Goal: Complete application form

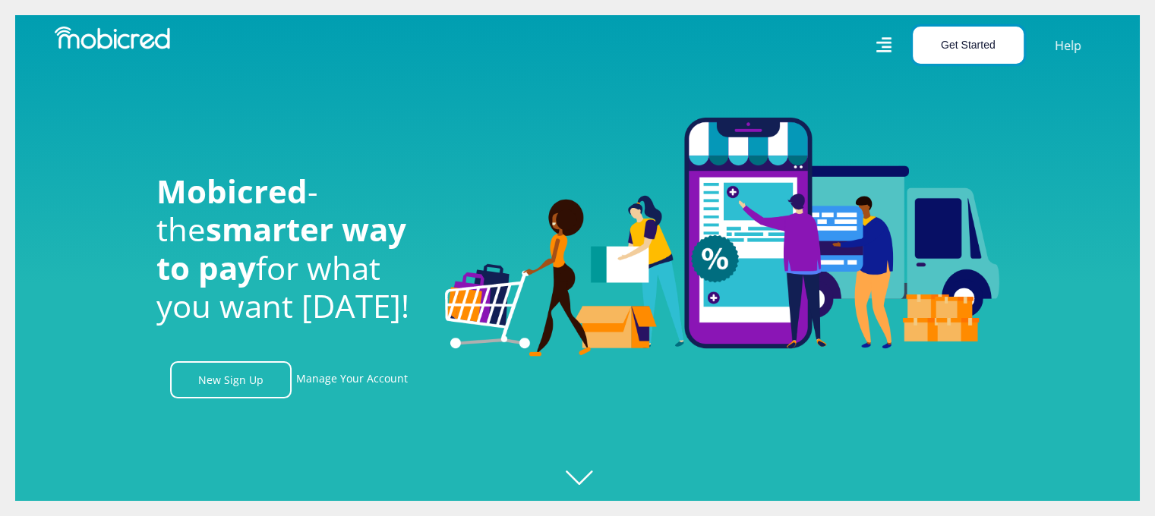
click at [987, 44] on button "Get Started" at bounding box center [968, 45] width 111 height 37
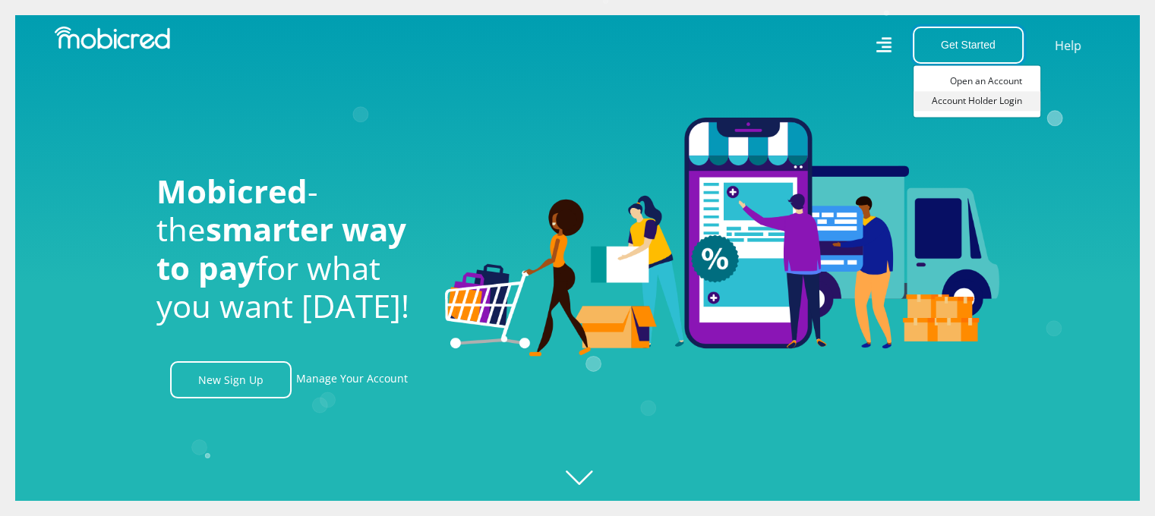
scroll to position [0, 1081]
click at [996, 87] on link "Open an Account" at bounding box center [977, 81] width 127 height 20
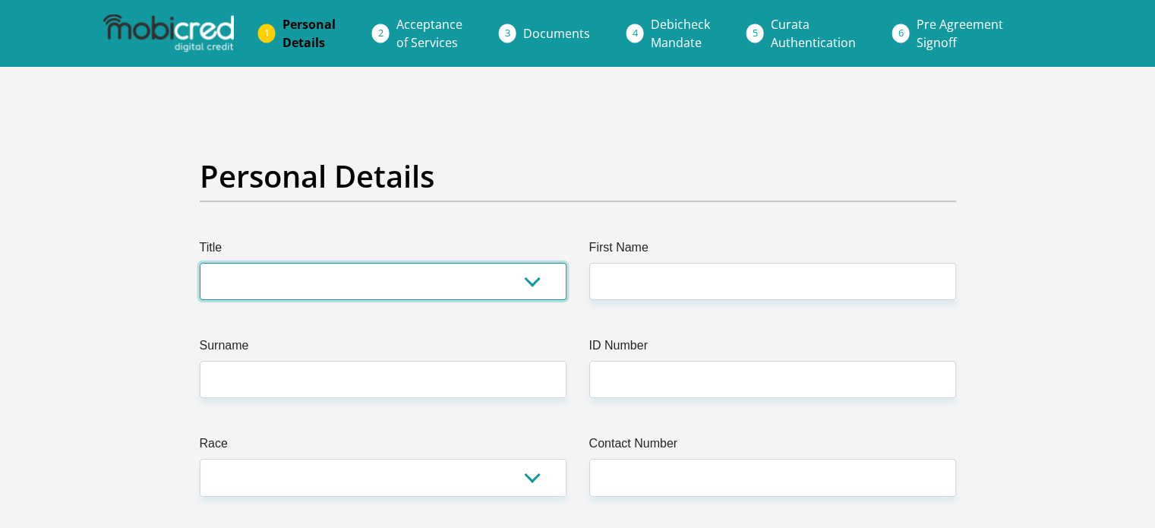
click at [310, 272] on select "Mr Ms Mrs Dr [PERSON_NAME]" at bounding box center [383, 281] width 367 height 37
select select "Mr"
click at [200, 263] on select "Mr Ms Mrs Dr [PERSON_NAME]" at bounding box center [383, 281] width 367 height 37
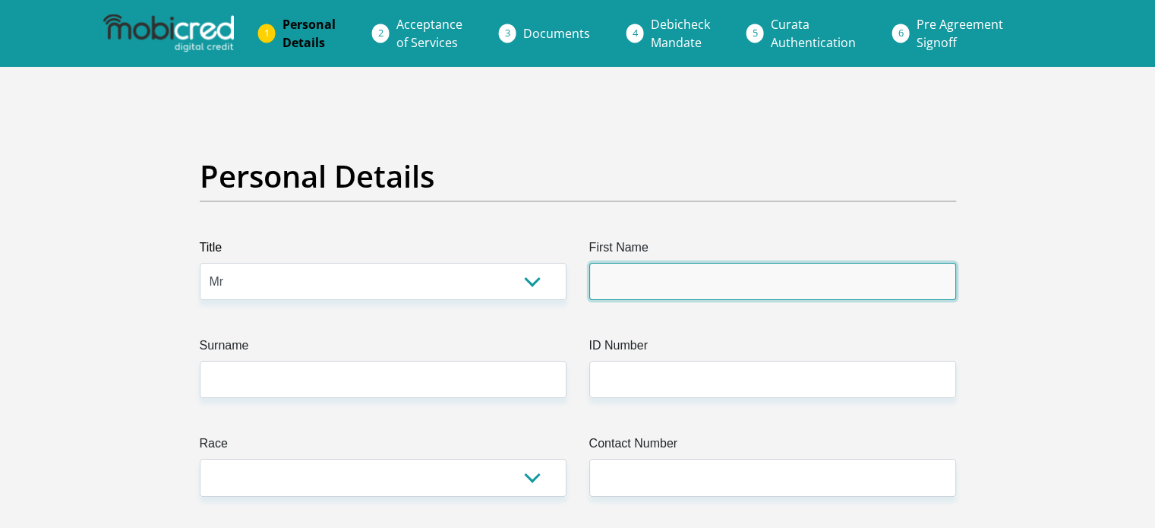
click at [646, 283] on input "First Name" at bounding box center [772, 281] width 367 height 37
type input "Johannes"
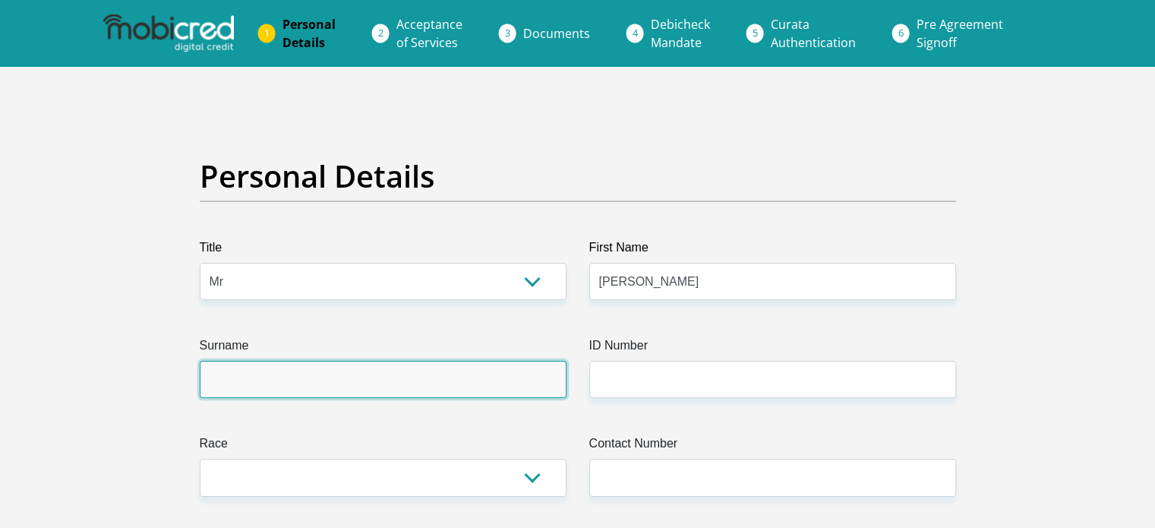
click at [283, 390] on input "Surname" at bounding box center [383, 379] width 367 height 37
type input "Schoeman"
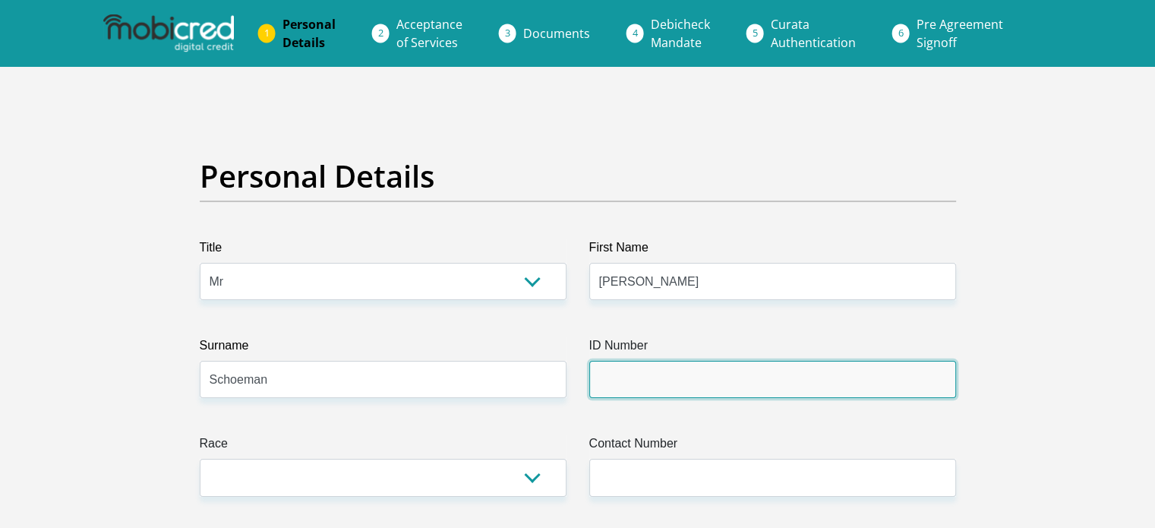
click at [694, 379] on input "ID Number" at bounding box center [772, 379] width 367 height 37
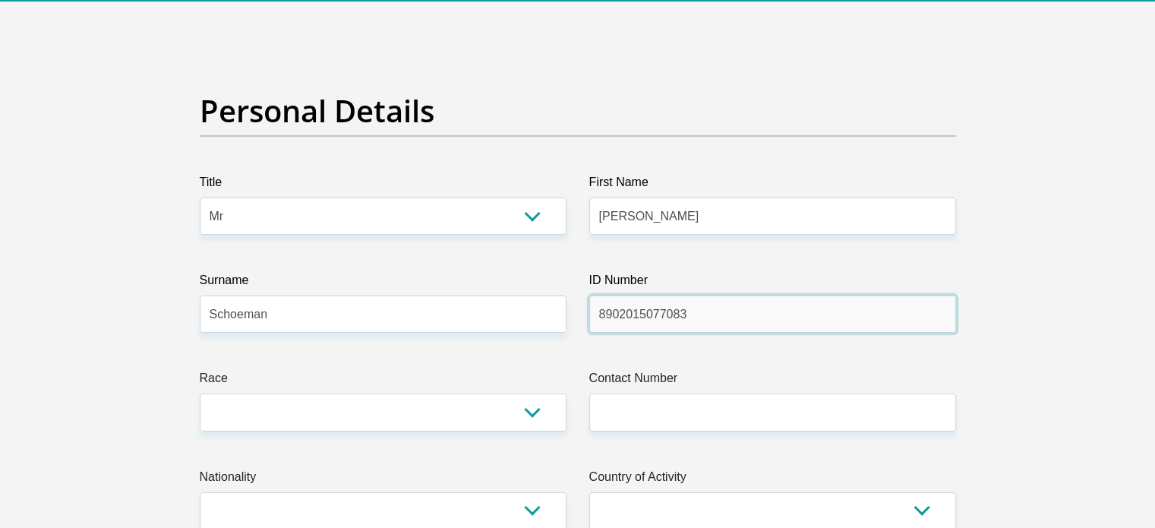
scroll to position [228, 0]
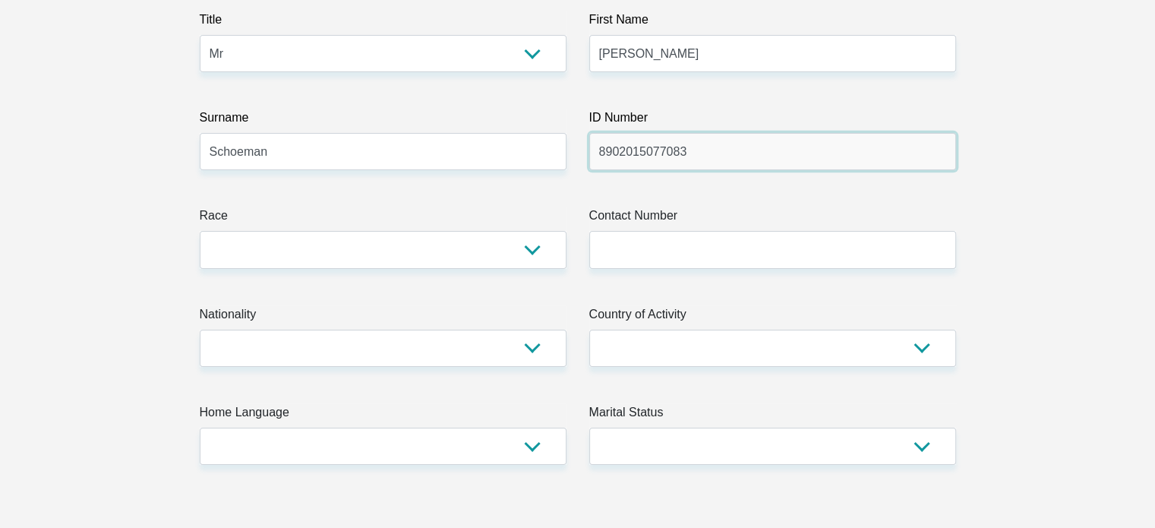
type input "8902015077083"
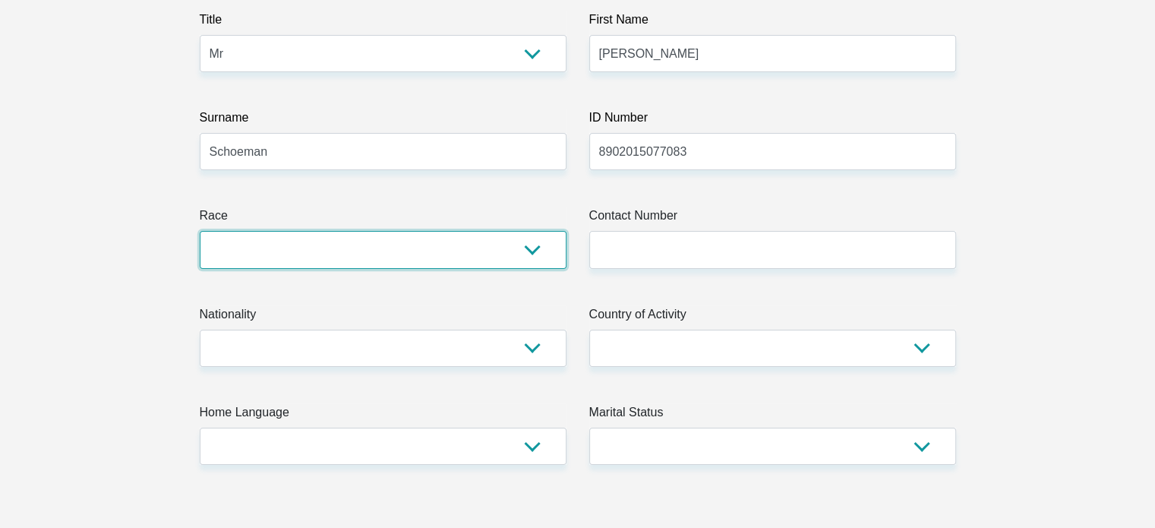
drag, startPoint x: 444, startPoint y: 234, endPoint x: 438, endPoint y: 241, distance: 8.7
click at [444, 234] on select "Black Coloured Indian White Other" at bounding box center [383, 249] width 367 height 37
select select "4"
click at [200, 231] on select "Black Coloured Indian White Other" at bounding box center [383, 249] width 367 height 37
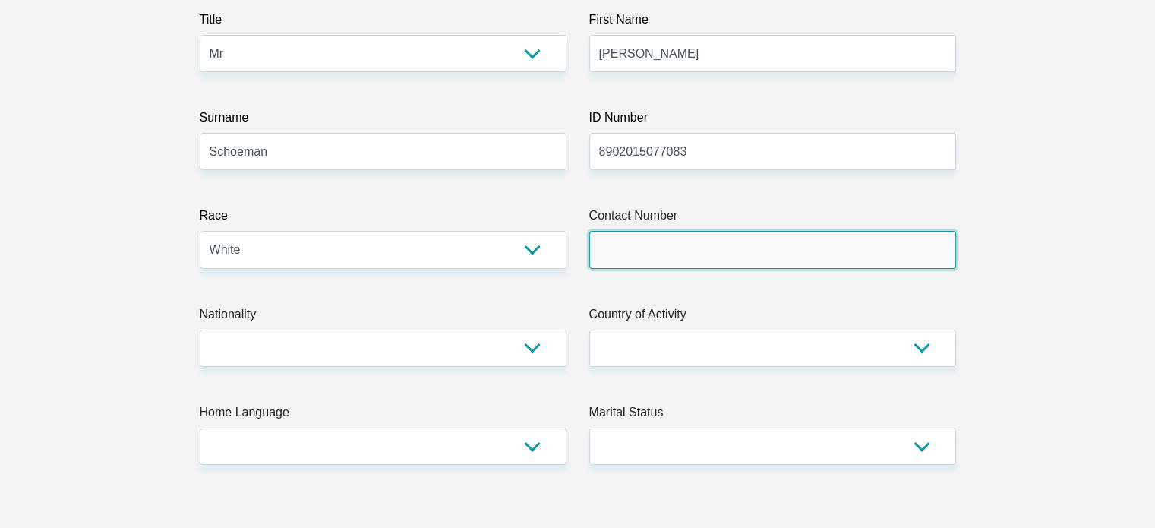
click at [716, 245] on input "Contact Number" at bounding box center [772, 249] width 367 height 37
type input "0832298875"
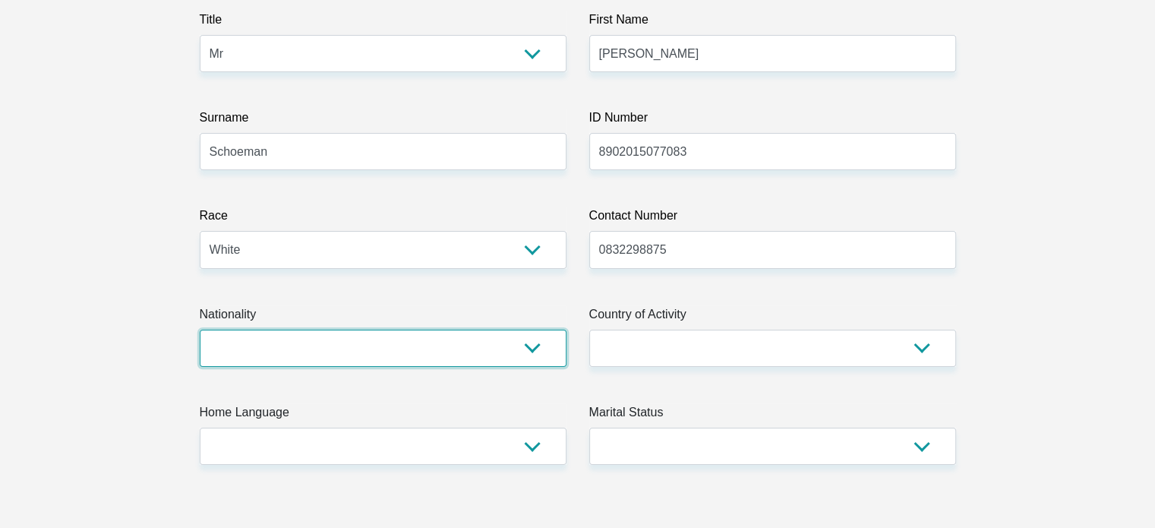
click at [440, 352] on select "South Africa Afghanistan Aland Islands Albania Algeria America Samoa American V…" at bounding box center [383, 348] width 367 height 37
select select "ZAF"
click at [200, 330] on select "South Africa Afghanistan Aland Islands Albania Algeria America Samoa American V…" at bounding box center [383, 348] width 367 height 37
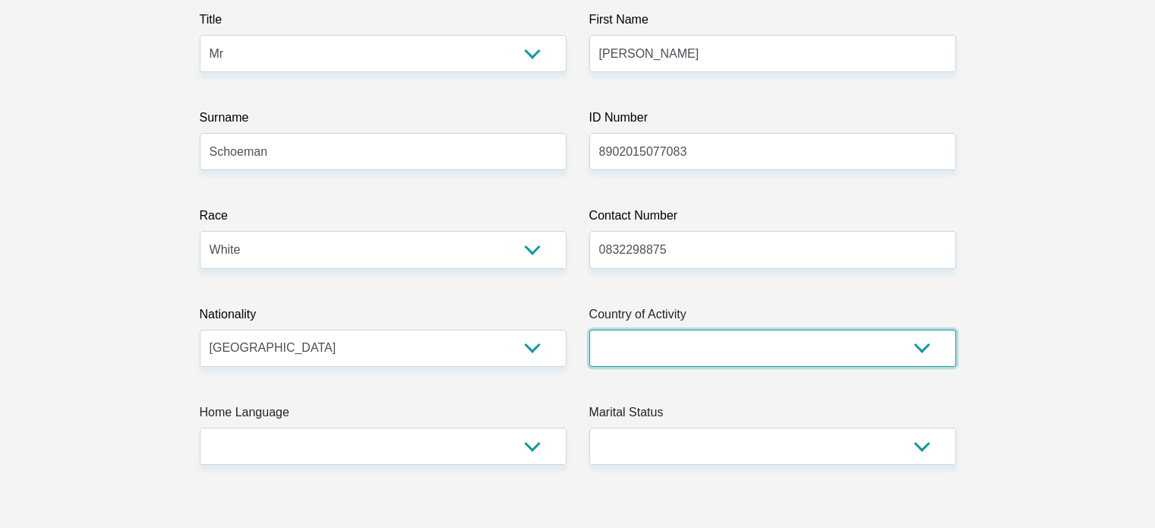
click at [667, 352] on select "South Africa Afghanistan Aland Islands Albania Algeria America Samoa American V…" at bounding box center [772, 348] width 367 height 37
select select "ZAF"
click at [589, 330] on select "South Africa Afghanistan Aland Islands Albania Algeria America Samoa American V…" at bounding box center [772, 348] width 367 height 37
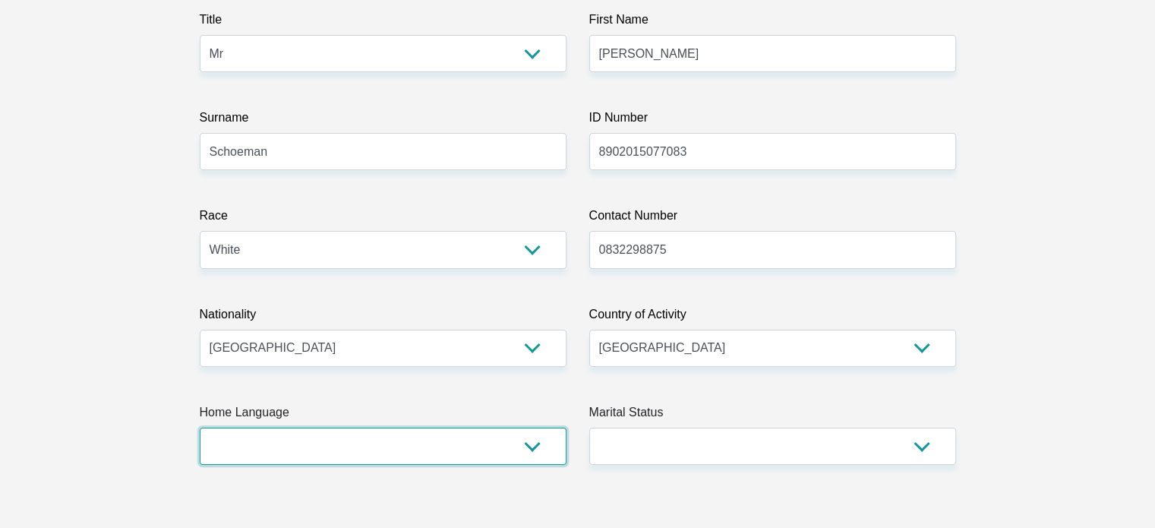
click at [286, 441] on select "Afrikaans English Sepedi South Ndebele Southern Sotho Swati Tsonga Tswana Venda…" at bounding box center [383, 446] width 367 height 37
select select "afr"
click at [200, 428] on select "Afrikaans English Sepedi South Ndebele Southern Sotho Swati Tsonga Tswana Venda…" at bounding box center [383, 446] width 367 height 37
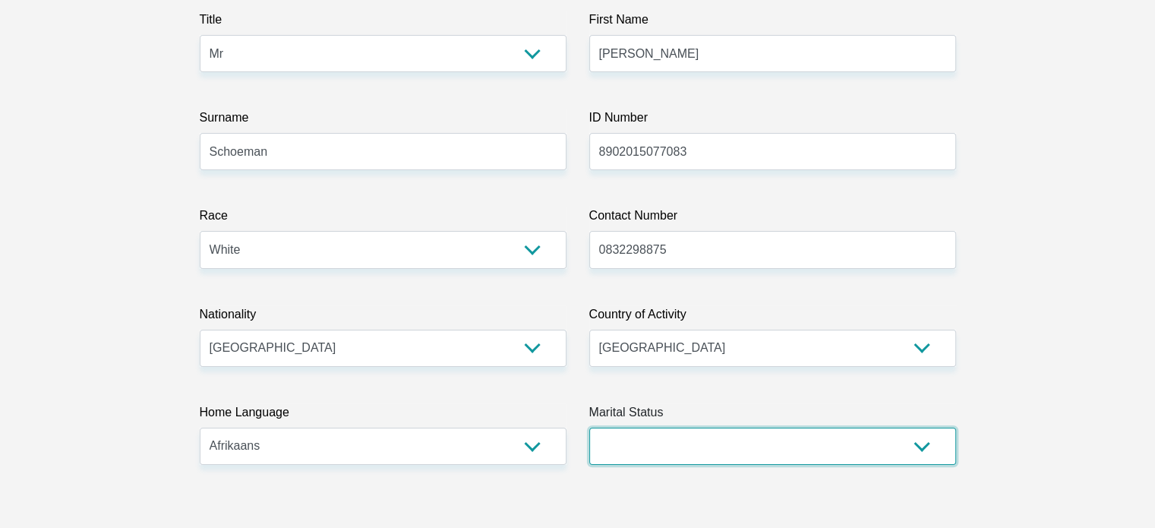
click at [639, 437] on select "Married ANC Single Divorced Widowed Married COP or Customary Law" at bounding box center [772, 446] width 367 height 37
select select "1"
click at [589, 428] on select "Married ANC Single Divorced Widowed Married COP or Customary Law" at bounding box center [772, 446] width 367 height 37
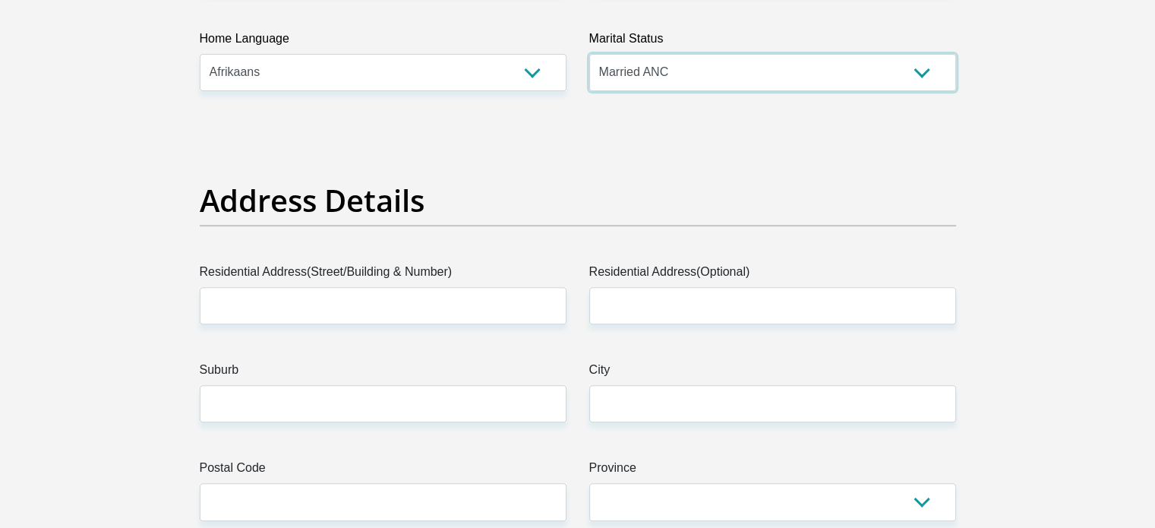
scroll to position [608, 0]
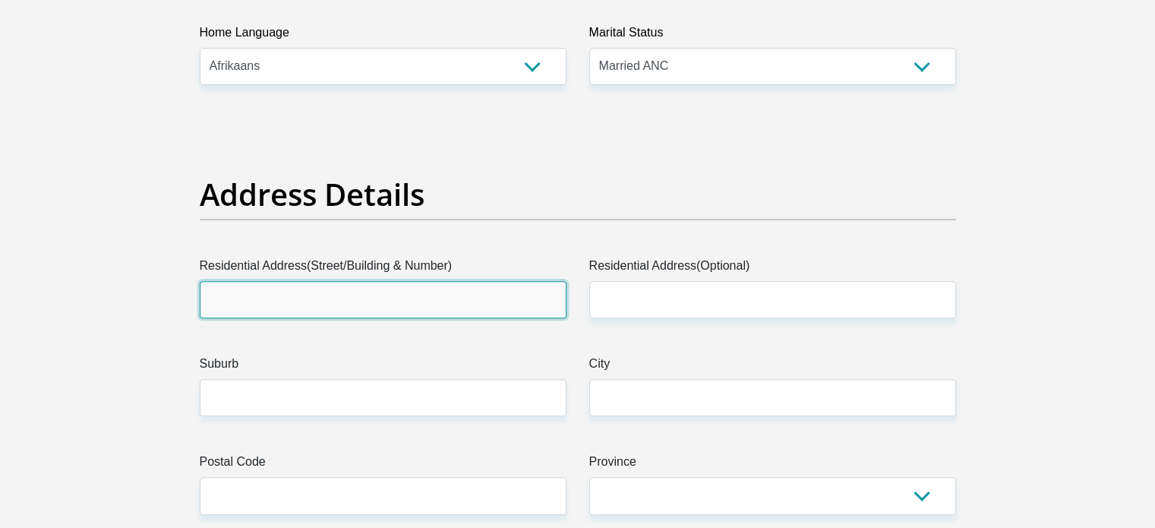
click at [345, 300] on input "Residential Address(Street/Building & Number)" at bounding box center [383, 299] width 367 height 37
type input "13 Den Anker"
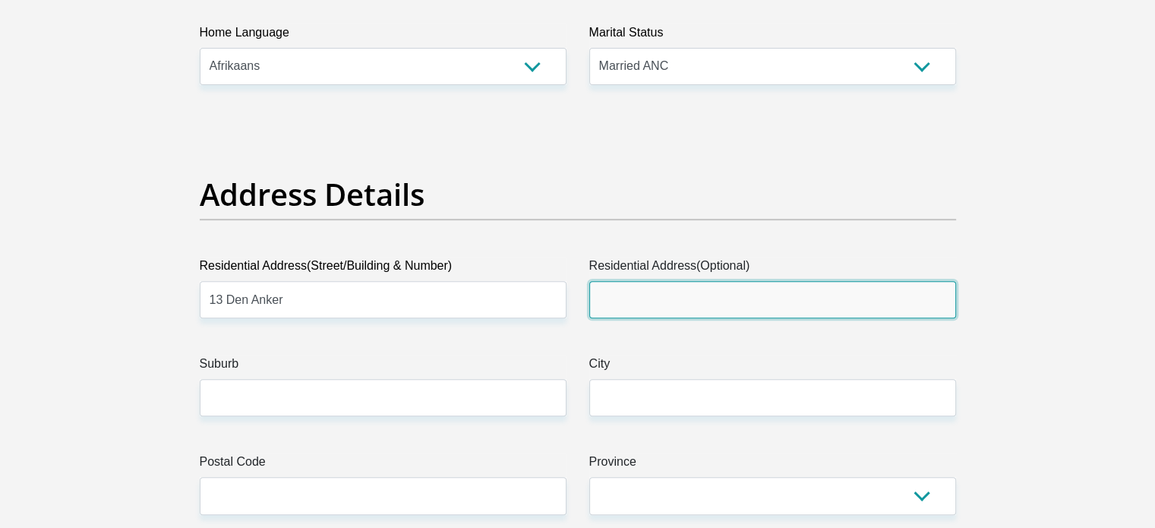
click at [708, 294] on input "Residential Address(Optional)" at bounding box center [772, 299] width 367 height 37
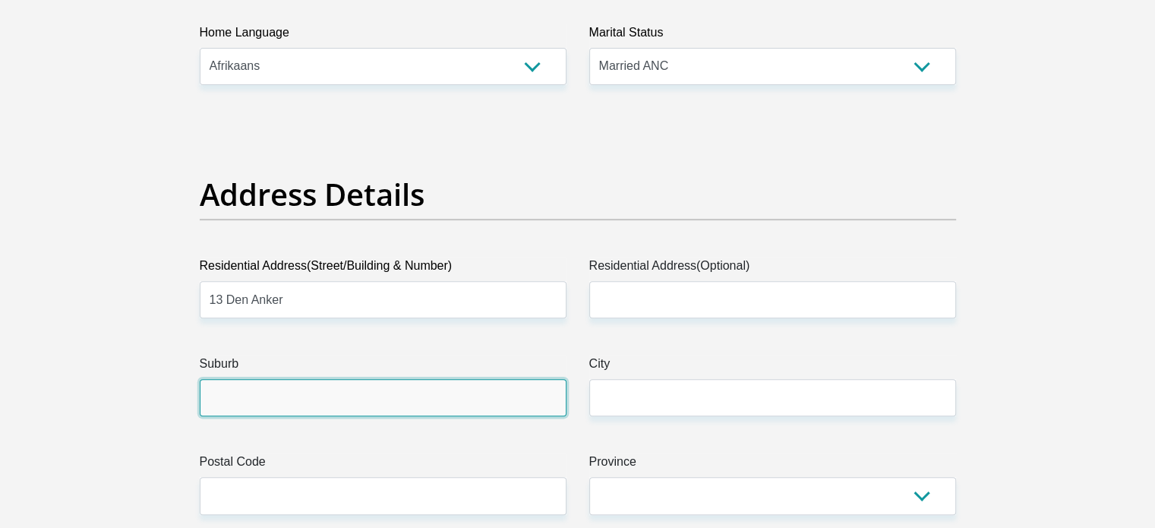
click at [261, 412] on input "Suburb" at bounding box center [383, 397] width 367 height 37
type input "Langeberg Ridge"
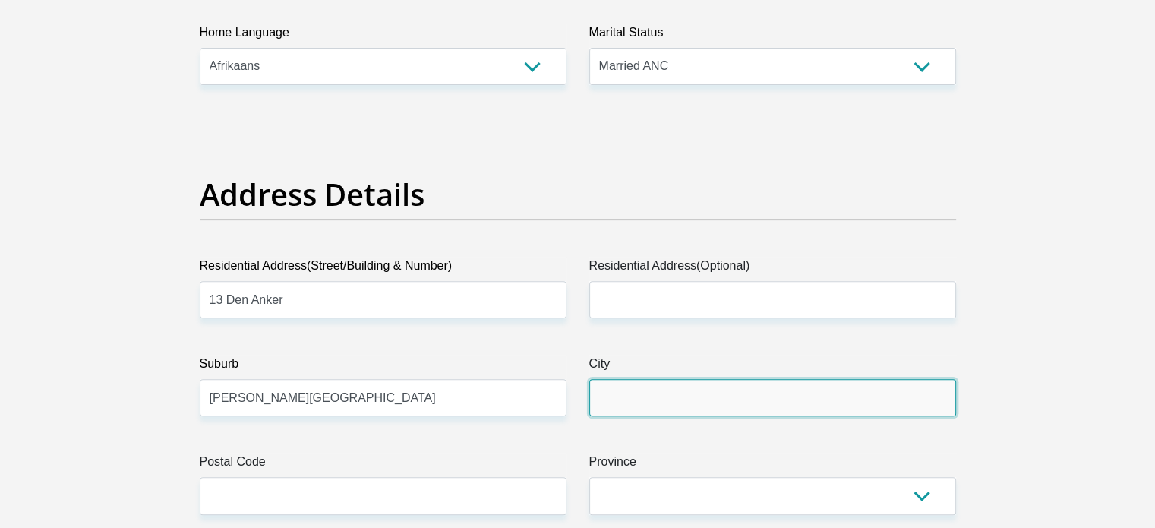
drag, startPoint x: 628, startPoint y: 394, endPoint x: 661, endPoint y: 397, distance: 32.8
click at [628, 394] on input "City" at bounding box center [772, 397] width 367 height 37
type input "[GEOGRAPHIC_DATA]"
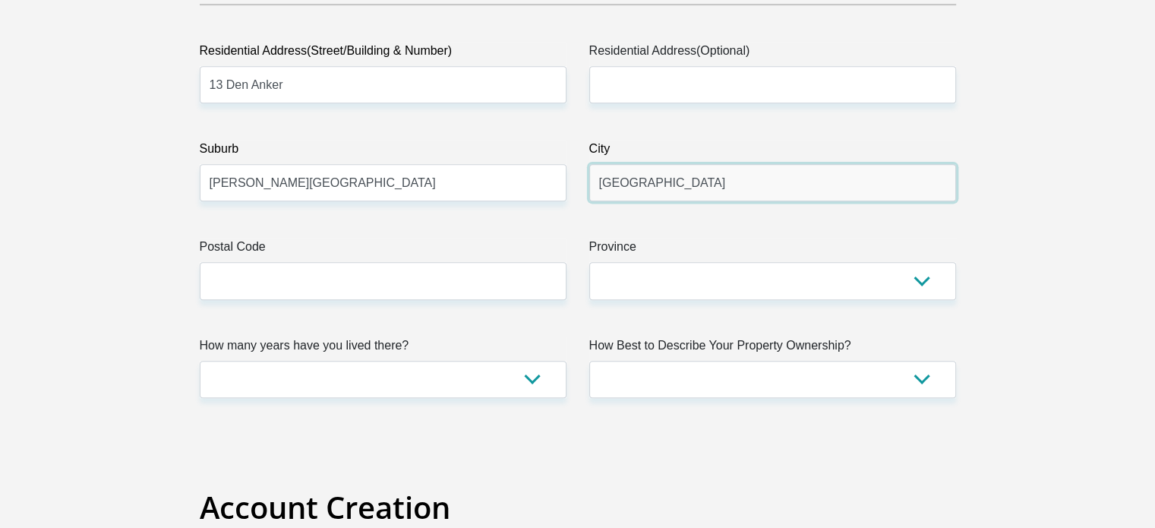
scroll to position [835, 0]
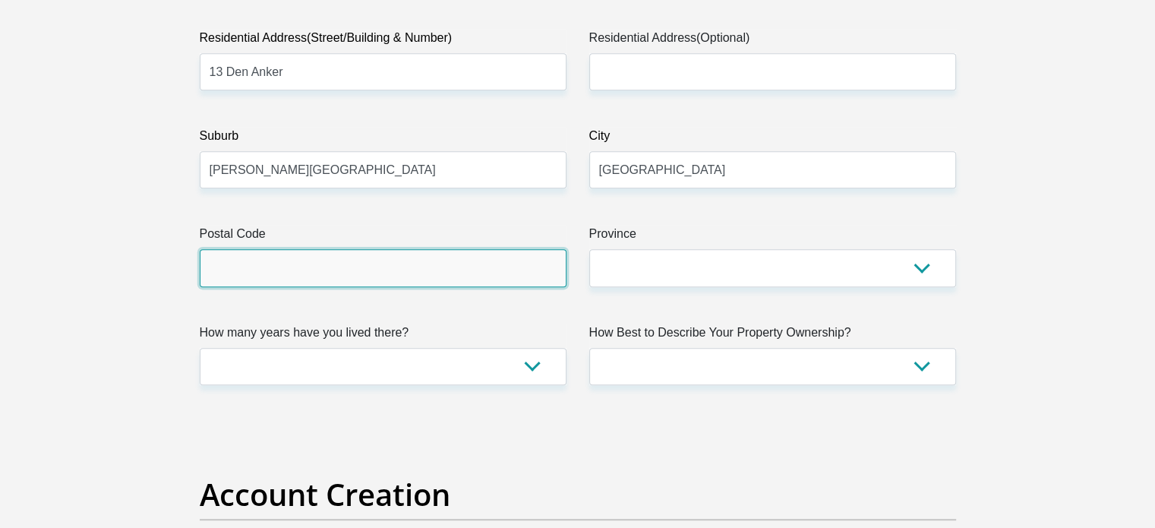
click at [276, 249] on input "Postal Code" at bounding box center [383, 267] width 367 height 37
type input "7550"
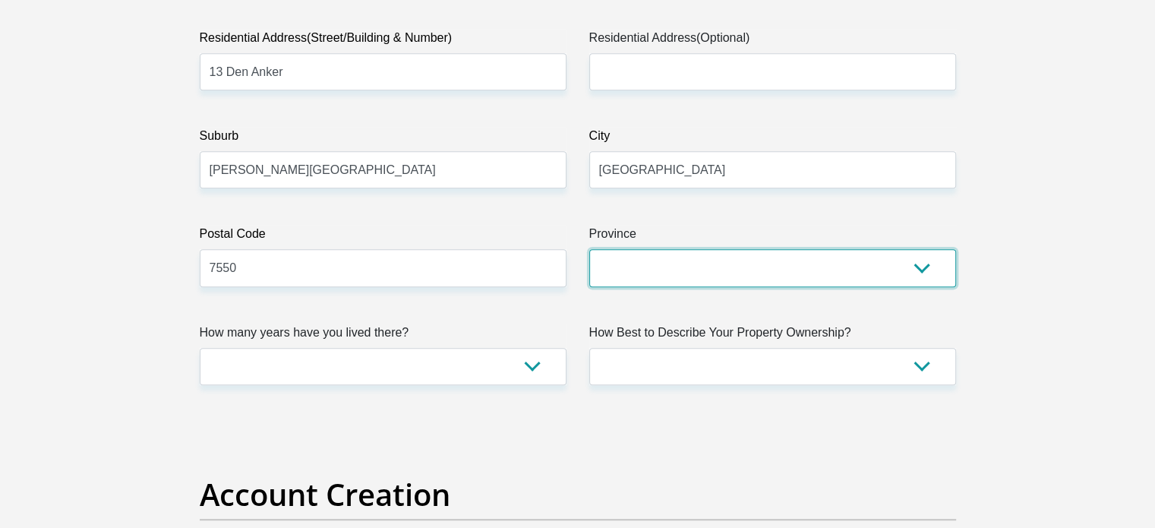
click at [674, 269] on select "Eastern Cape Free State Gauteng KwaZulu-Natal Limpopo Mpumalanga Northern Cape …" at bounding box center [772, 267] width 367 height 37
select select "Western Cape"
click at [589, 249] on select "Eastern Cape Free State Gauteng KwaZulu-Natal Limpopo Mpumalanga Northern Cape …" at bounding box center [772, 267] width 367 height 37
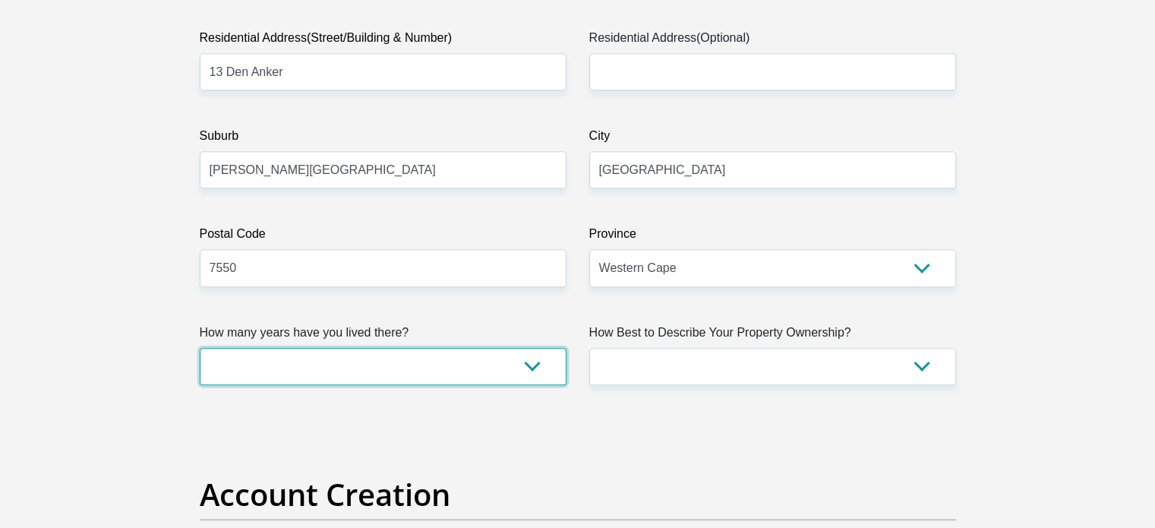
click at [501, 374] on select "less than 1 year 1-3 years 3-5 years 5+ years" at bounding box center [383, 366] width 367 height 37
select select "4"
click at [200, 348] on select "less than 1 year 1-3 years 3-5 years 5+ years" at bounding box center [383, 366] width 367 height 37
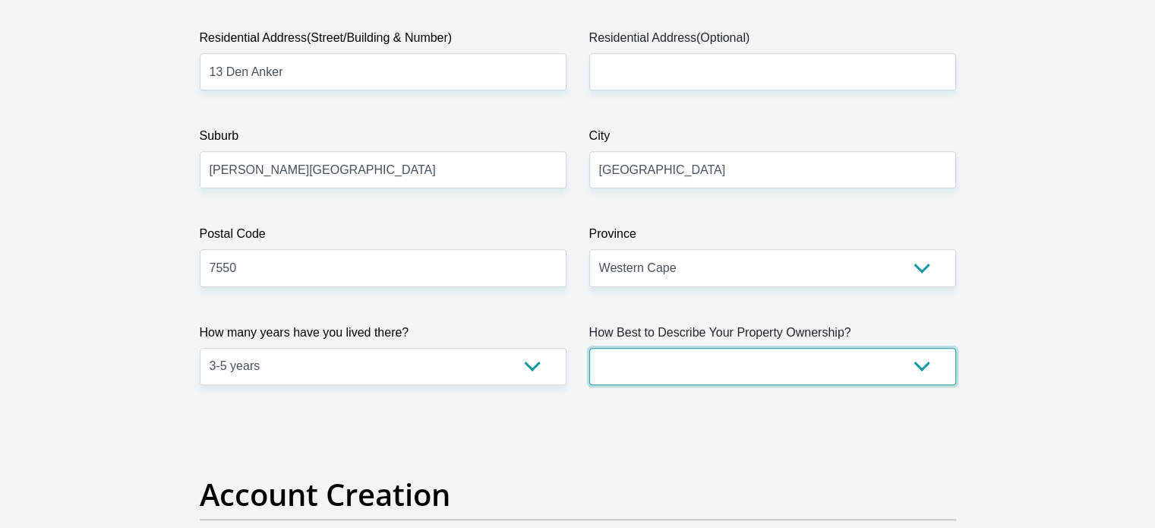
click at [706, 371] on select "Owned Rented Family Owned Company Dwelling" at bounding box center [772, 366] width 367 height 37
select select "Rented"
click at [589, 348] on select "Owned Rented Family Owned Company Dwelling" at bounding box center [772, 366] width 367 height 37
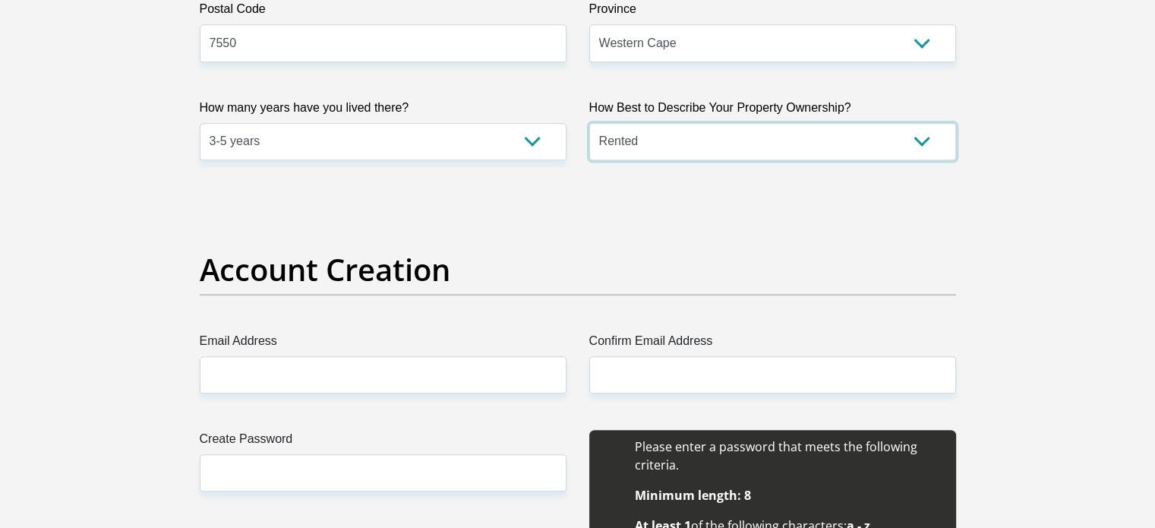
scroll to position [1063, 0]
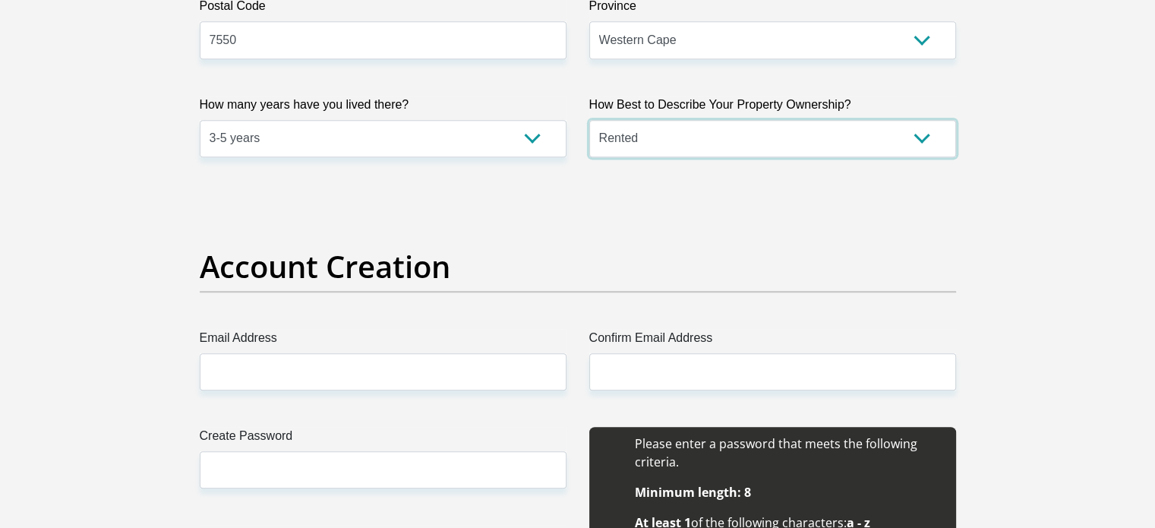
click at [653, 147] on select "Owned Rented Family Owned Company Dwelling" at bounding box center [772, 138] width 367 height 37
click at [661, 143] on select "Owned Rented Family Owned Company Dwelling" at bounding box center [772, 138] width 367 height 37
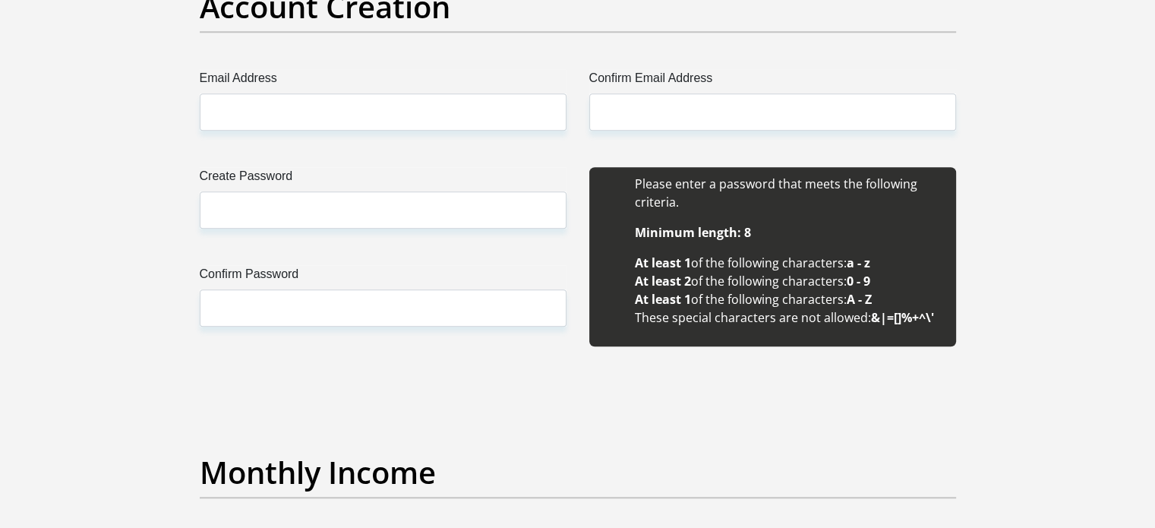
scroll to position [1367, 0]
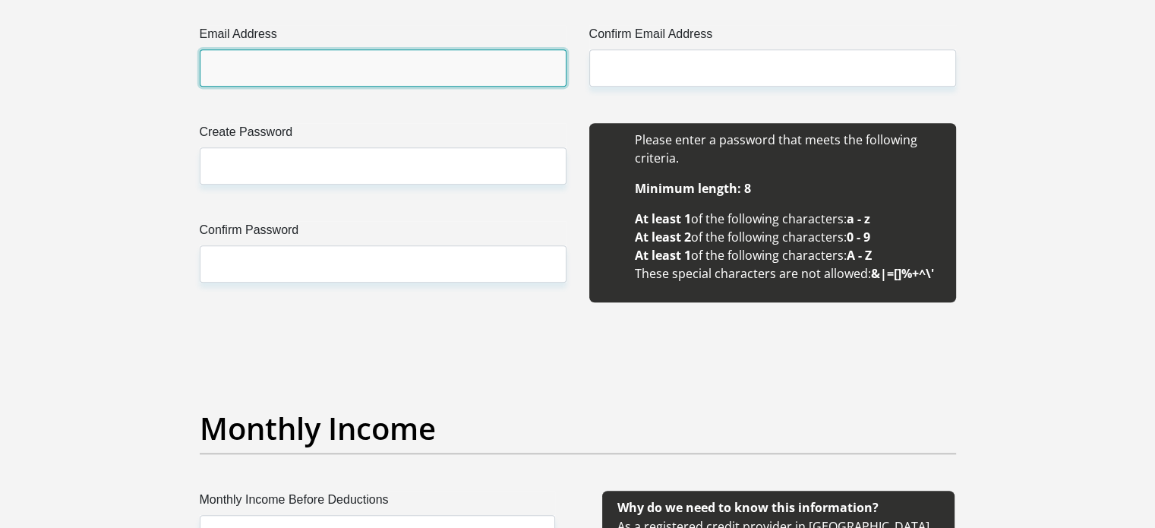
click at [235, 70] on input "Email Address" at bounding box center [383, 67] width 367 height 37
type input "jaco.schoeman2809@gmail.com"
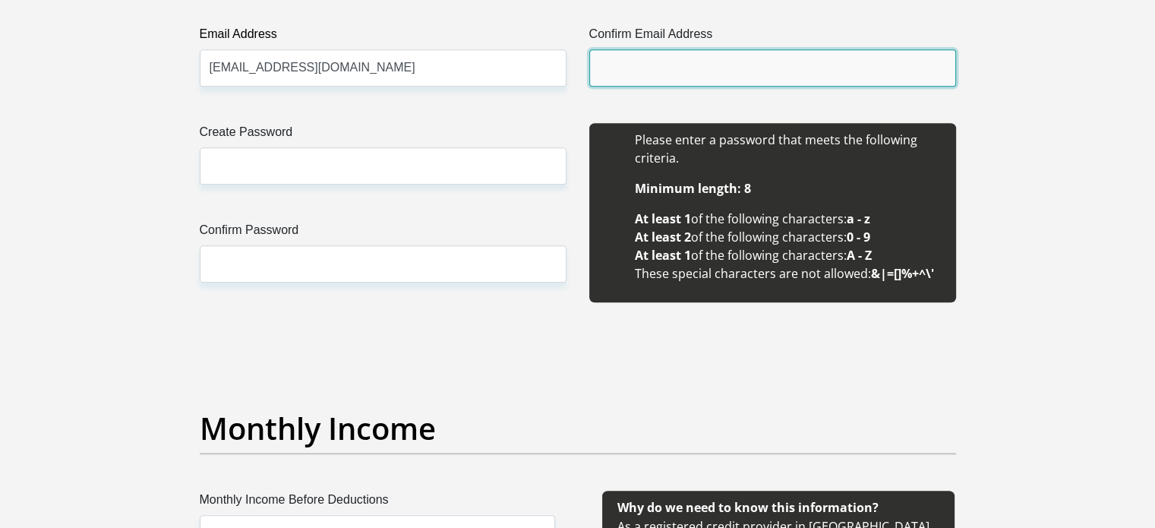
click at [671, 72] on input "Confirm Email Address" at bounding box center [772, 67] width 367 height 37
type input "jaco.schoeman2809@gmail.com"
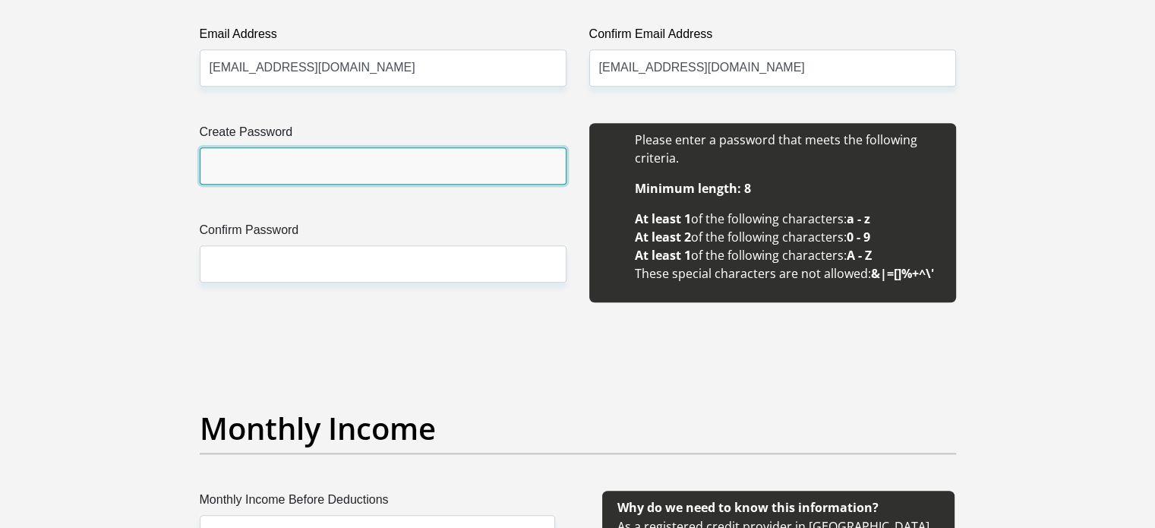
click at [309, 175] on input "Create Password" at bounding box center [383, 165] width 367 height 37
type input "Jurgens33#"
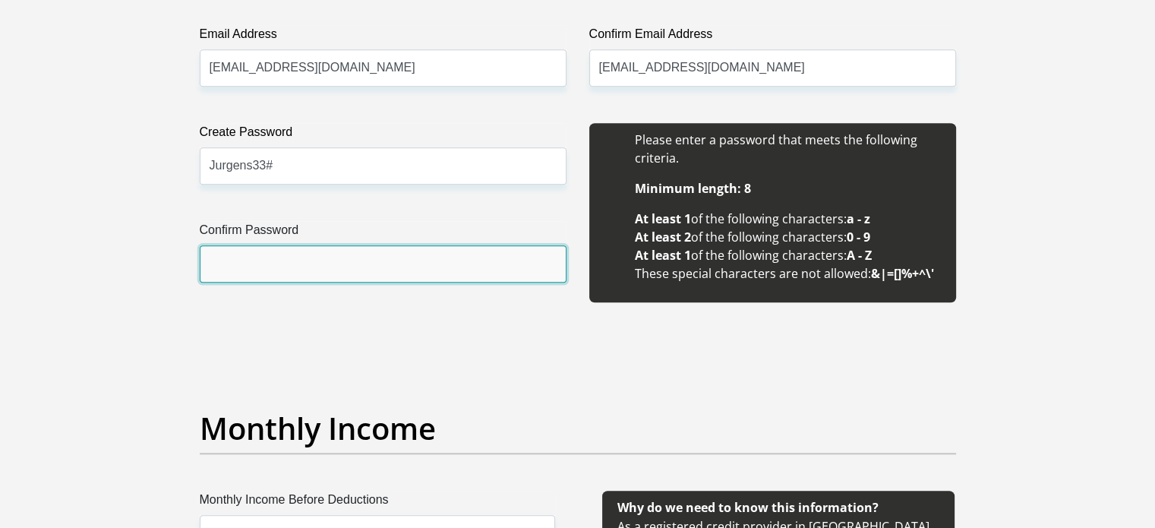
click at [315, 267] on input "Confirm Password" at bounding box center [383, 263] width 367 height 37
type input "Jurgens33#"
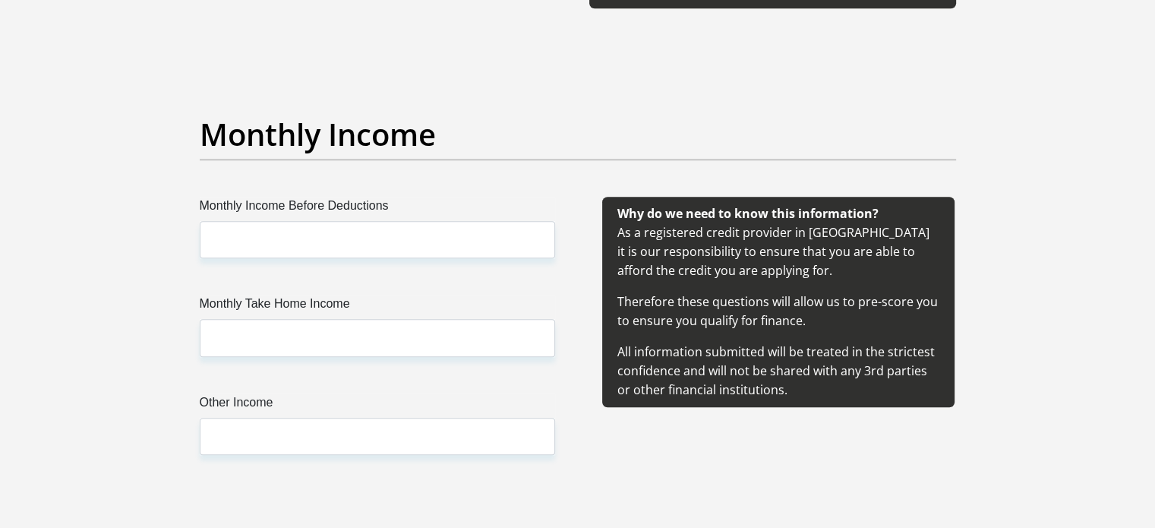
scroll to position [1671, 0]
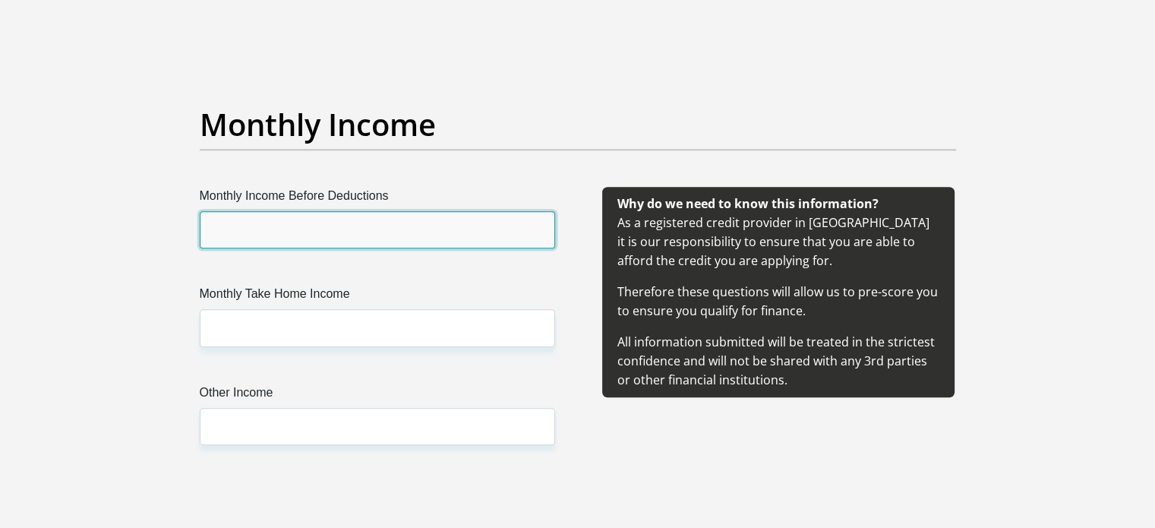
click at [271, 242] on input "Monthly Income Before Deductions" at bounding box center [377, 229] width 355 height 37
type input "32000"
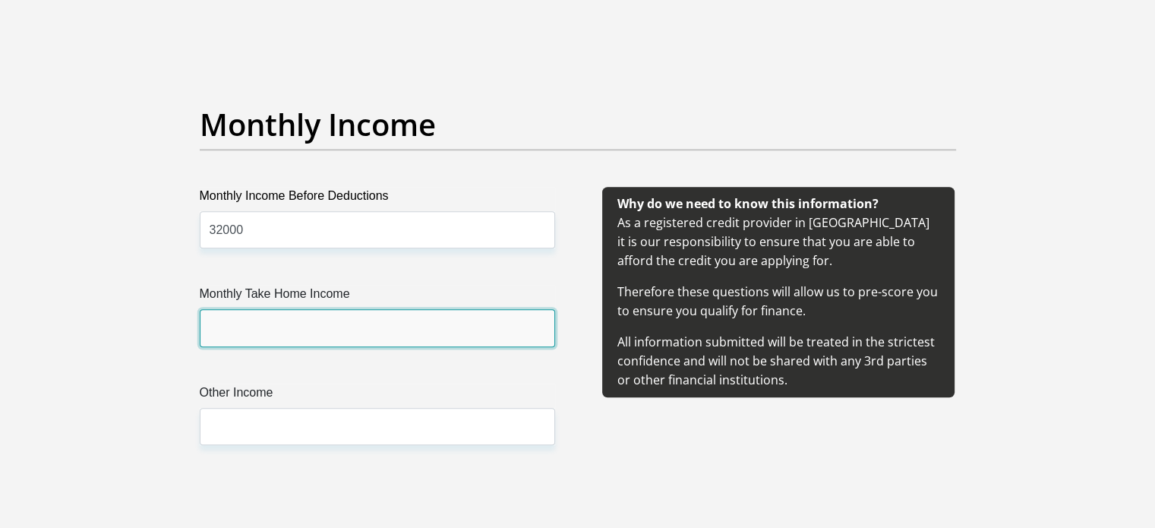
click at [290, 327] on input "Monthly Take Home Income" at bounding box center [377, 327] width 355 height 37
type input "26500"
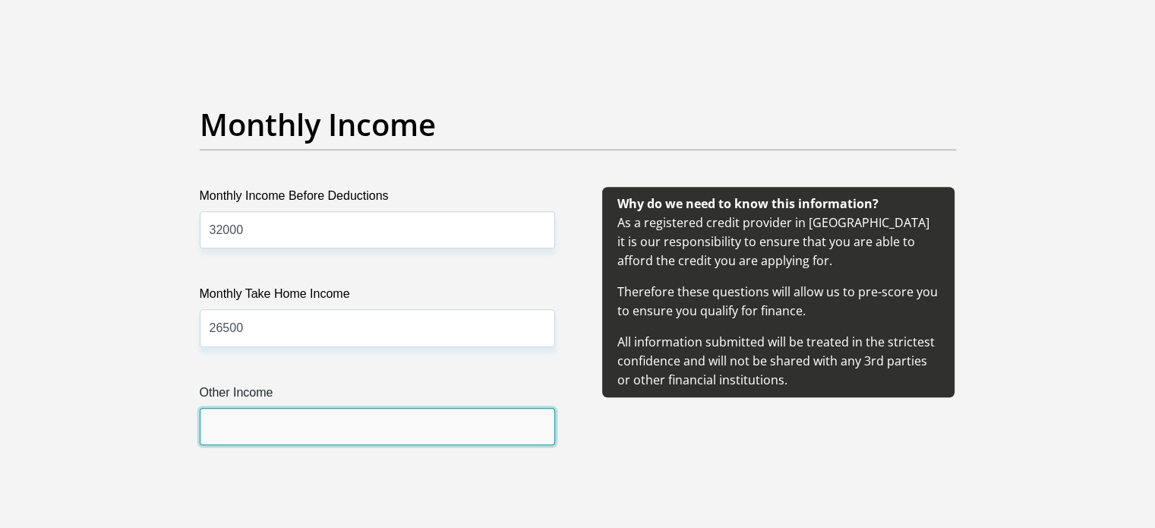
click at [276, 415] on input "Other Income" at bounding box center [377, 426] width 355 height 37
type input "2200"
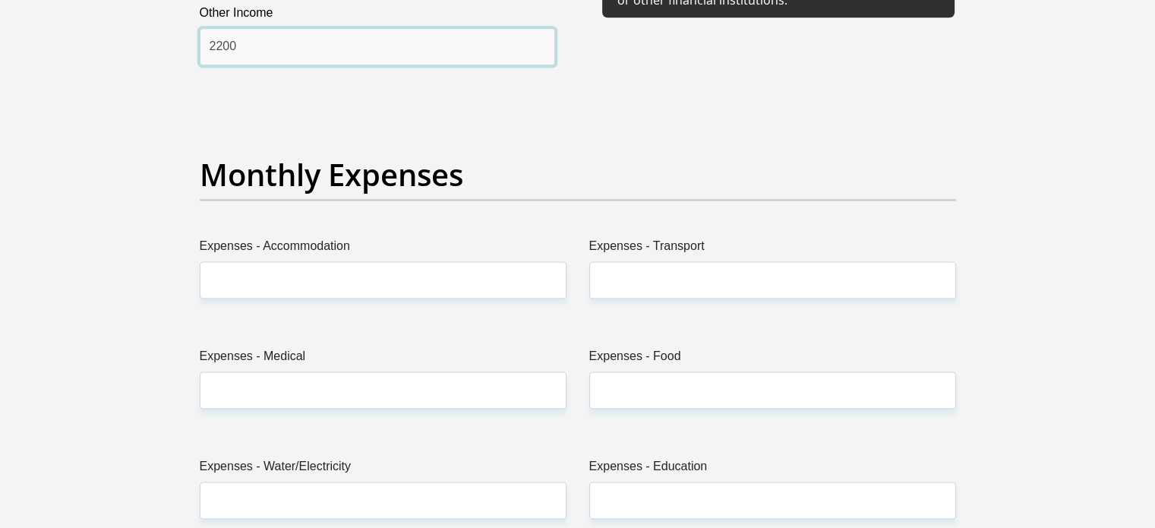
scroll to position [2126, 0]
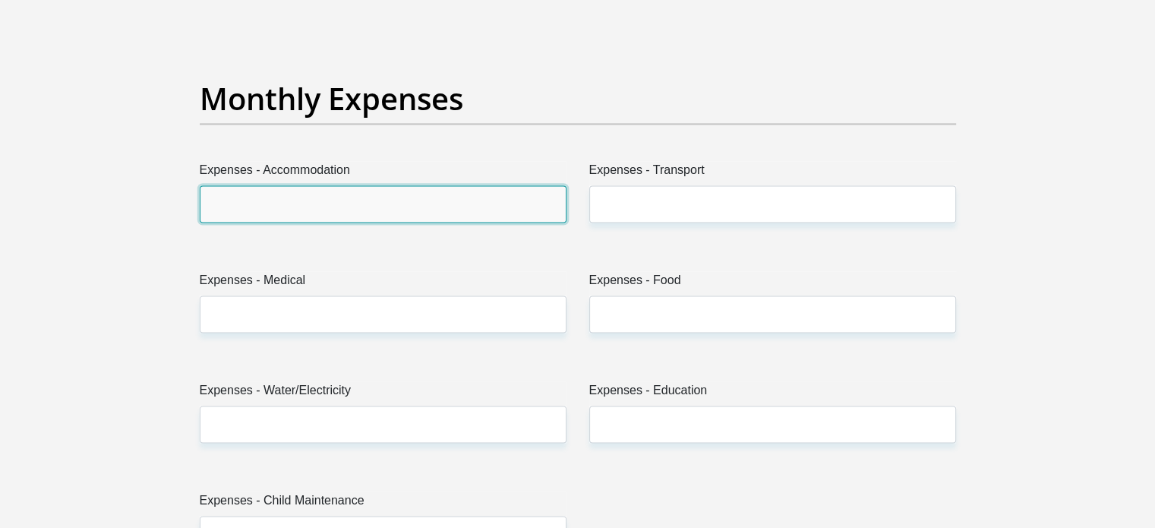
click at [294, 204] on input "Expenses - Accommodation" at bounding box center [383, 203] width 367 height 37
type input "0"
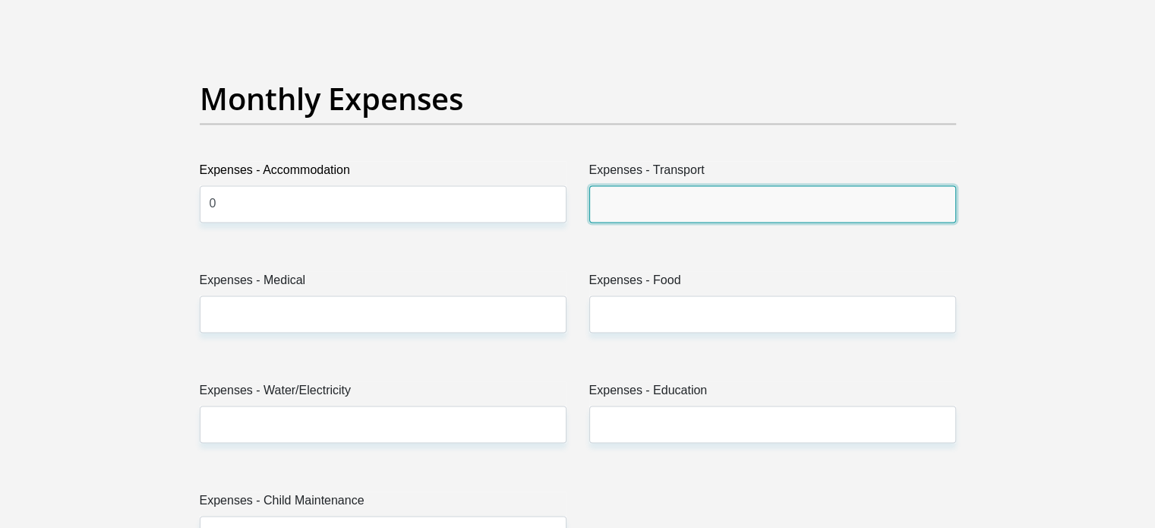
click at [683, 207] on input "Expenses - Transport" at bounding box center [772, 203] width 367 height 37
type input "500"
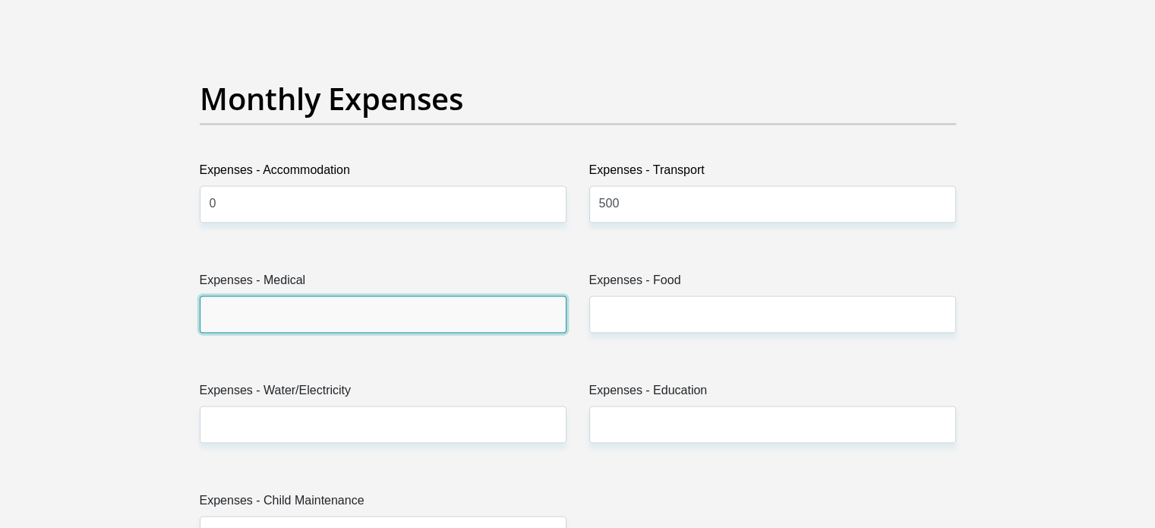
click at [312, 315] on input "Expenses - Medical" at bounding box center [383, 313] width 367 height 37
type input "0"
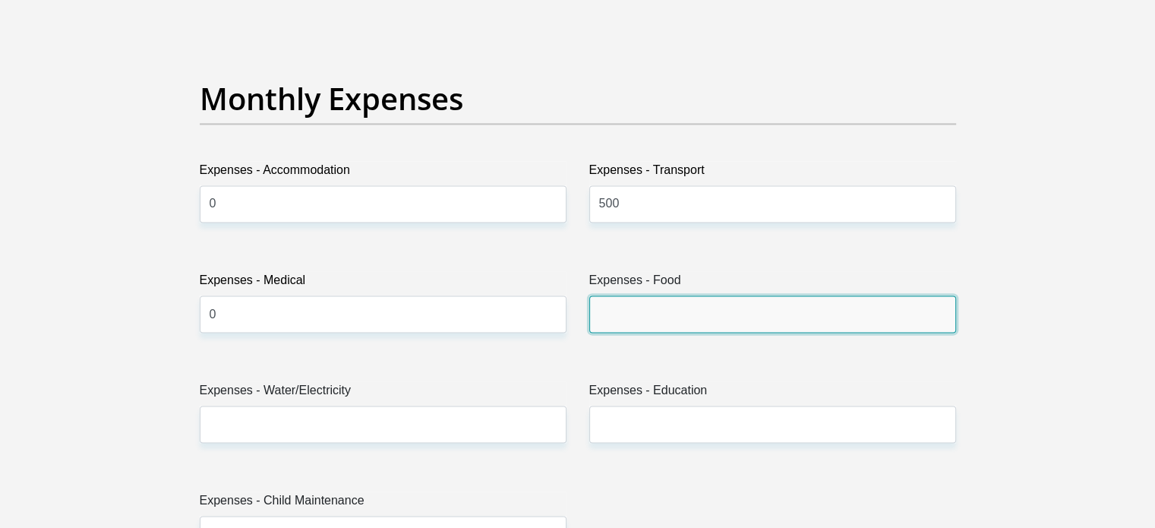
click at [689, 310] on input "Expenses - Food" at bounding box center [772, 313] width 367 height 37
type input "1000"
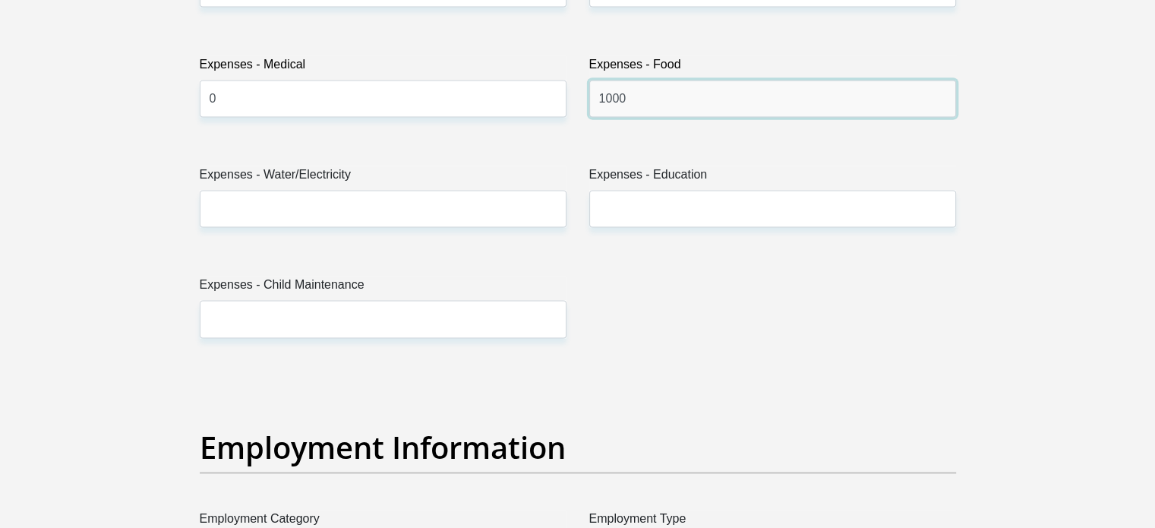
scroll to position [2354, 0]
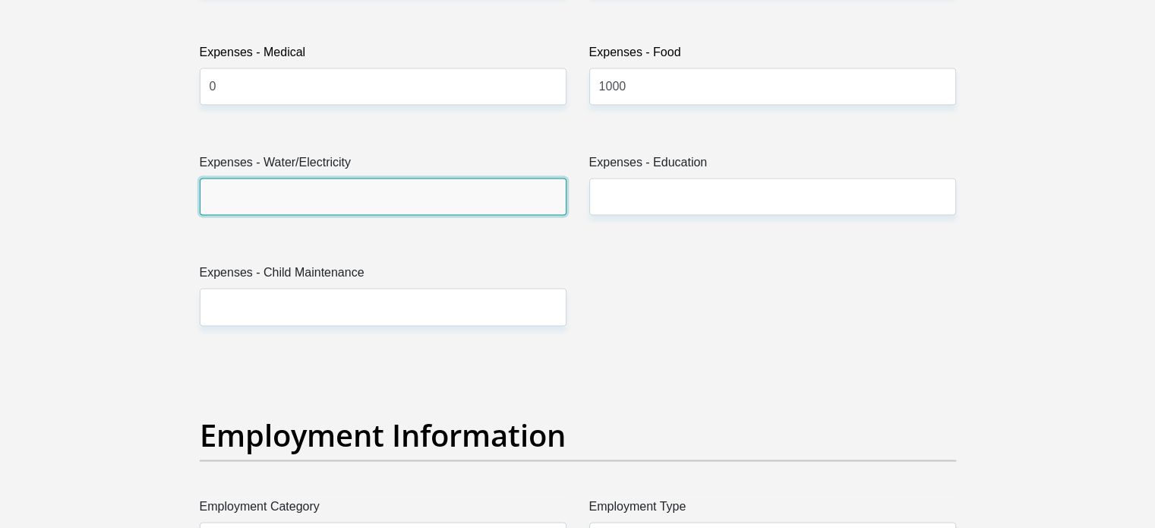
click at [330, 204] on input "Expenses - Water/Electricity" at bounding box center [383, 196] width 367 height 37
type input "1000"
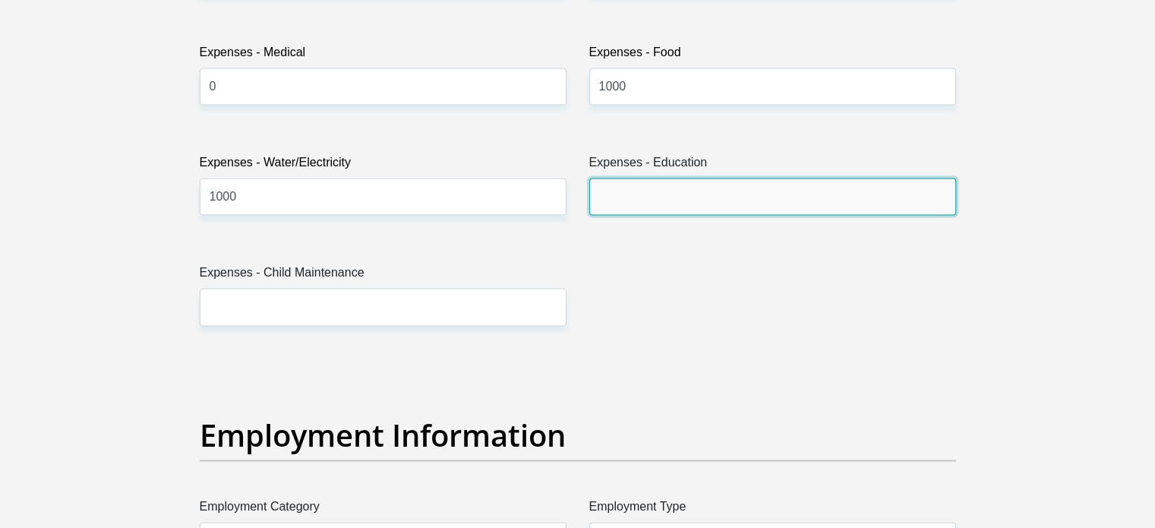
click at [672, 182] on input "Expenses - Education" at bounding box center [772, 196] width 367 height 37
type input "0"
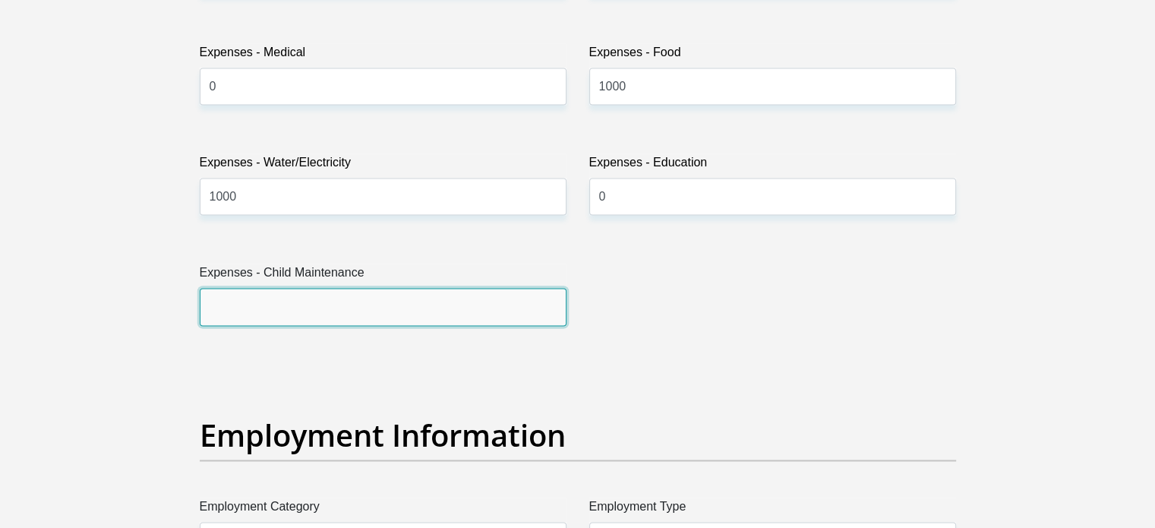
click at [333, 292] on input "Expenses - Child Maintenance" at bounding box center [383, 306] width 367 height 37
type input "0"
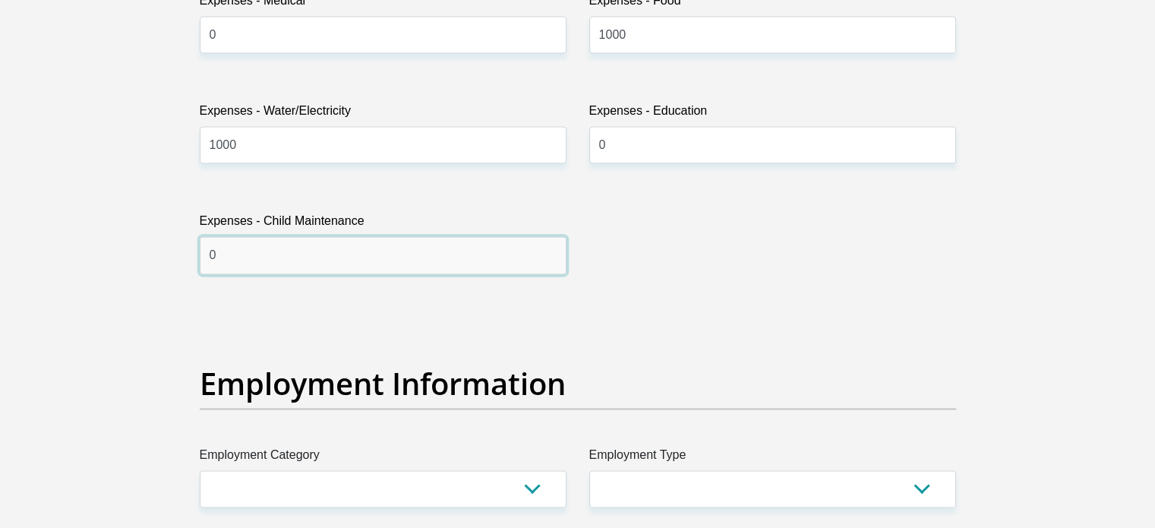
scroll to position [2582, 0]
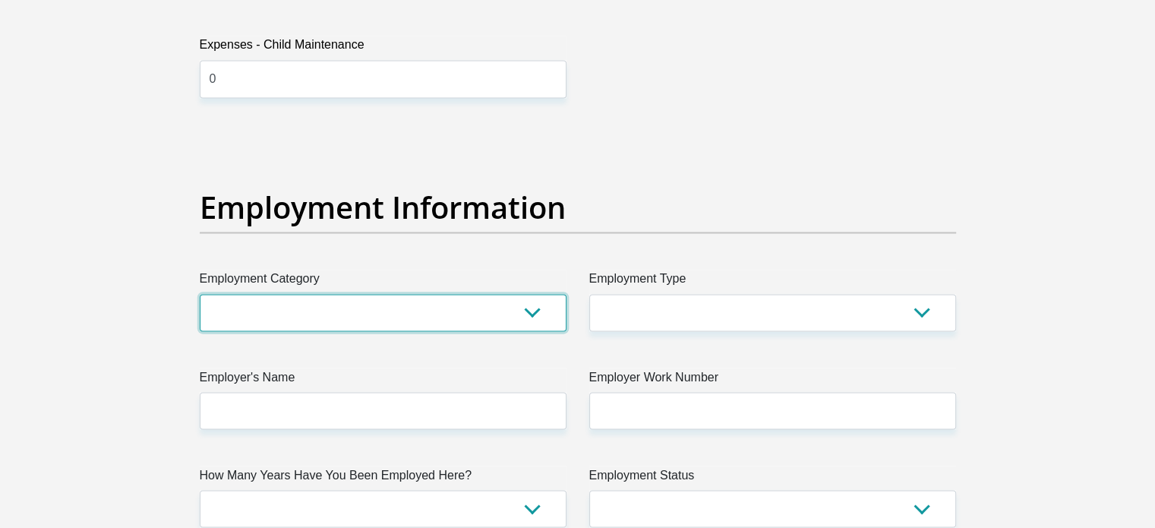
click at [295, 324] on select "AGRICULTURE ALCOHOL & TOBACCO CONSTRUCTION MATERIALS METALLURGY EQUIPMENT FOR R…" at bounding box center [383, 312] width 367 height 37
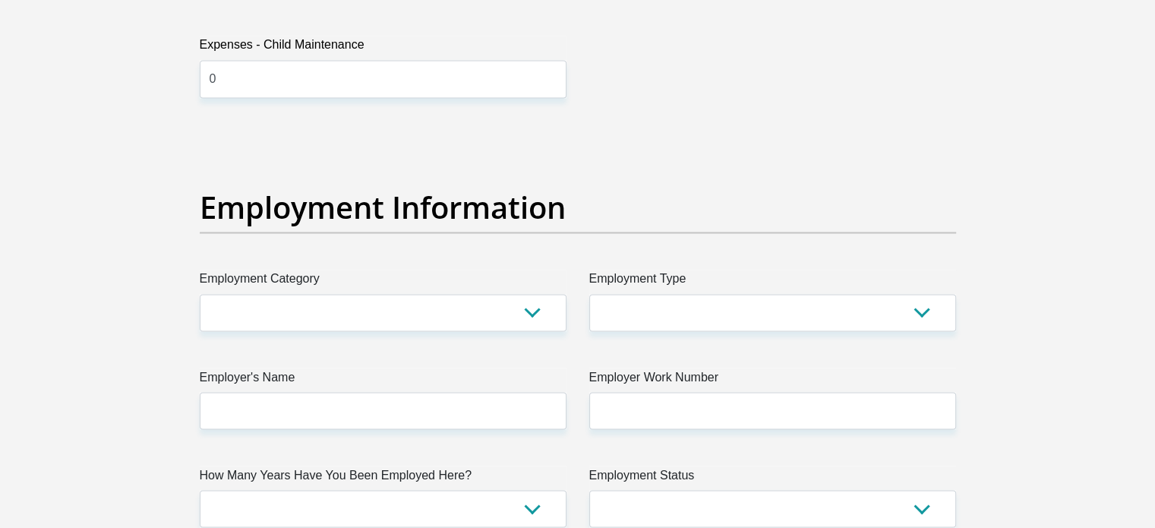
click at [115, 93] on section "Personal Details Title Mr Ms Mrs Dr Other First Name Johannes Surname Schoeman …" at bounding box center [577, 132] width 1155 height 5294
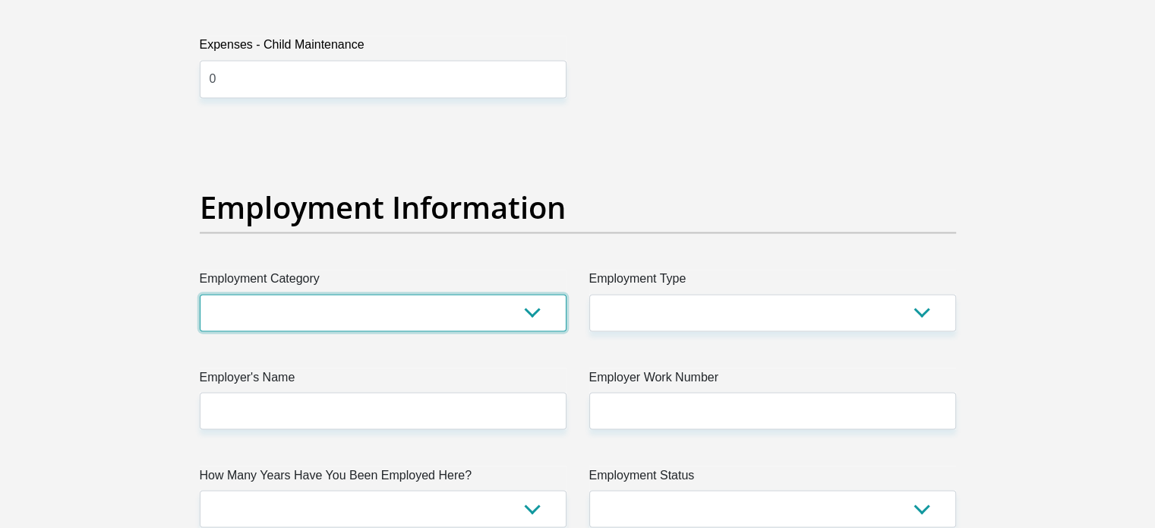
click at [401, 324] on select "AGRICULTURE ALCOHOL & TOBACCO CONSTRUCTION MATERIALS METALLURGY EQUIPMENT FOR R…" at bounding box center [383, 312] width 367 height 37
select select "17"
click at [200, 294] on select "AGRICULTURE ALCOHOL & TOBACCO CONSTRUCTION MATERIALS METALLURGY EQUIPMENT FOR R…" at bounding box center [383, 312] width 367 height 37
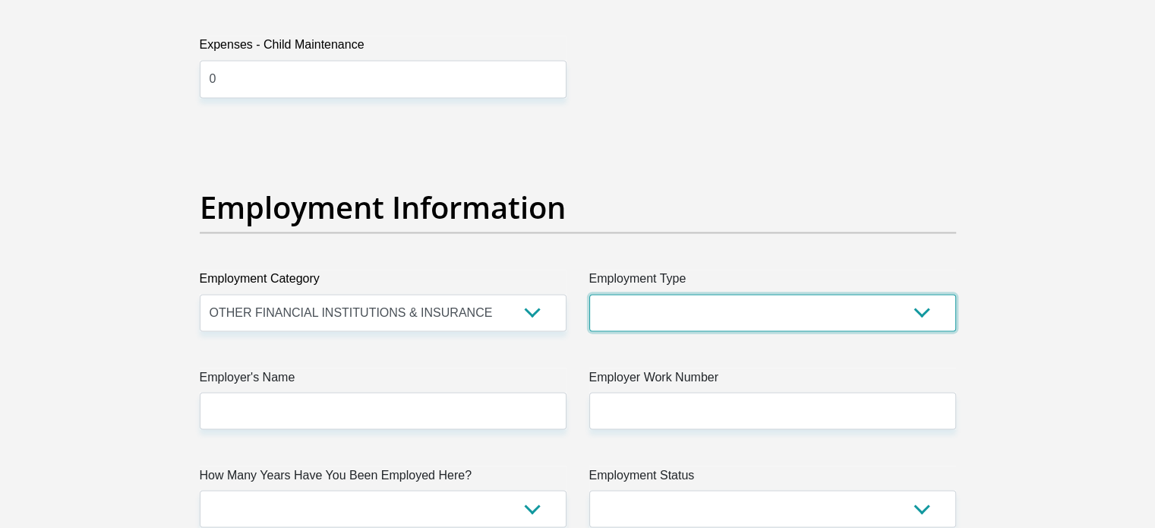
click at [672, 317] on select "College/Lecturer Craft Seller Creative Driver Executive Farmer Forces - Non Com…" at bounding box center [772, 312] width 367 height 37
click at [589, 294] on select "College/Lecturer Craft Seller Creative Driver Executive Farmer Forces - Non Com…" at bounding box center [772, 312] width 367 height 37
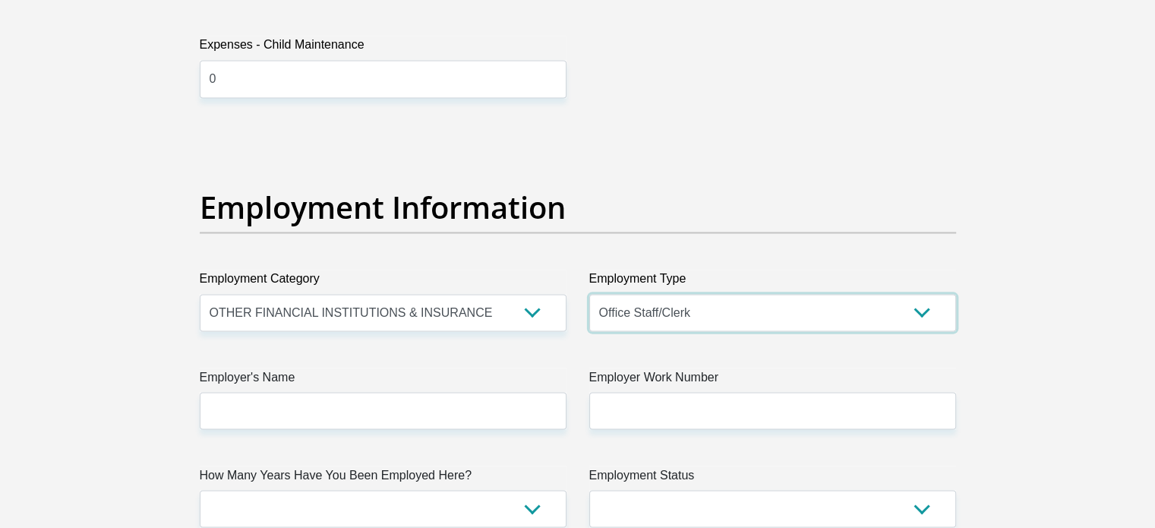
click at [665, 315] on select "College/Lecturer Craft Seller Creative Driver Executive Farmer Forces - Non Com…" at bounding box center [772, 312] width 367 height 37
select select "Non Licenced Professional"
click at [589, 294] on select "College/Lecturer Craft Seller Creative Driver Executive Farmer Forces - Non Com…" at bounding box center [772, 312] width 367 height 37
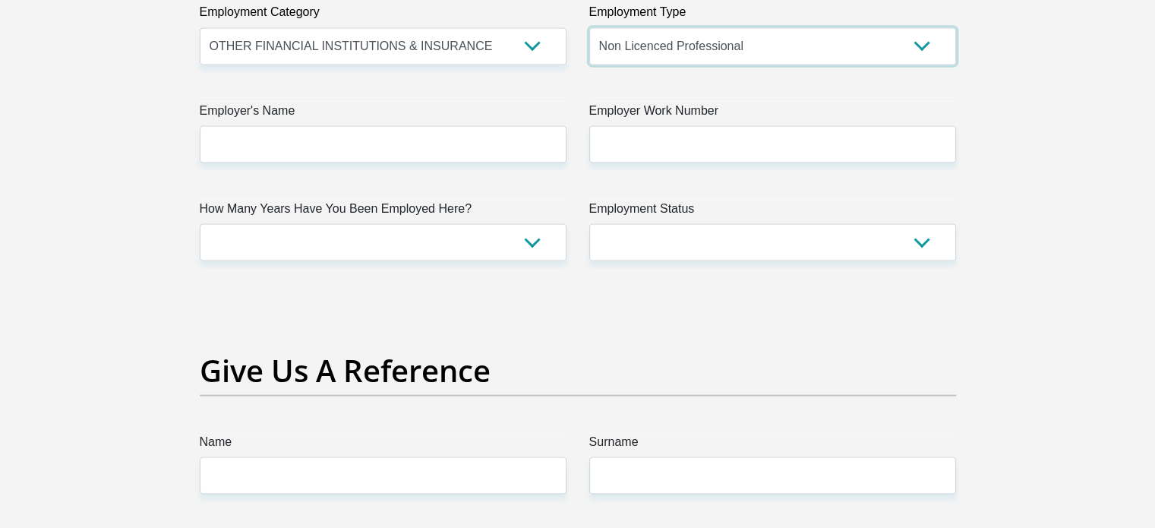
scroll to position [2886, 0]
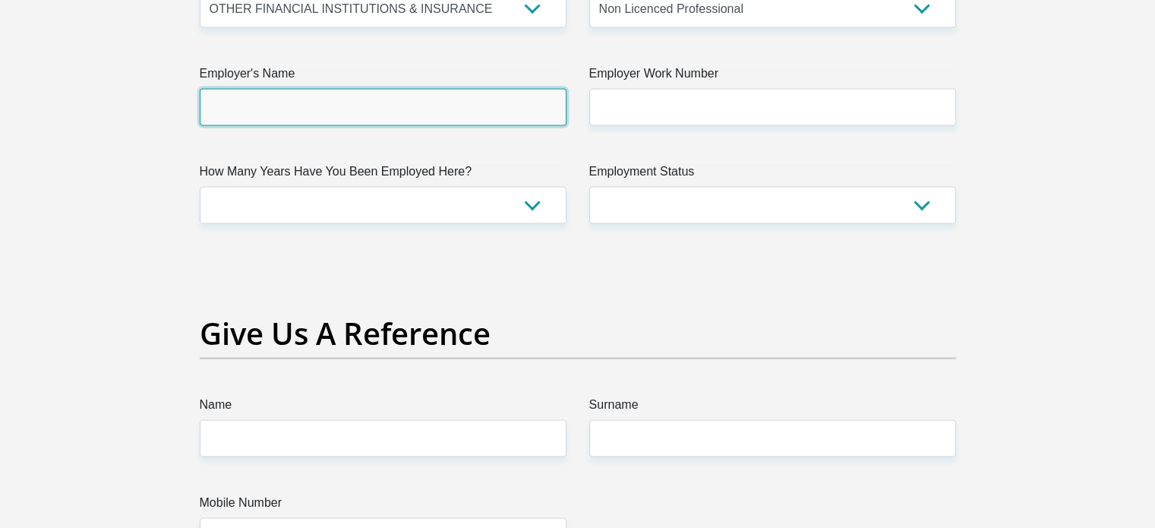
click at [322, 93] on input "Employer's Name" at bounding box center [383, 106] width 367 height 37
type input "IJSmithAndCoInc"
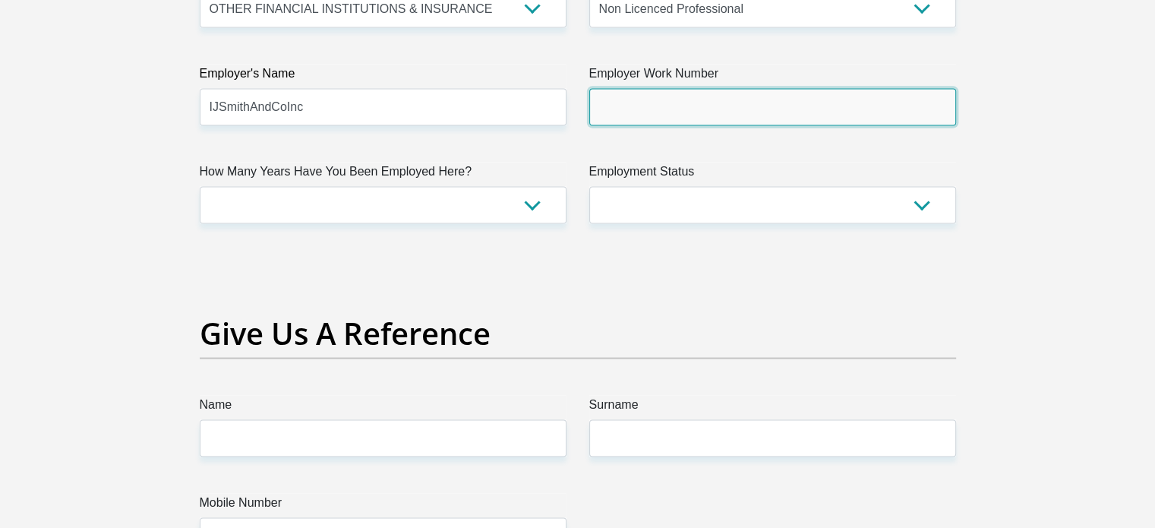
click at [655, 113] on input "Employer Work Number" at bounding box center [772, 106] width 367 height 37
type input "0219705000"
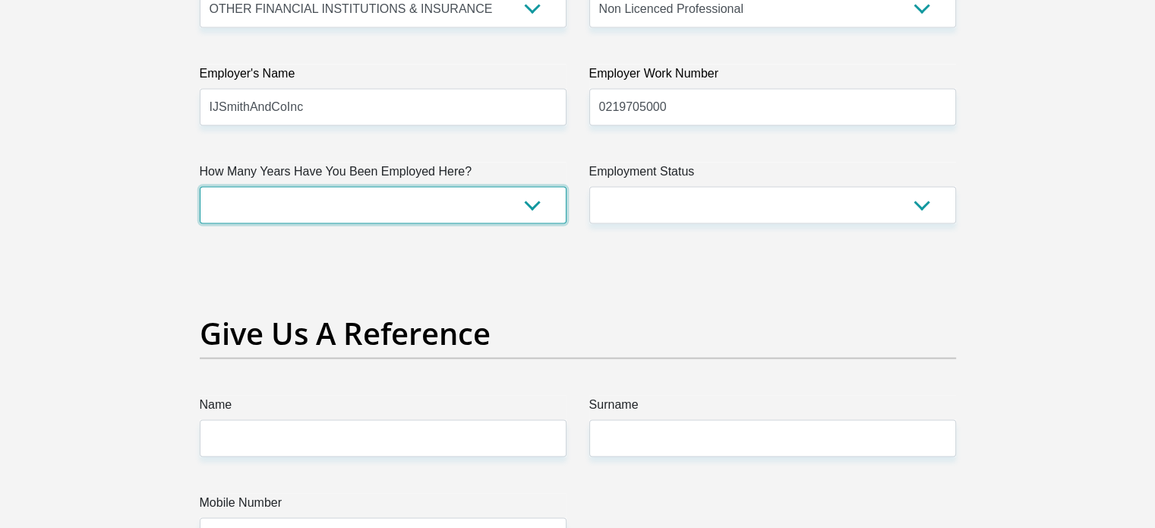
click at [370, 212] on select "less than 1 year 1-3 years 3-5 years 5+ years" at bounding box center [383, 204] width 367 height 37
select select "6"
click at [200, 186] on select "less than 1 year 1-3 years 3-5 years 5+ years" at bounding box center [383, 204] width 367 height 37
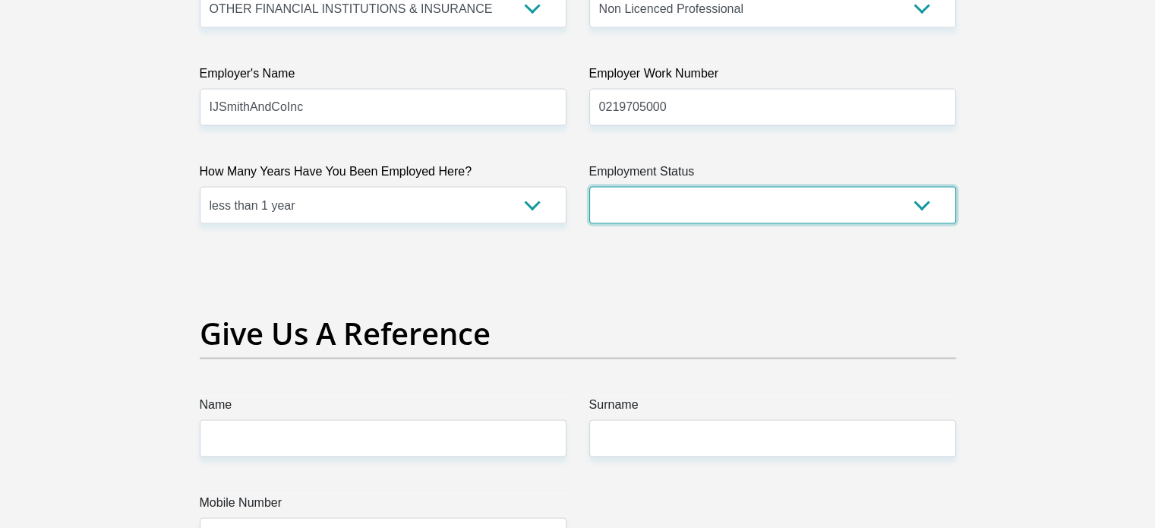
click at [699, 200] on select "Permanent/Full-time Part-time/Casual Contract Worker Self-Employed Housewife Re…" at bounding box center [772, 204] width 367 height 37
select select "1"
click at [589, 186] on select "Permanent/Full-time Part-time/Casual Contract Worker Self-Employed Housewife Re…" at bounding box center [772, 204] width 367 height 37
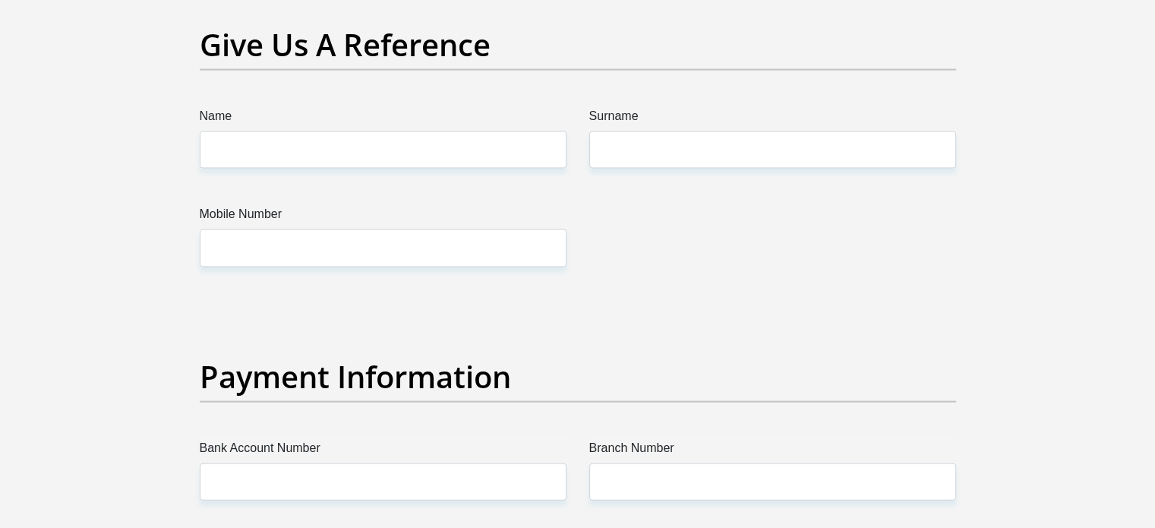
scroll to position [3190, 0]
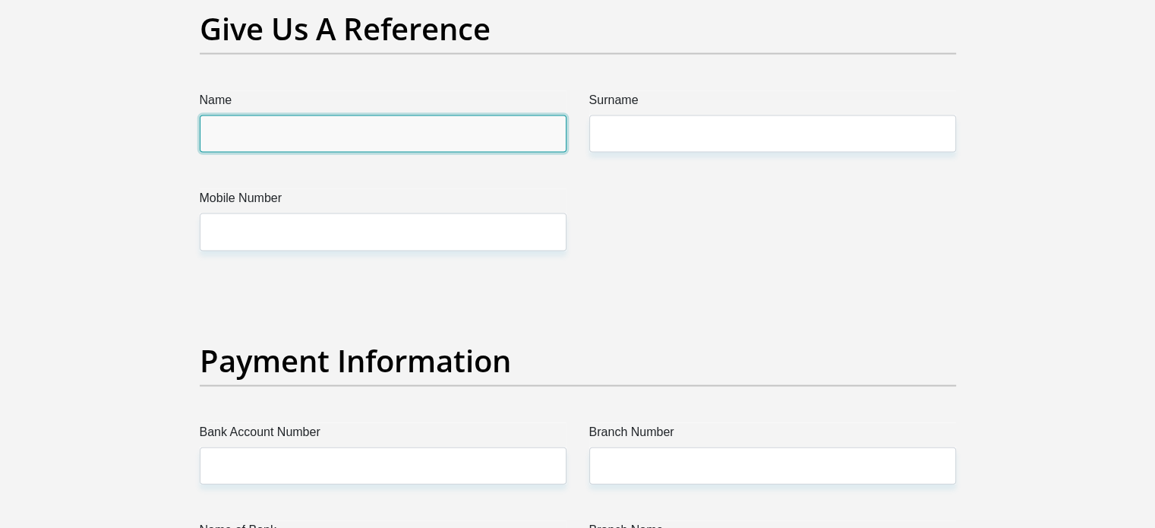
click at [362, 130] on input "Name" at bounding box center [383, 133] width 367 height 37
type input "Juanita"
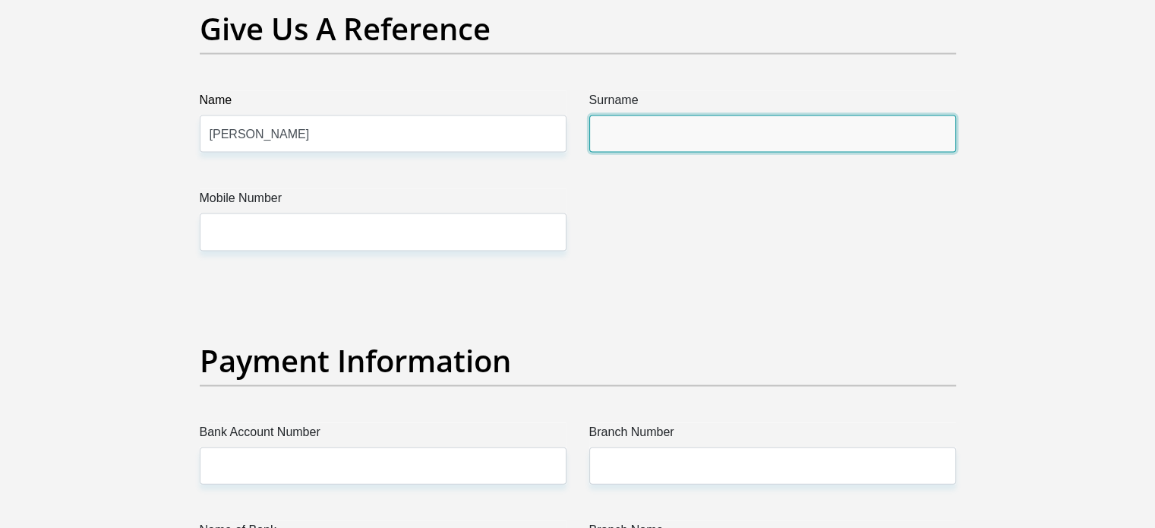
click at [720, 134] on input "Surname" at bounding box center [772, 133] width 367 height 37
type input "Schoeman"
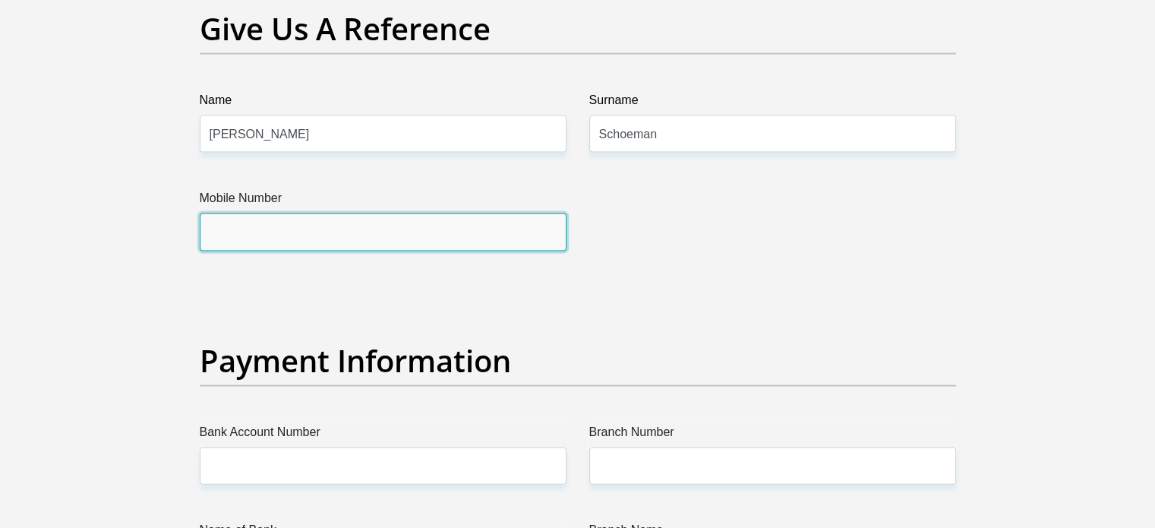
click at [301, 242] on input "Mobile Number" at bounding box center [383, 231] width 367 height 37
type input "0789438283"
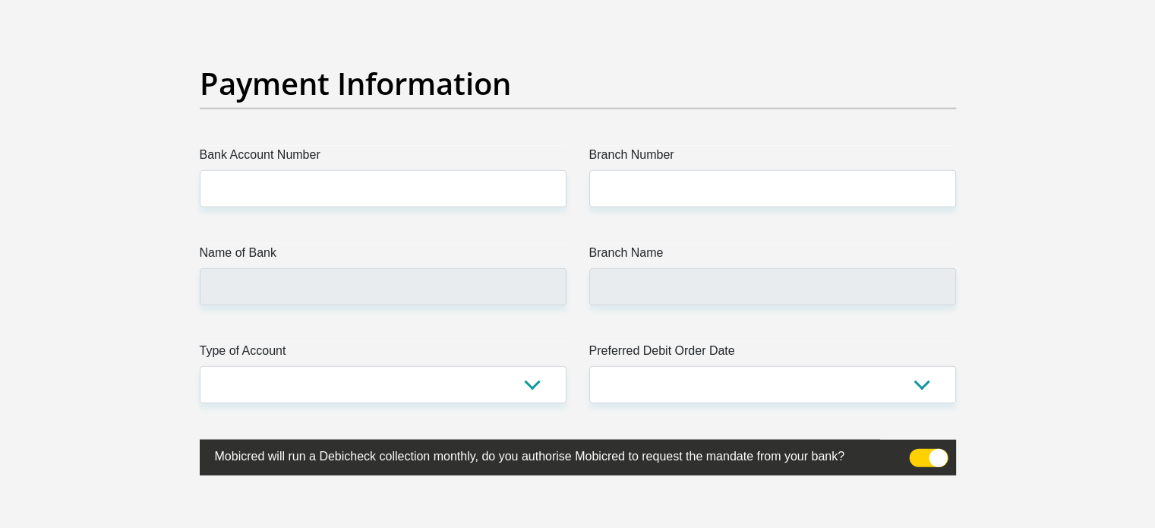
scroll to position [3493, 0]
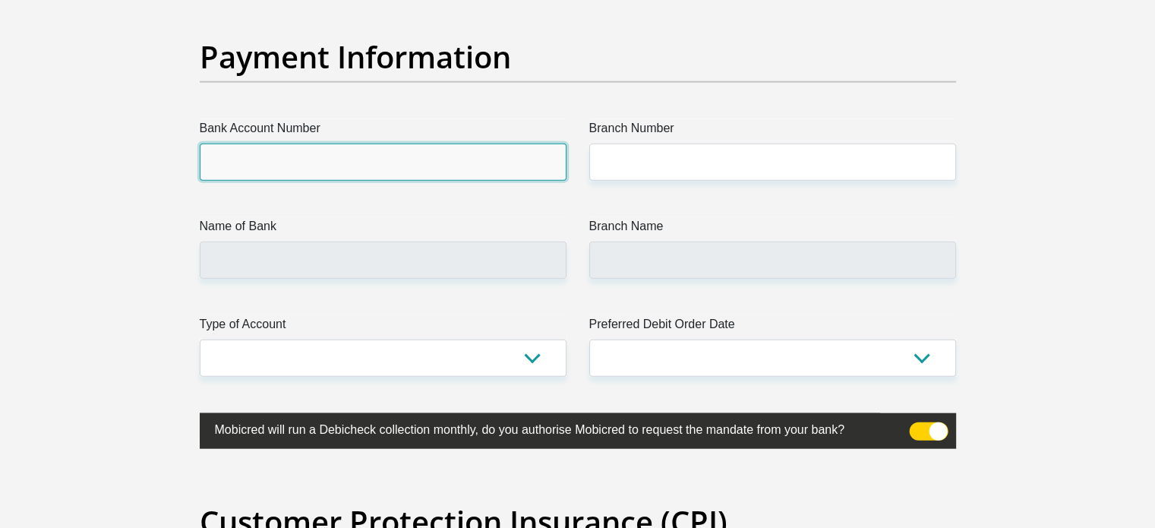
click at [296, 162] on input "Bank Account Number" at bounding box center [383, 162] width 367 height 37
type input "10162691767"
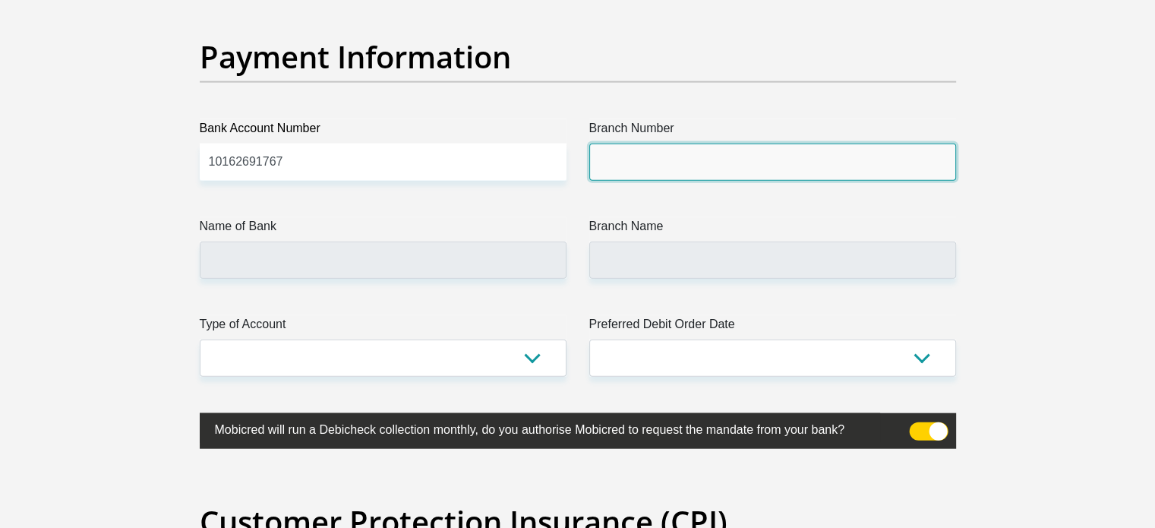
click at [672, 162] on input "Branch Number" at bounding box center [772, 162] width 367 height 37
type input "051001"
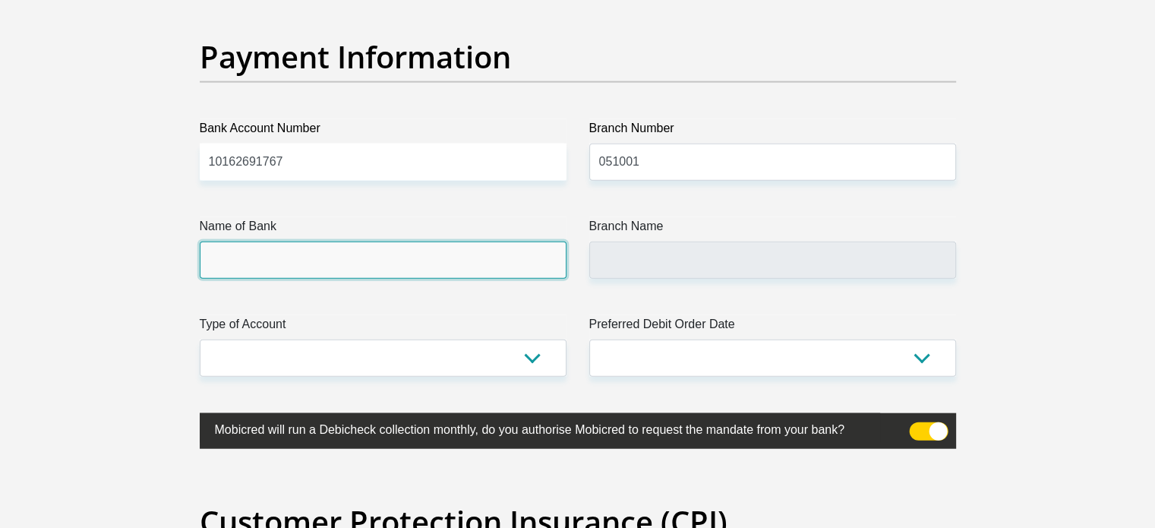
click at [437, 264] on input "Name of Bank" at bounding box center [383, 260] width 367 height 37
type input "STANDARD BANK"
type input "STANDARD BANK SOUTH AFRICA"
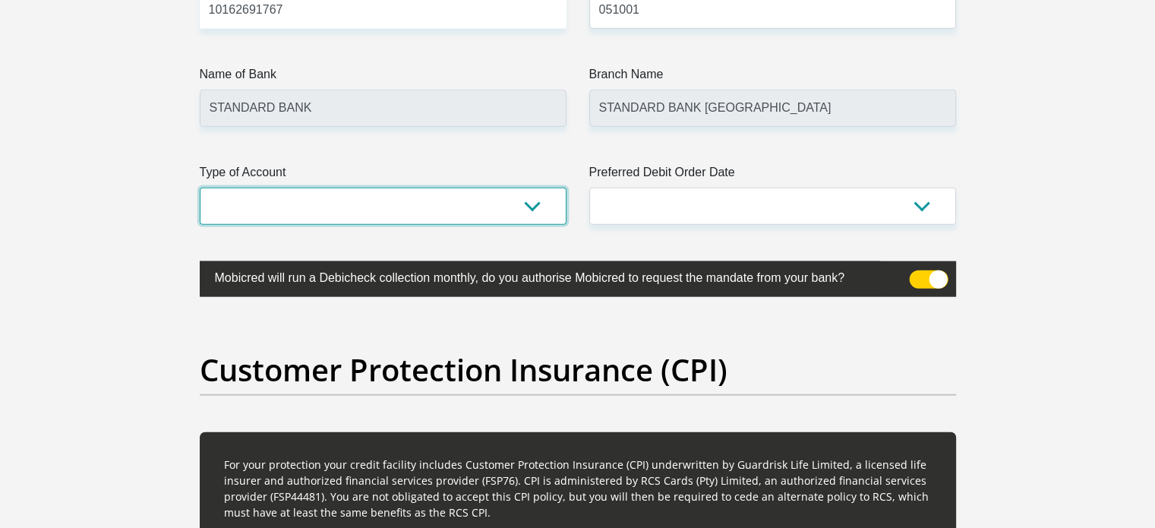
click at [491, 209] on select "Cheque Savings" at bounding box center [383, 206] width 367 height 37
select select "CUR"
click at [200, 188] on select "Cheque Savings" at bounding box center [383, 206] width 367 height 37
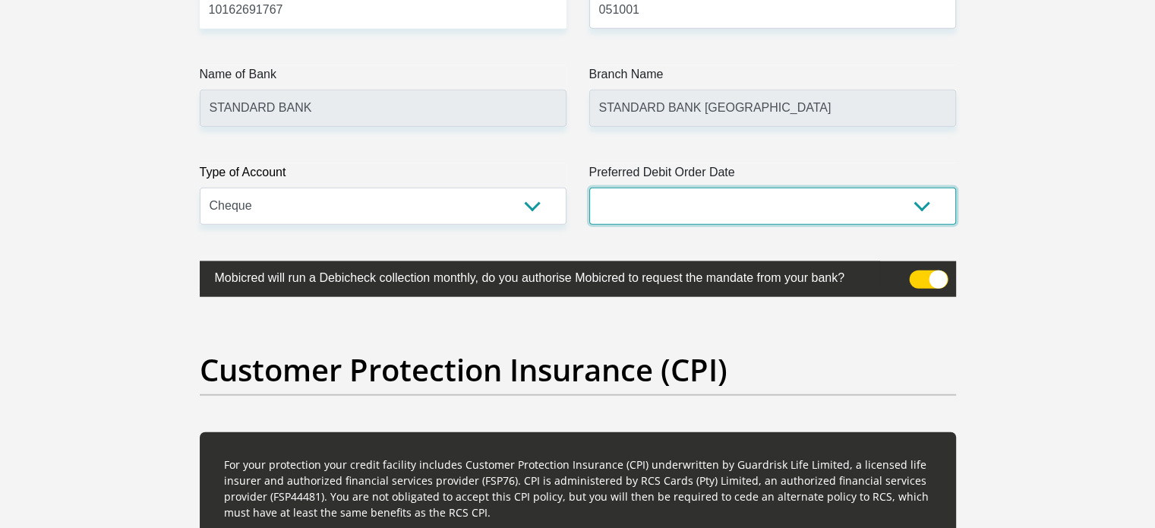
click at [747, 207] on select "1st 2nd 3rd 4th 5th 7th 18th 19th 20th 21st 22nd 23rd 24th 25th 26th 27th 28th …" at bounding box center [772, 206] width 367 height 37
select select "1"
click at [589, 188] on select "1st 2nd 3rd 4th 5th 7th 18th 19th 20th 21st 22nd 23rd 24th 25th 26th 27th 28th …" at bounding box center [772, 206] width 367 height 37
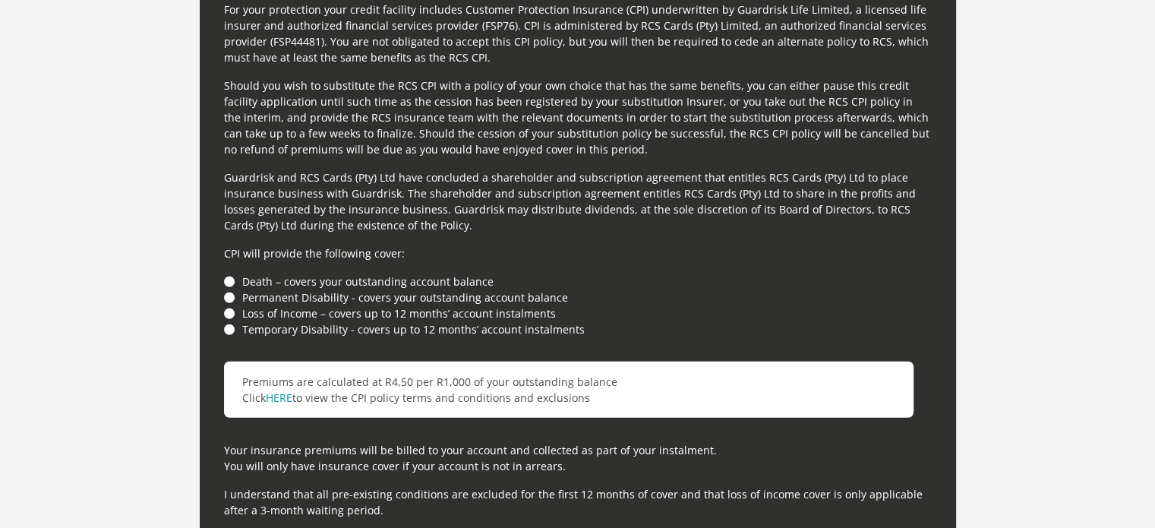
scroll to position [4101, 0]
click at [229, 276] on li "Death – covers your outstanding account balance" at bounding box center [578, 281] width 708 height 16
click at [226, 279] on li "Death – covers your outstanding account balance" at bounding box center [578, 281] width 708 height 16
click at [229, 279] on li "Death – covers your outstanding account balance" at bounding box center [578, 281] width 708 height 16
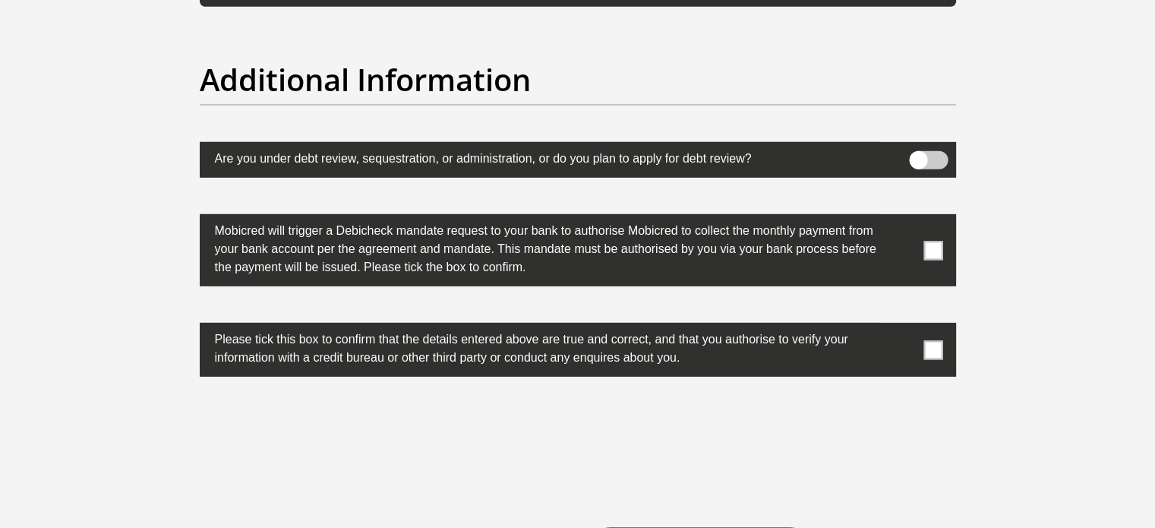
scroll to position [4709, 0]
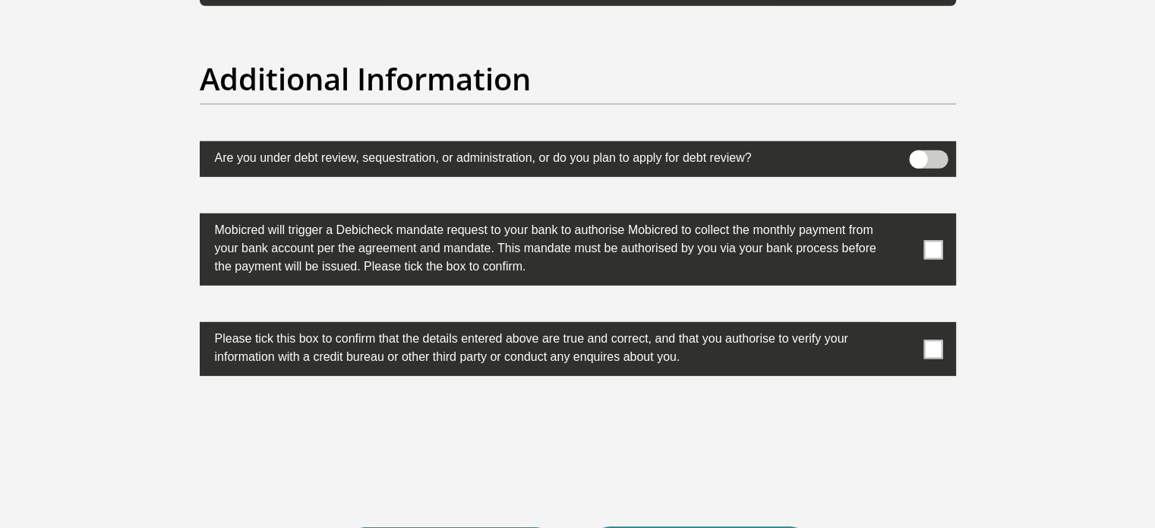
click at [933, 249] on span at bounding box center [932, 249] width 19 height 19
click at [903, 217] on input "checkbox" at bounding box center [903, 217] width 0 height 0
click at [931, 349] on span at bounding box center [932, 348] width 19 height 19
click at [903, 326] on input "checkbox" at bounding box center [903, 326] width 0 height 0
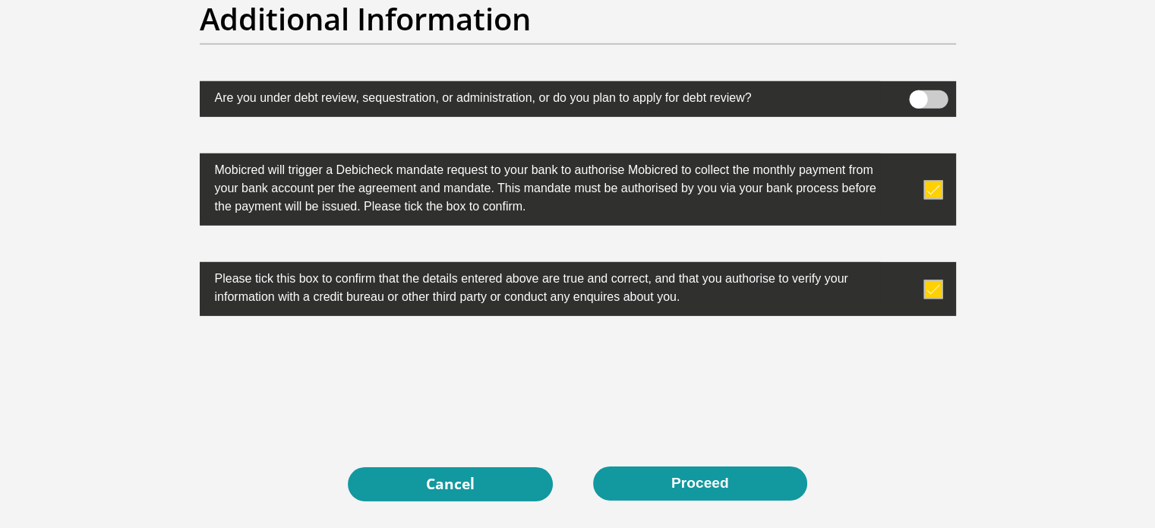
scroll to position [4860, 0]
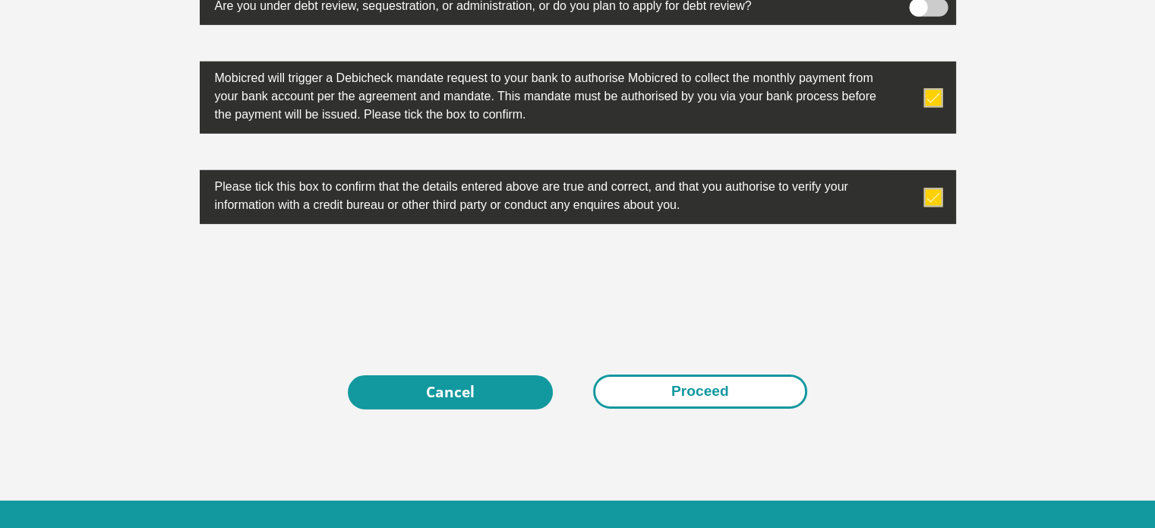
drag, startPoint x: 693, startPoint y: 381, endPoint x: 677, endPoint y: 380, distance: 15.2
click at [693, 381] on button "Proceed" at bounding box center [700, 391] width 214 height 34
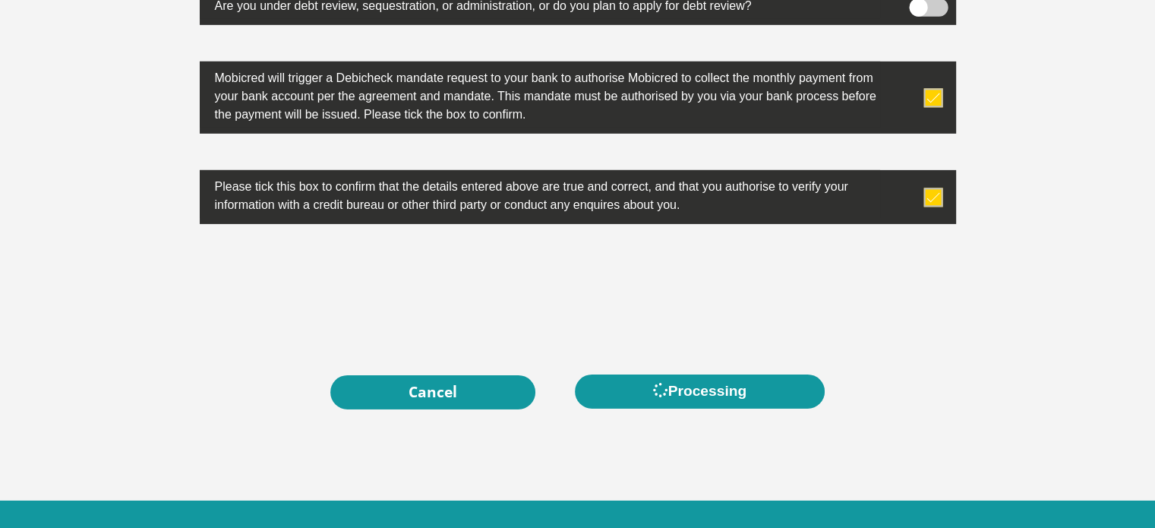
scroll to position [0, 0]
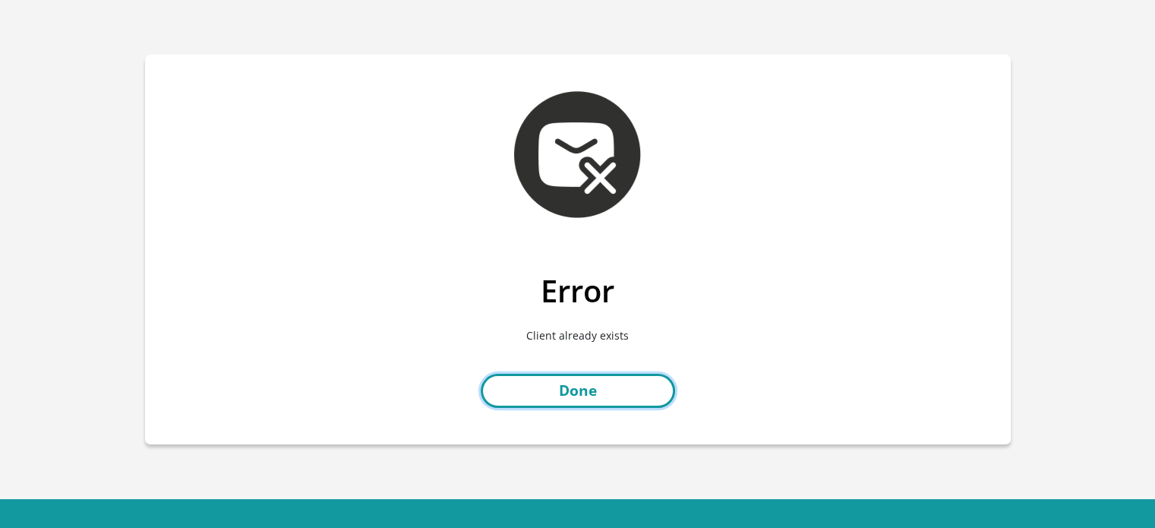
click at [562, 397] on link "Done" at bounding box center [578, 391] width 194 height 34
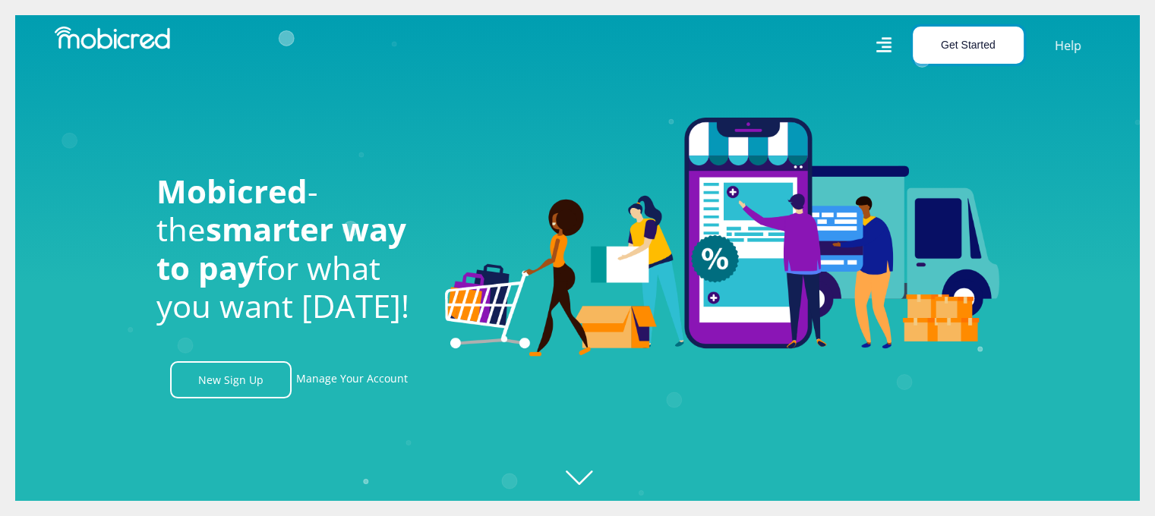
click at [959, 51] on button "Get Started" at bounding box center [968, 45] width 111 height 37
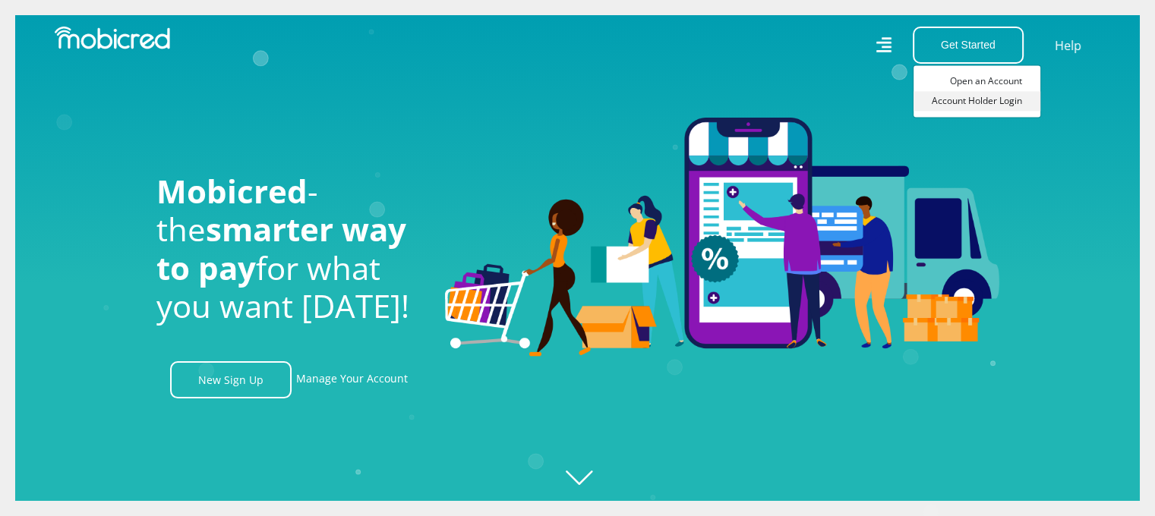
scroll to position [0, 1081]
click at [961, 106] on link "Account Holder Login" at bounding box center [977, 101] width 127 height 20
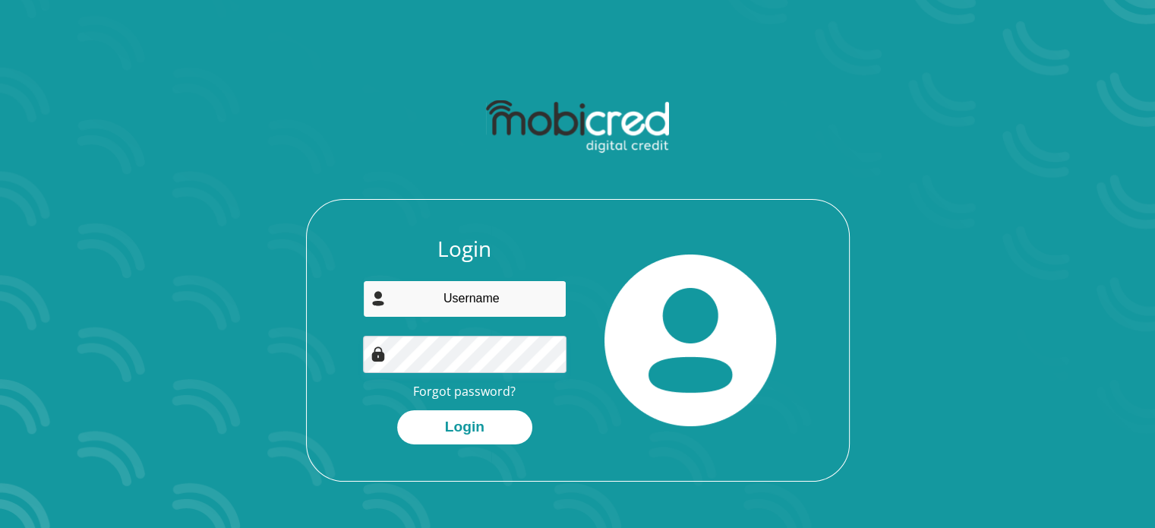
click at [481, 298] on input "email" at bounding box center [465, 298] width 204 height 37
type input "[EMAIL_ADDRESS][DOMAIN_NAME]"
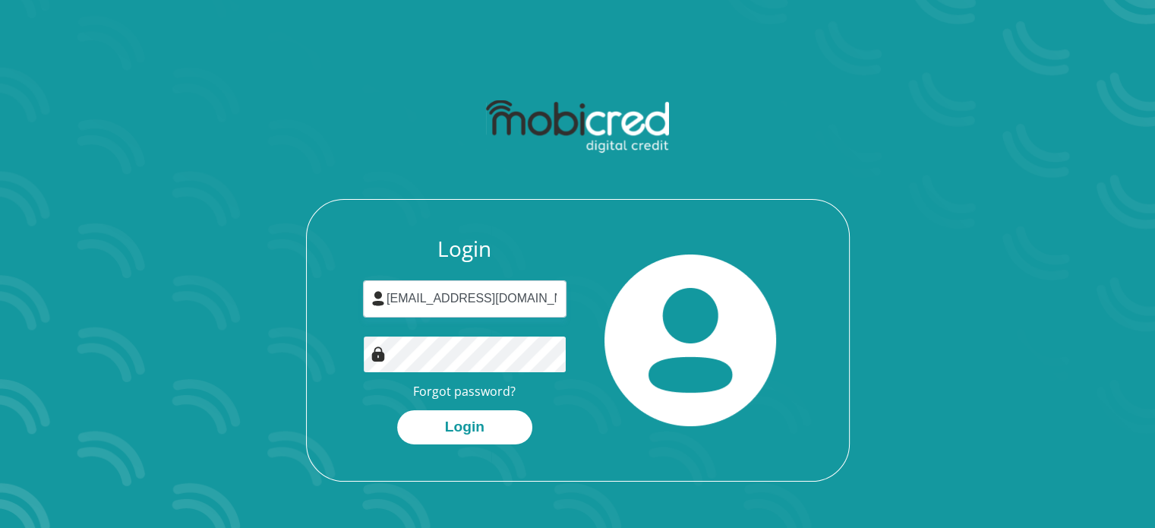
click at [397, 410] on button "Login" at bounding box center [464, 427] width 135 height 34
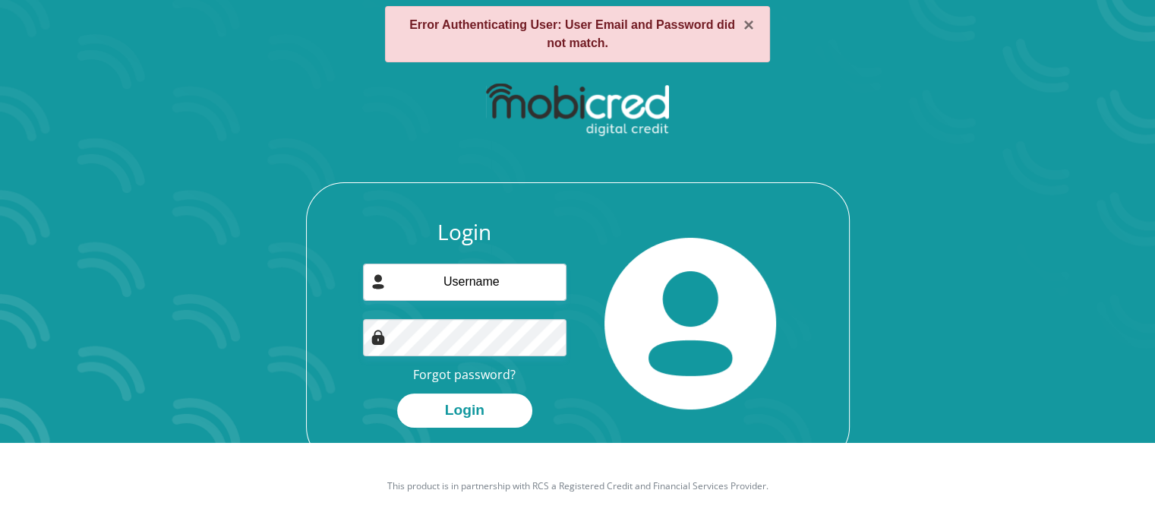
scroll to position [87, 0]
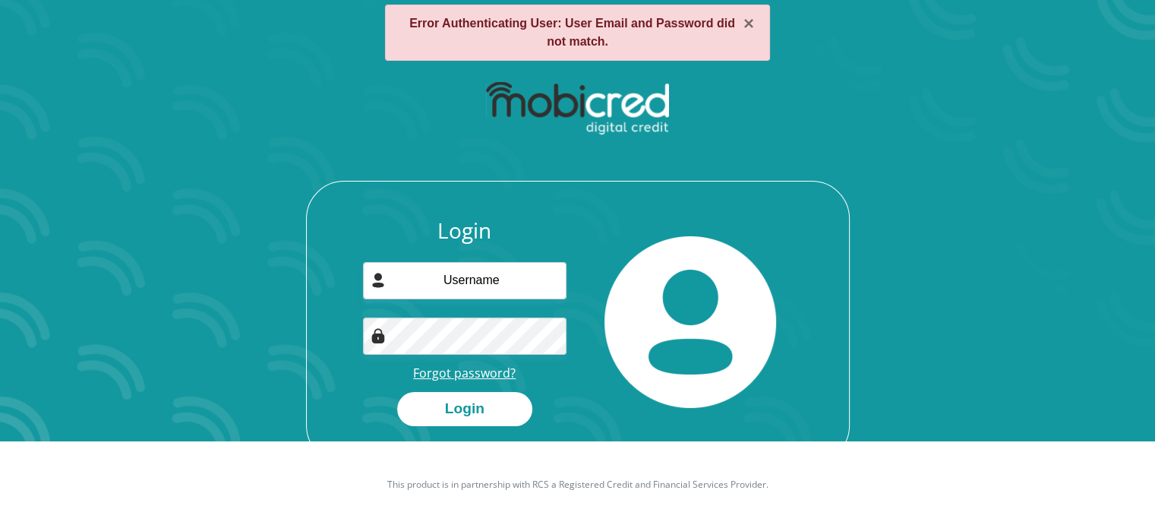
click at [489, 371] on link "Forgot password?" at bounding box center [464, 373] width 103 height 17
click at [465, 267] on input "email" at bounding box center [465, 280] width 204 height 37
type input "[EMAIL_ADDRESS][DOMAIN_NAME]"
click at [397, 392] on button "Login" at bounding box center [464, 409] width 135 height 34
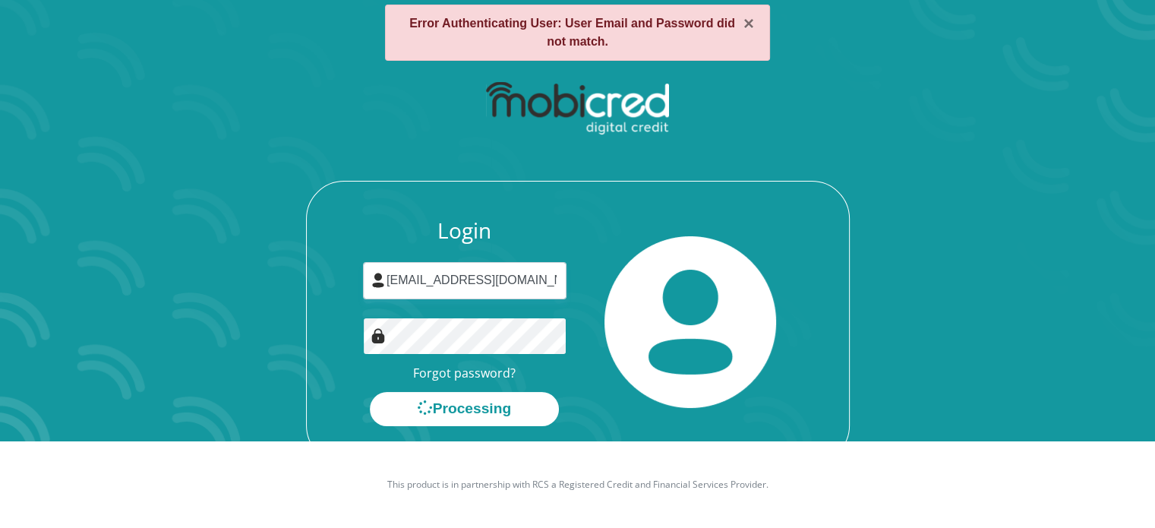
scroll to position [0, 0]
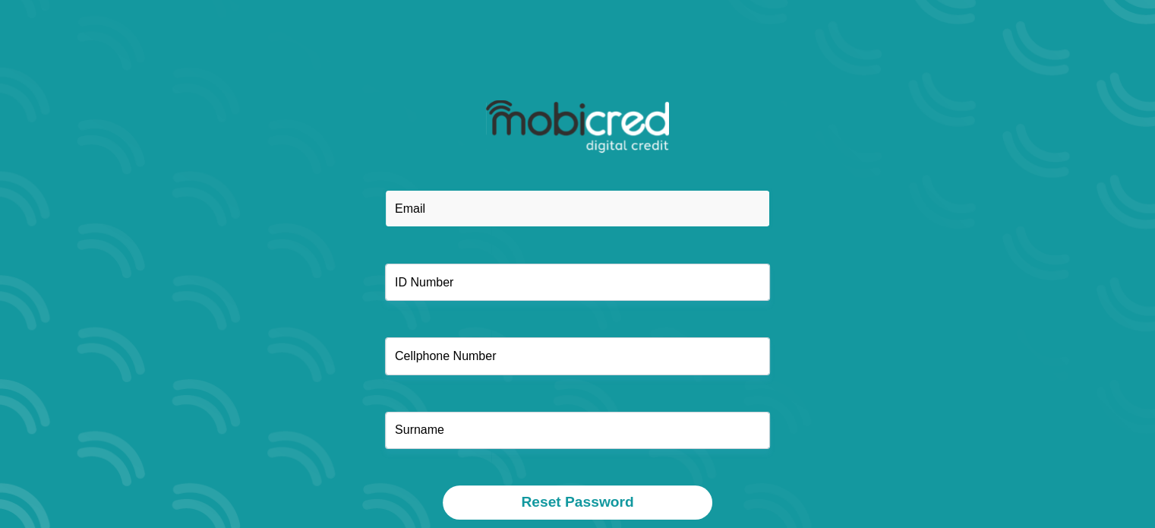
click at [431, 203] on input "email" at bounding box center [577, 208] width 385 height 37
type input "jaco.schoeman2809@gmail.com"
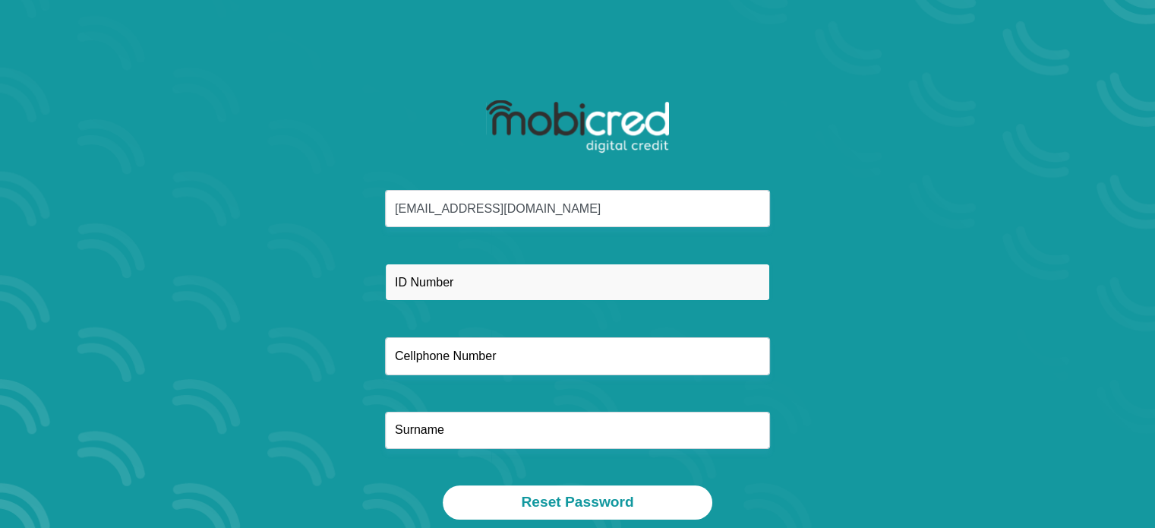
click at [474, 274] on input "text" at bounding box center [577, 282] width 385 height 37
type input "8"
type input "8902015077083"
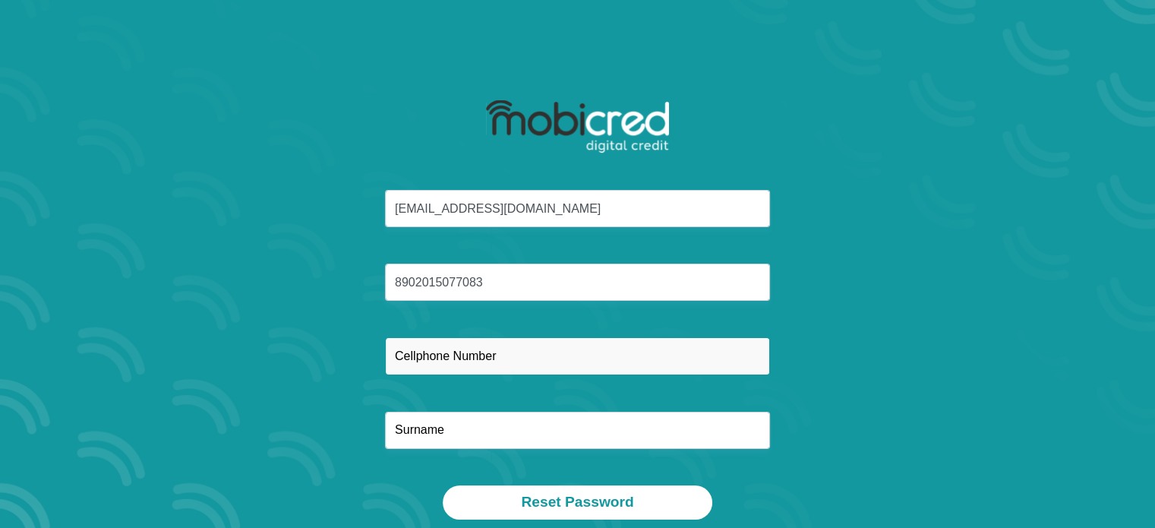
click at [487, 364] on input "text" at bounding box center [577, 355] width 385 height 37
type input "0832298875"
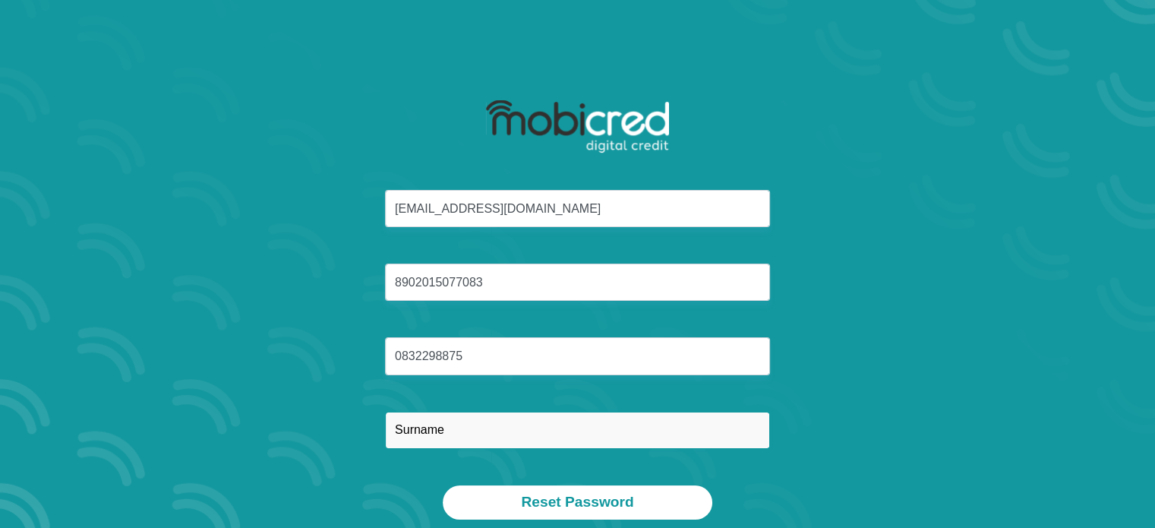
click at [434, 431] on input "text" at bounding box center [577, 430] width 385 height 37
type input "Schoeman"
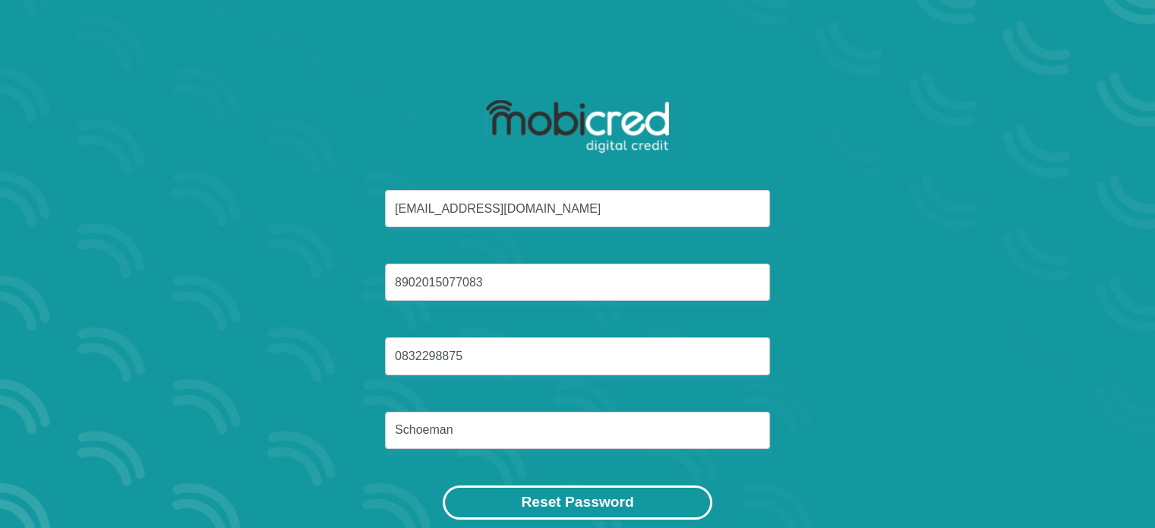
click at [523, 503] on button "Reset Password" at bounding box center [577, 502] width 269 height 34
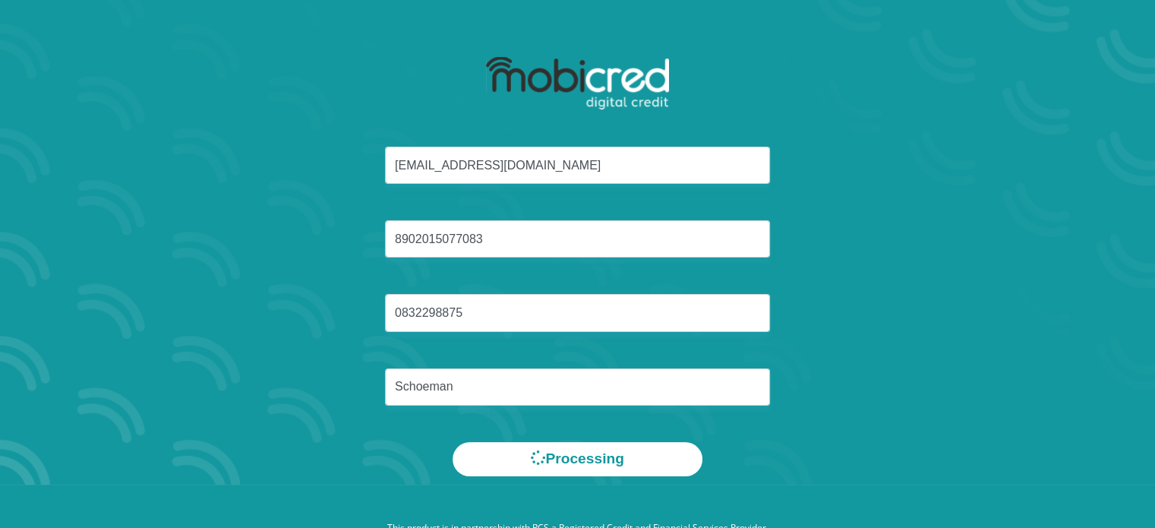
scroll to position [87, 0]
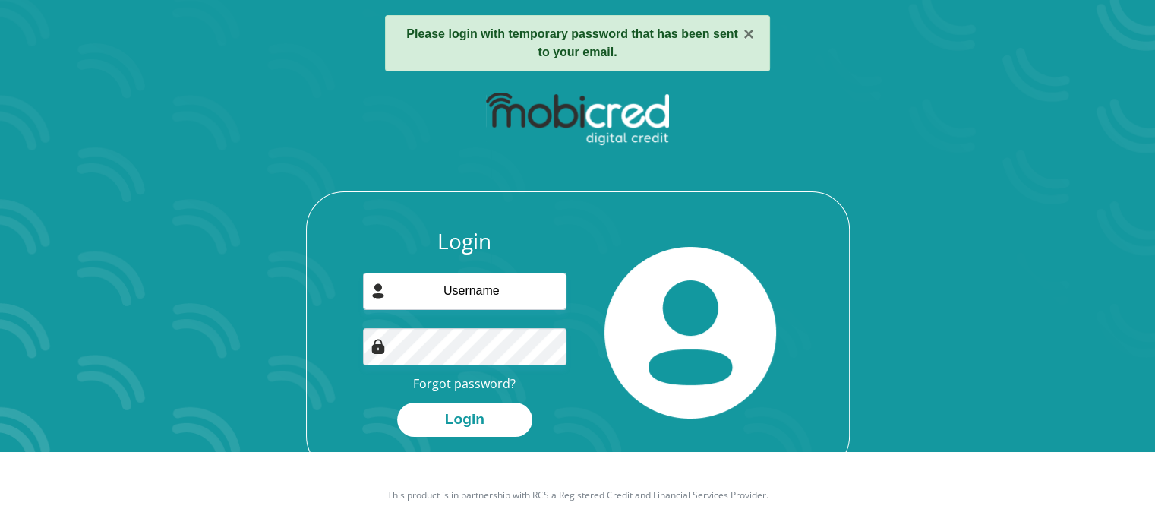
scroll to position [87, 0]
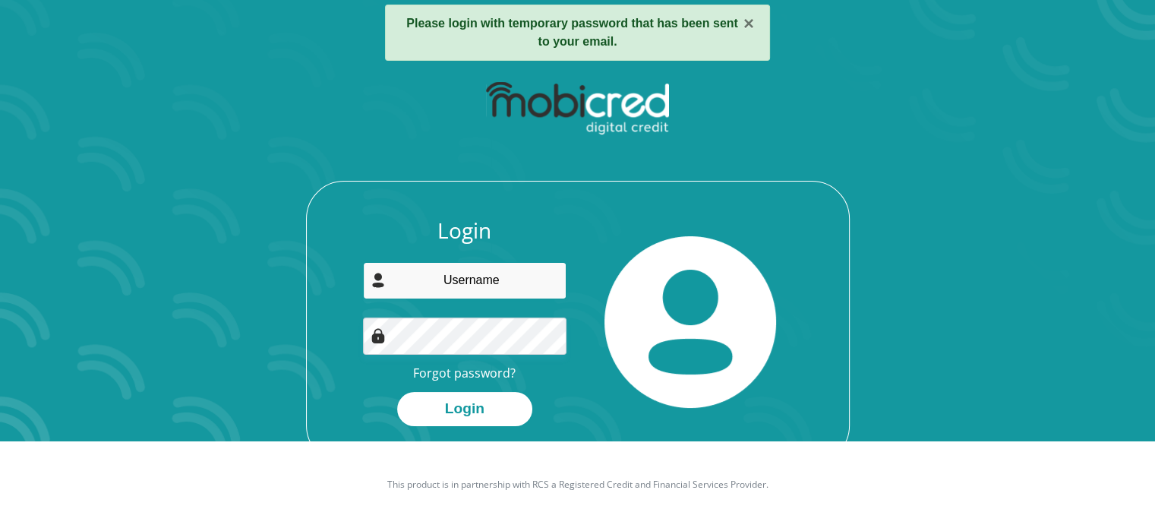
click at [510, 270] on input "email" at bounding box center [465, 280] width 204 height 37
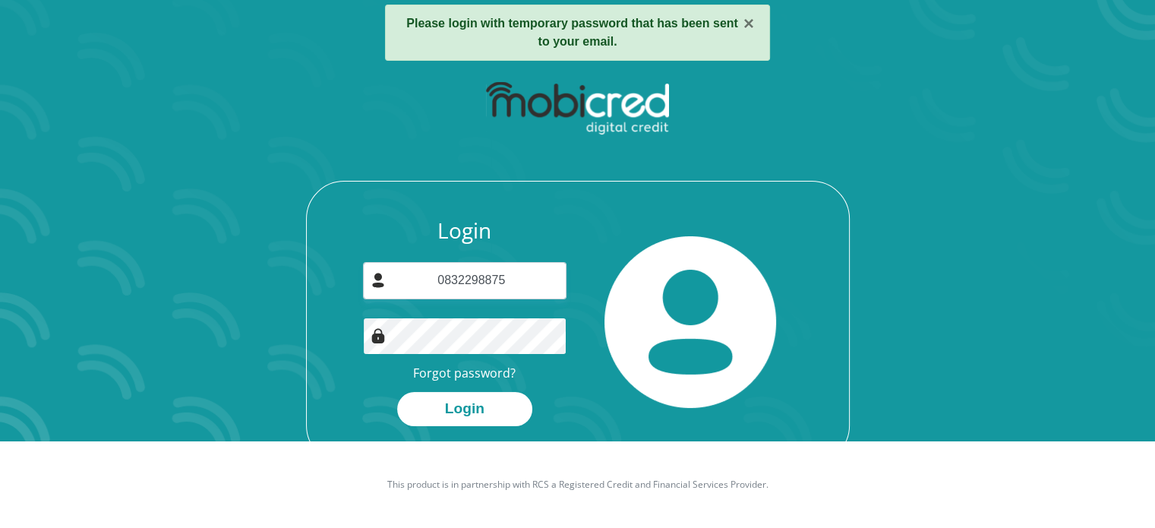
click at [397, 392] on button "Login" at bounding box center [464, 409] width 135 height 34
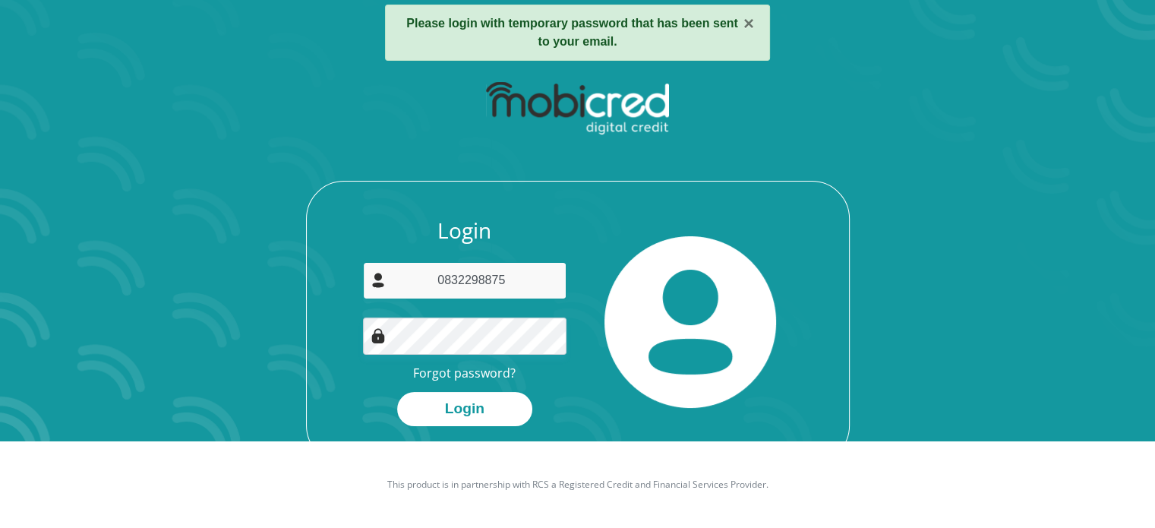
drag, startPoint x: 526, startPoint y: 274, endPoint x: 242, endPoint y: 233, distance: 286.2
click at [242, 233] on div "Login 0832298875 Forgot password? Login" at bounding box center [578, 268] width 816 height 390
type input "jaco.schoeman2809@gmail.com"
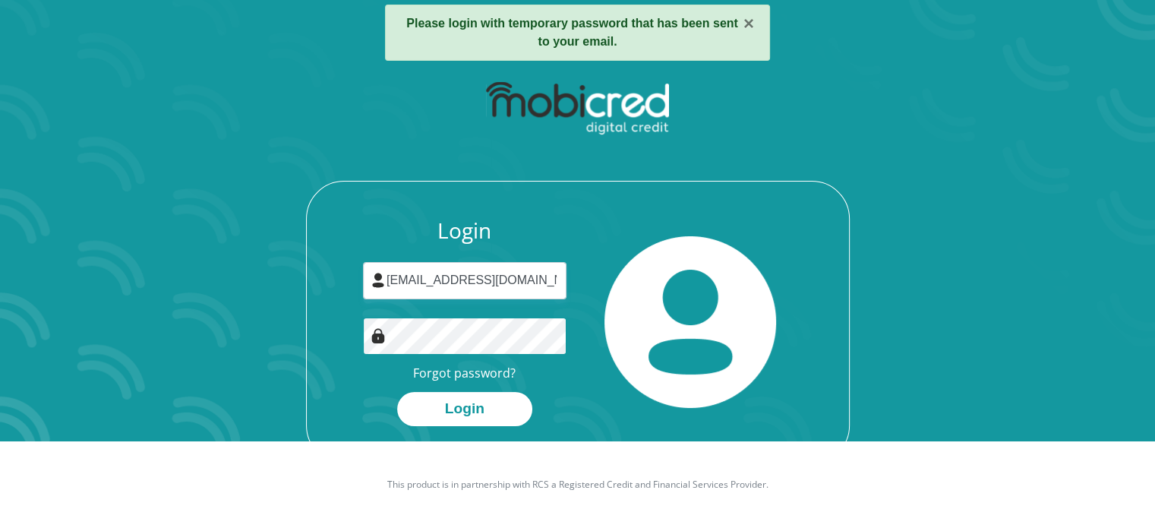
click at [163, 330] on div "× Please login with temporary password that has been sent to your email. Login …" at bounding box center [578, 234] width 866 height 532
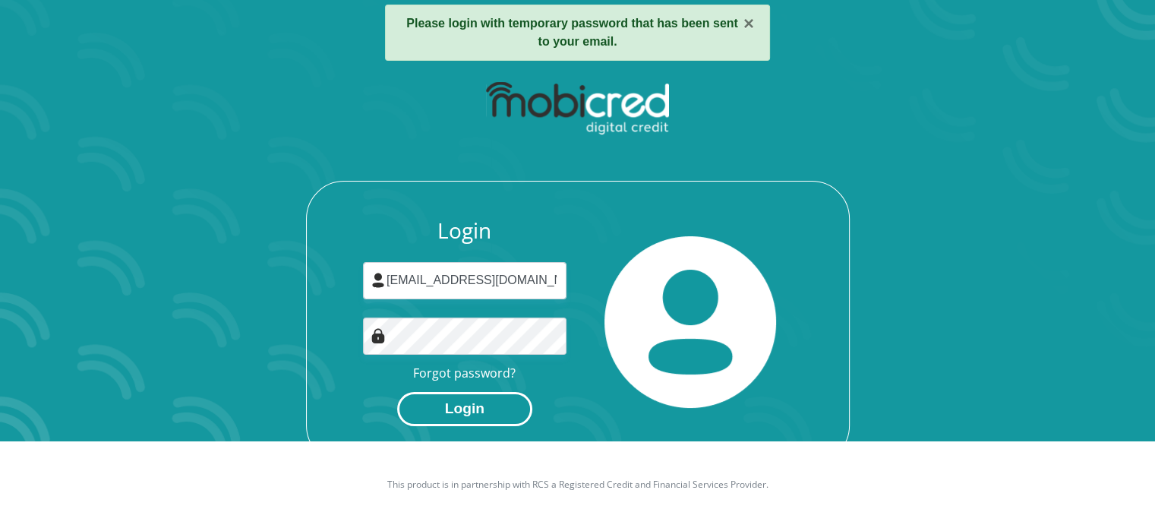
click at [488, 406] on button "Login" at bounding box center [464, 409] width 135 height 34
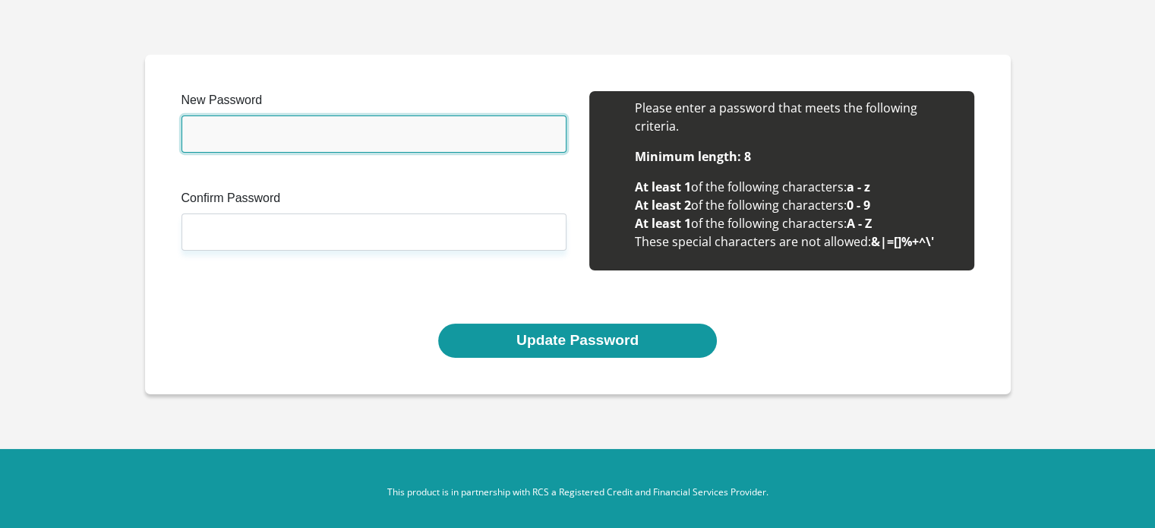
click at [268, 139] on input "New Password" at bounding box center [374, 133] width 385 height 37
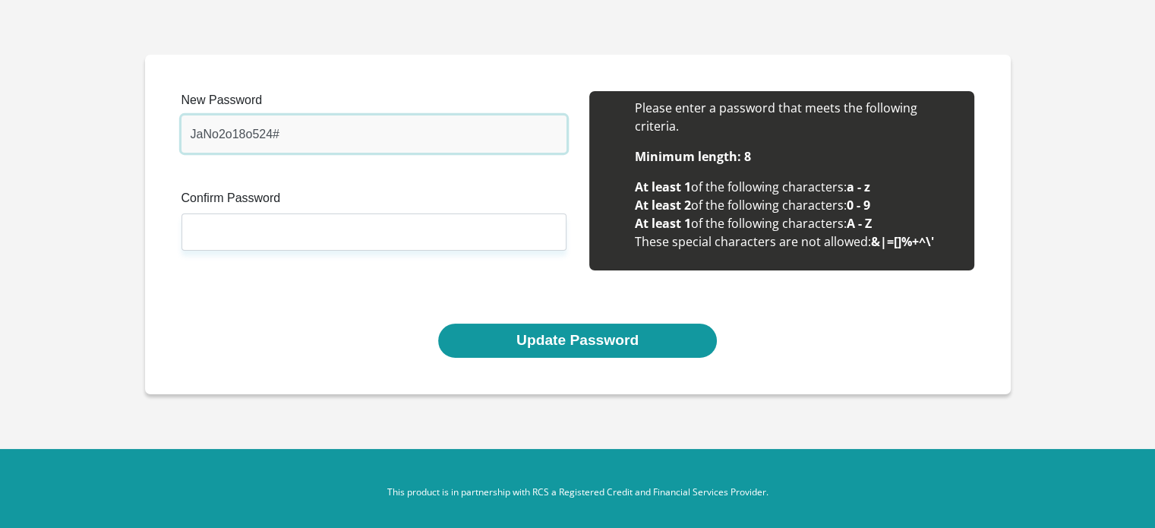
type input "JaNo2o18o524#"
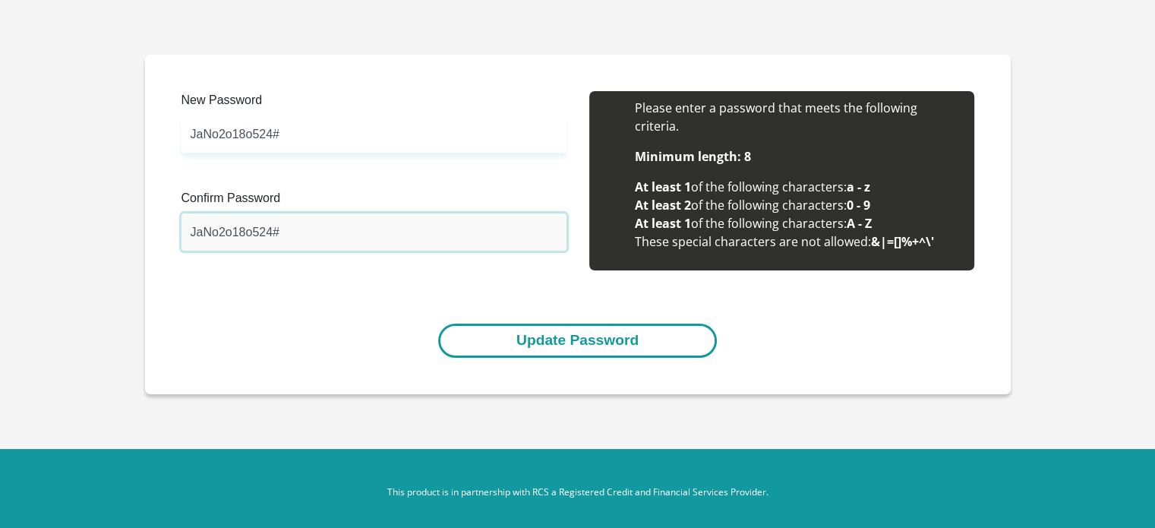
type input "JaNo2o18o524#"
click at [565, 354] on button "Update Password" at bounding box center [577, 341] width 279 height 34
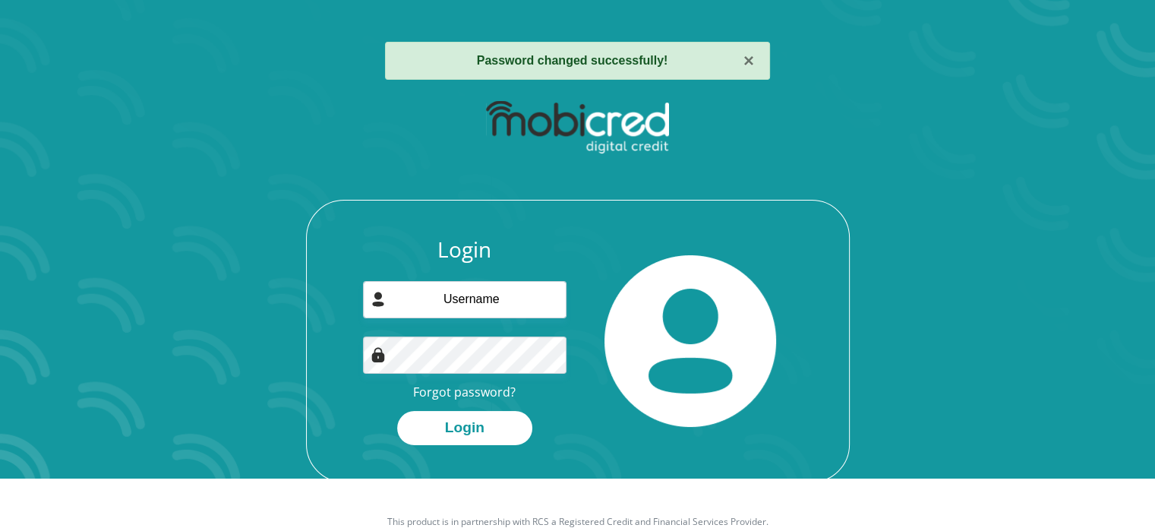
scroll to position [76, 0]
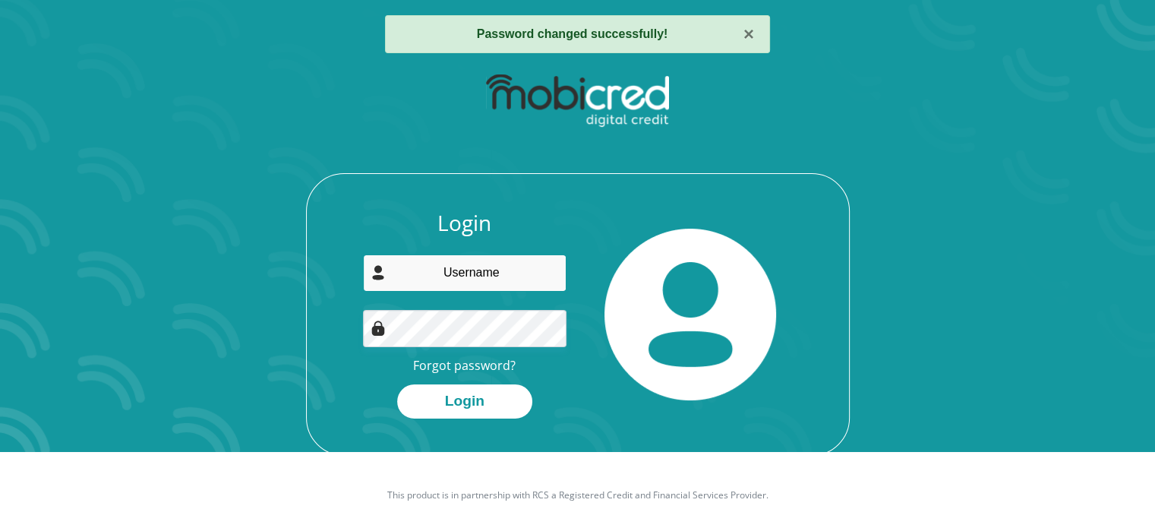
click at [456, 268] on input "email" at bounding box center [465, 272] width 204 height 37
type input "jaco.schoeman2809@gmail.com"
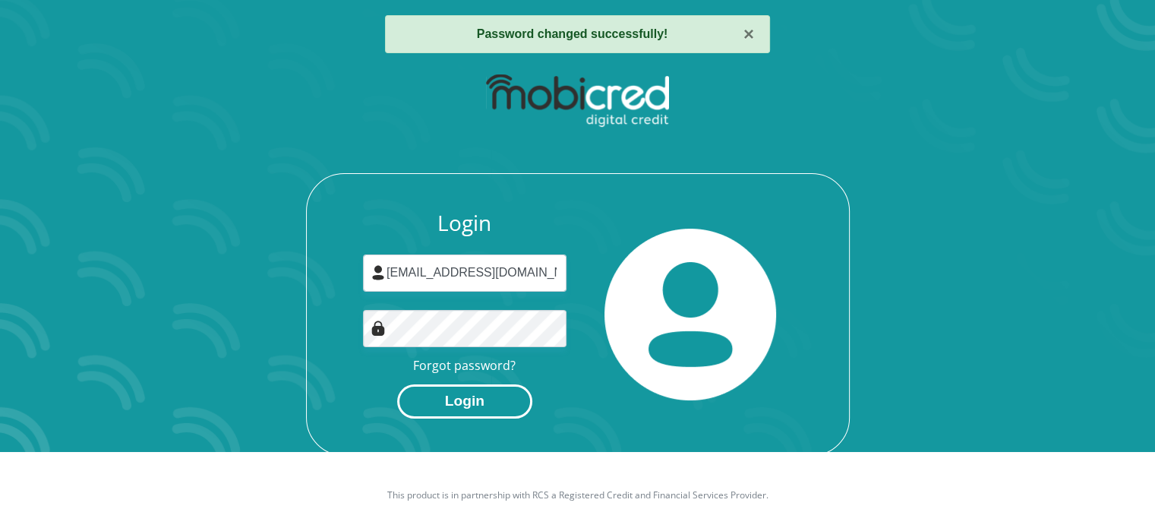
click at [475, 398] on button "Login" at bounding box center [464, 401] width 135 height 34
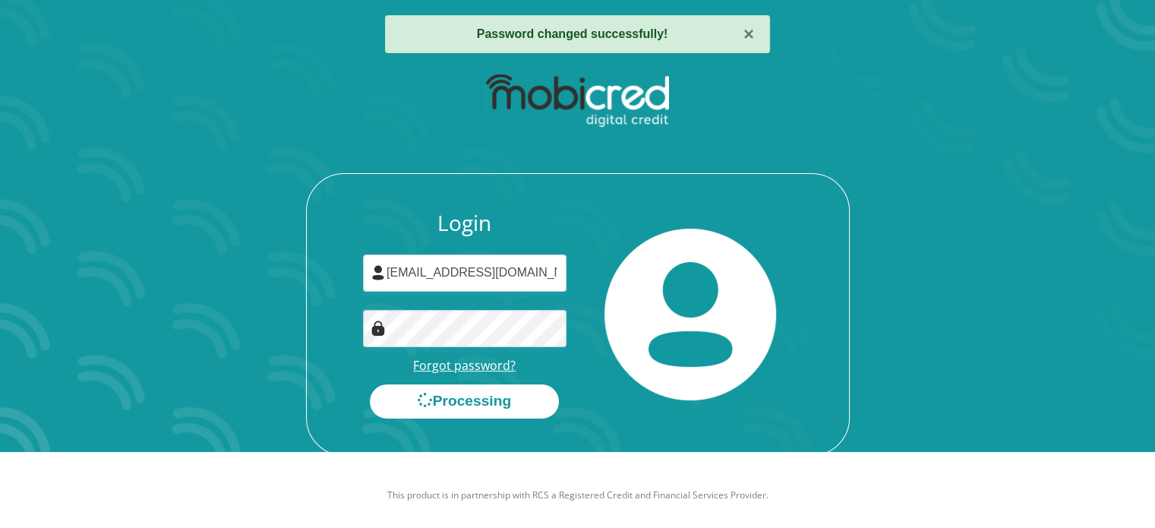
scroll to position [0, 0]
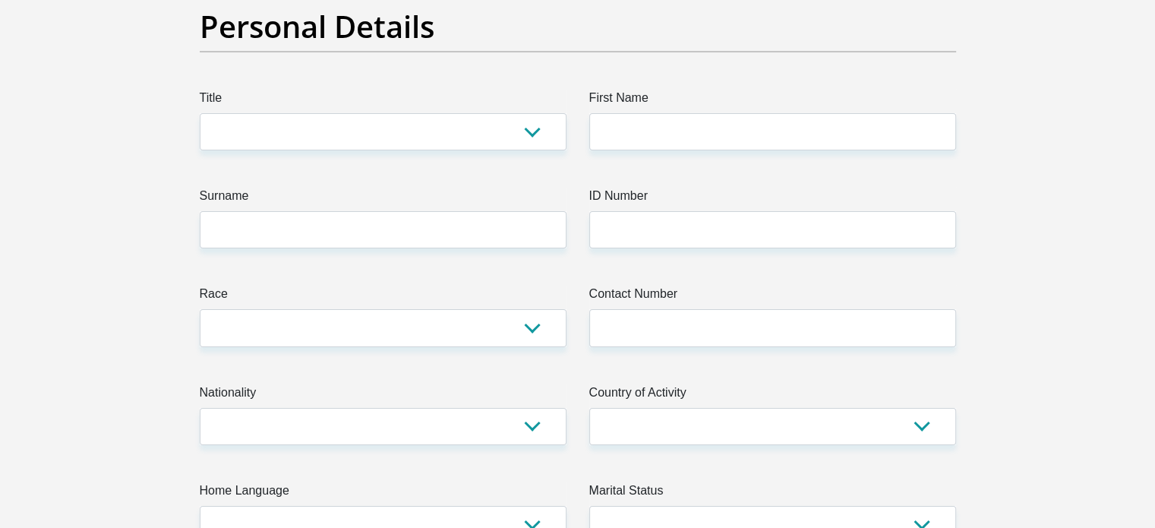
scroll to position [152, 0]
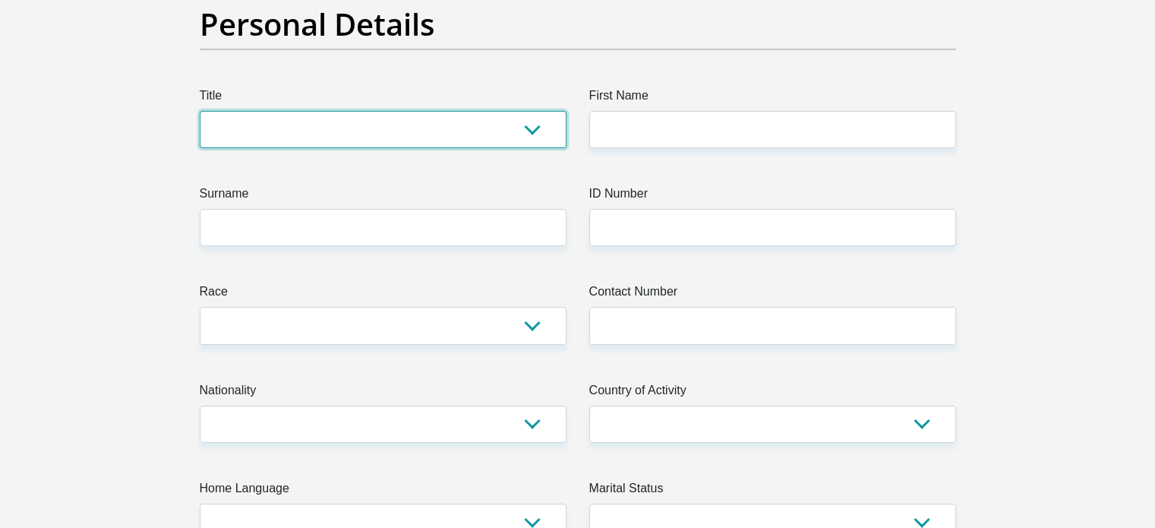
drag, startPoint x: 520, startPoint y: 127, endPoint x: 513, endPoint y: 133, distance: 9.1
click at [520, 127] on select "Mr Ms Mrs Dr Other" at bounding box center [383, 129] width 367 height 37
select select "Mr"
click at [200, 111] on select "Mr Ms Mrs Dr Other" at bounding box center [383, 129] width 367 height 37
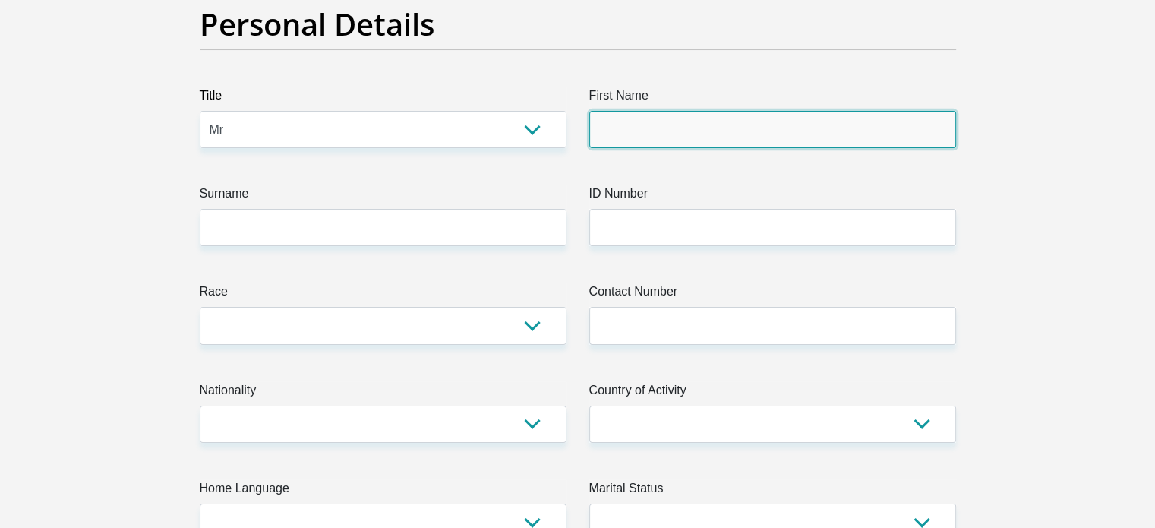
click at [659, 139] on input "First Name" at bounding box center [772, 129] width 367 height 37
type input "Johannes"
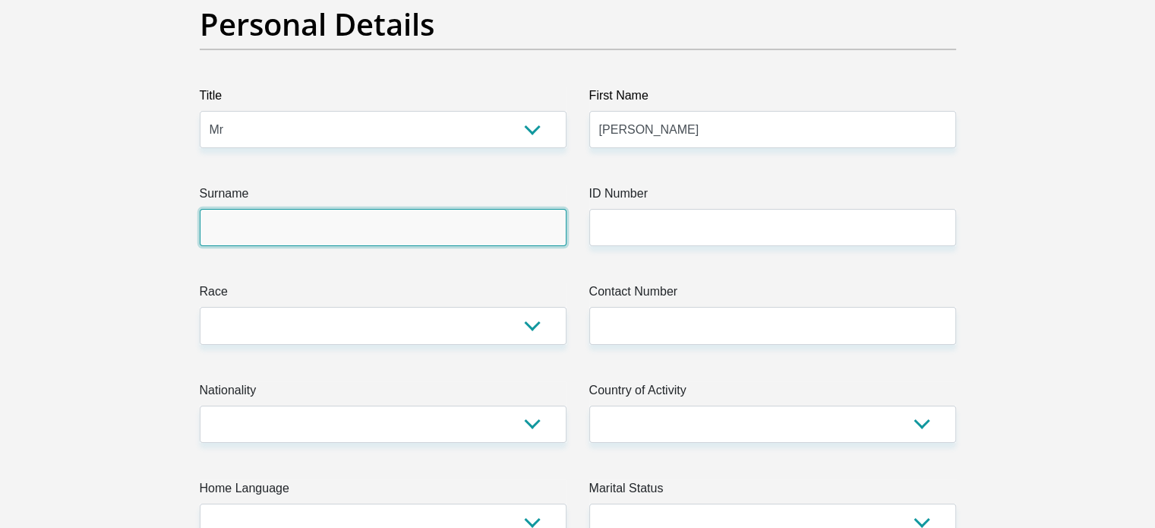
click at [405, 232] on input "Surname" at bounding box center [383, 227] width 367 height 37
type input "Schoeman"
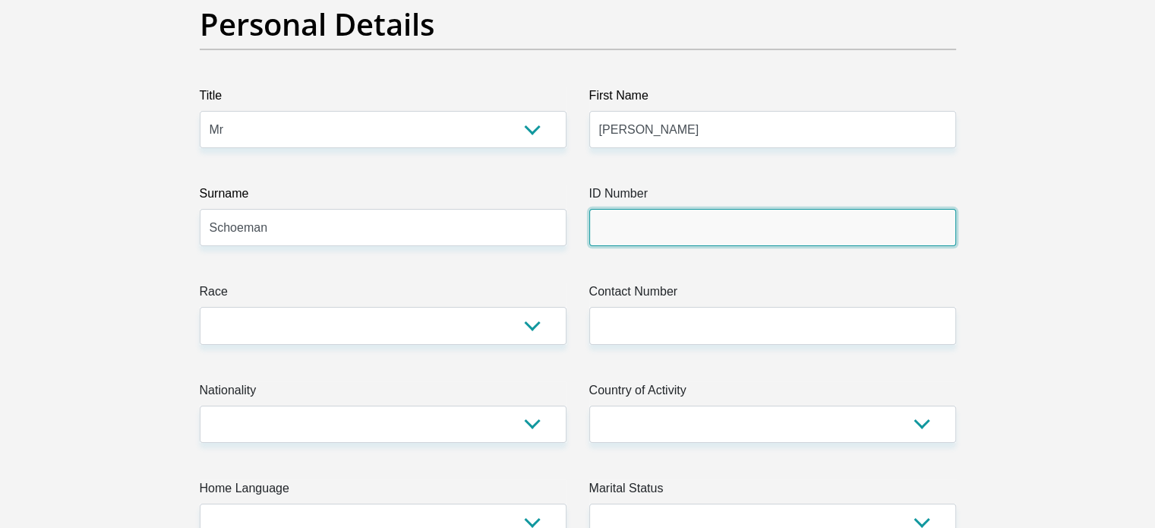
click at [675, 218] on input "ID Number" at bounding box center [772, 227] width 367 height 37
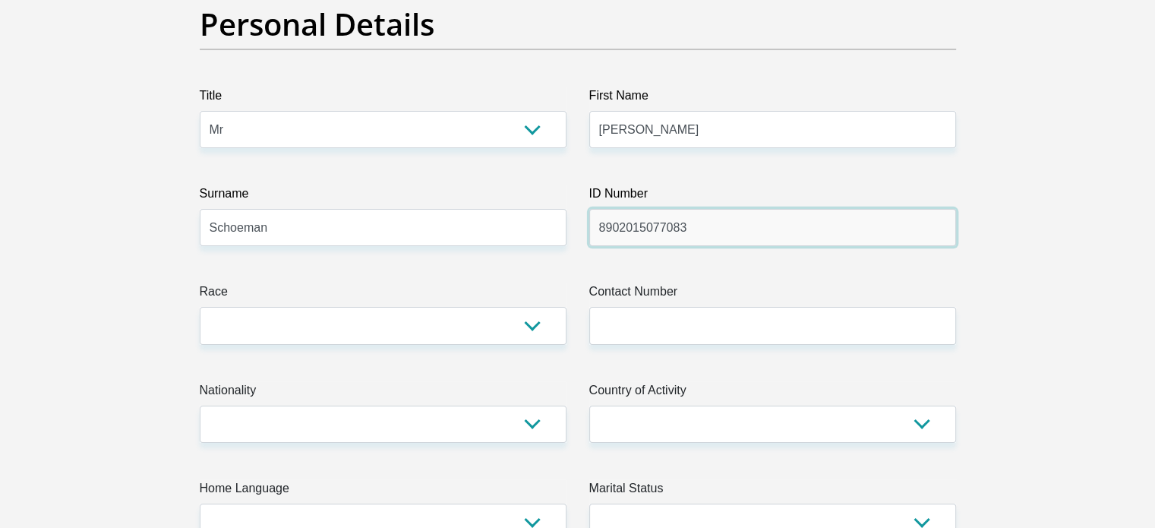
type input "8902015077083"
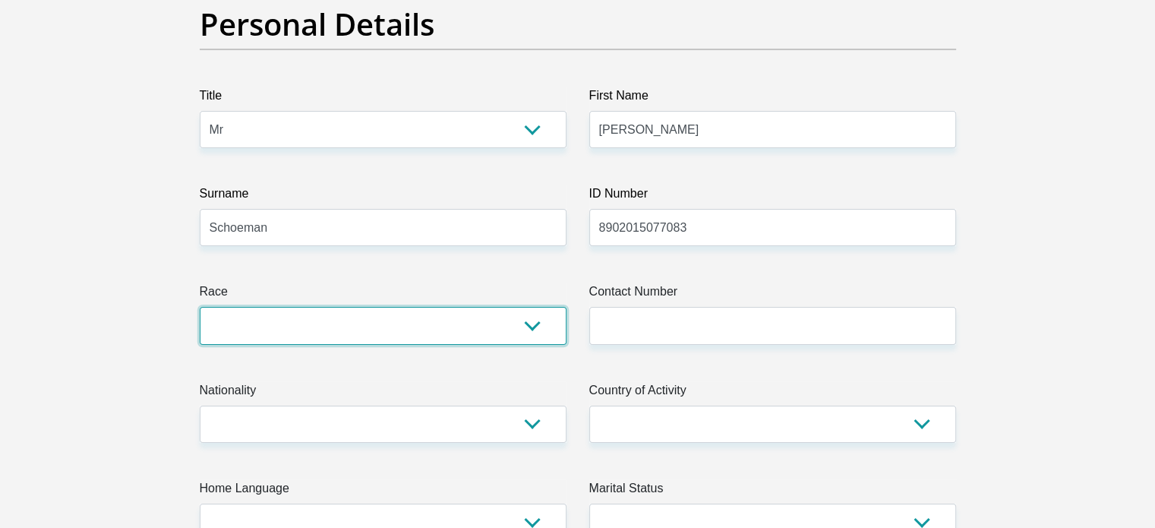
click at [483, 328] on select "Black Coloured Indian White Other" at bounding box center [383, 325] width 367 height 37
select select "4"
click at [200, 307] on select "Black Coloured Indian White Other" at bounding box center [383, 325] width 367 height 37
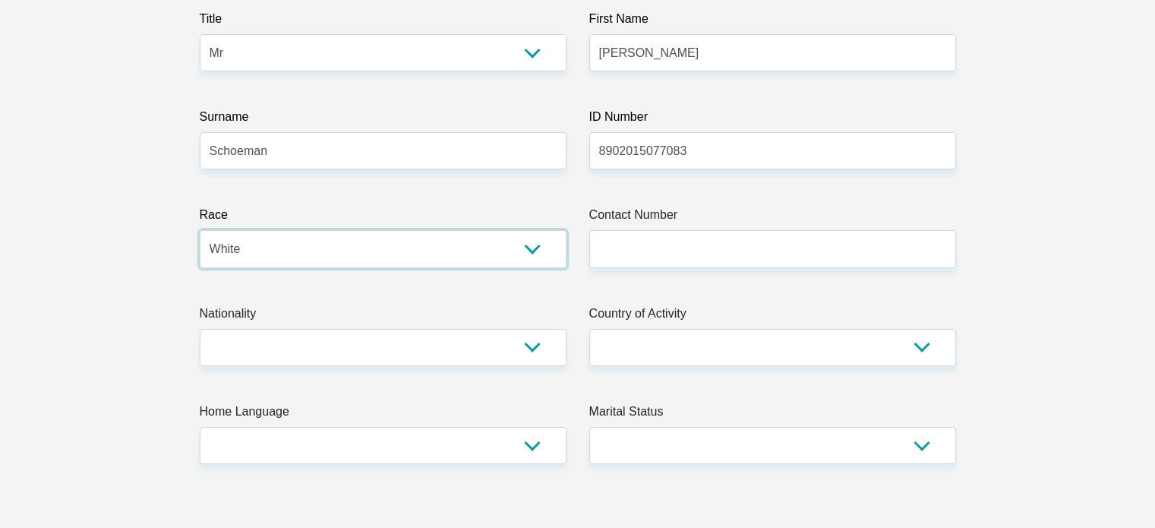
scroll to position [380, 0]
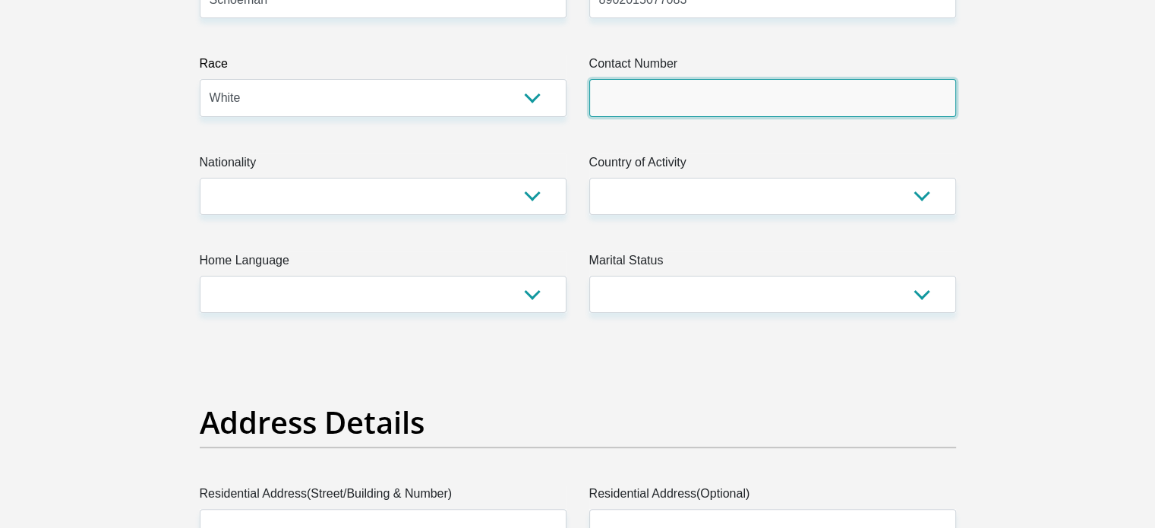
click at [744, 92] on input "Contact Number" at bounding box center [772, 97] width 367 height 37
type input "0832298875"
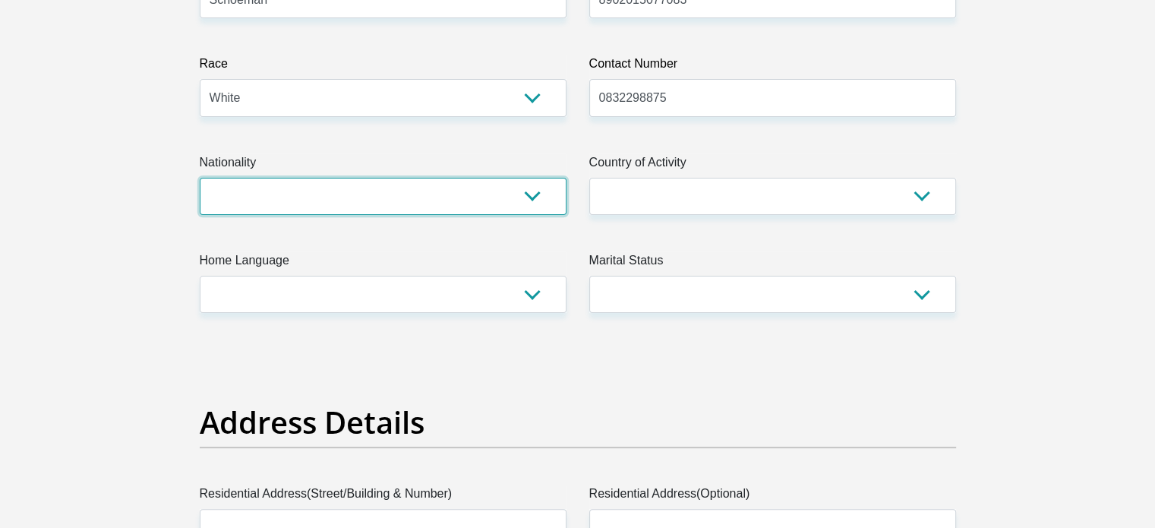
drag, startPoint x: 308, startPoint y: 210, endPoint x: 295, endPoint y: 212, distance: 13.1
click at [308, 210] on select "South Africa Afghanistan Aland Islands Albania Algeria America Samoa American V…" at bounding box center [383, 196] width 367 height 37
select select "ZAF"
click at [200, 178] on select "South Africa Afghanistan Aland Islands Albania Algeria America Samoa American V…" at bounding box center [383, 196] width 367 height 37
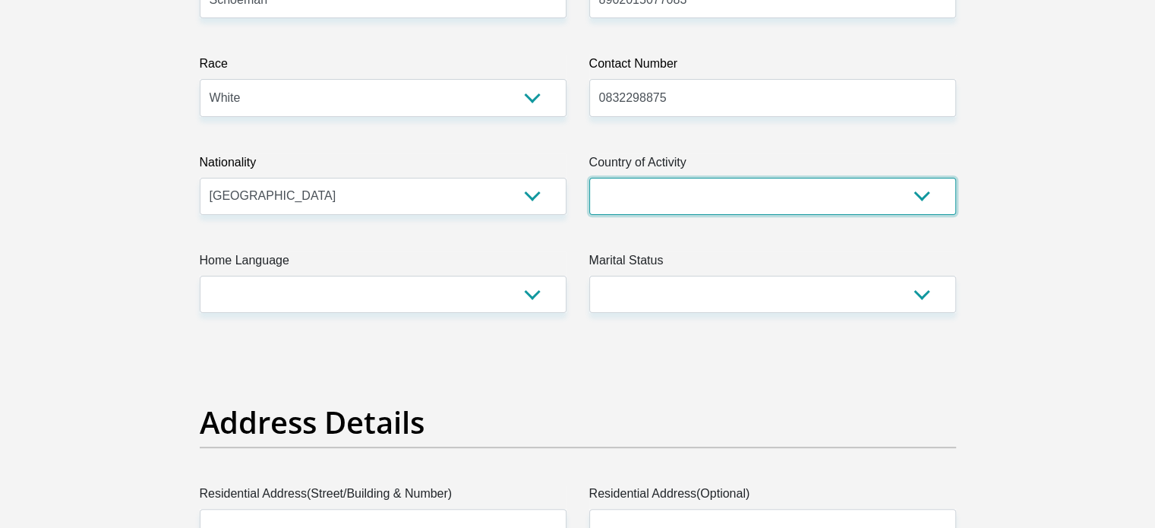
click at [668, 200] on select "South Africa Afghanistan Aland Islands Albania Algeria America Samoa American V…" at bounding box center [772, 196] width 367 height 37
select select "ZAF"
click at [589, 178] on select "South Africa Afghanistan Aland Islands Albania Algeria America Samoa American V…" at bounding box center [772, 196] width 367 height 37
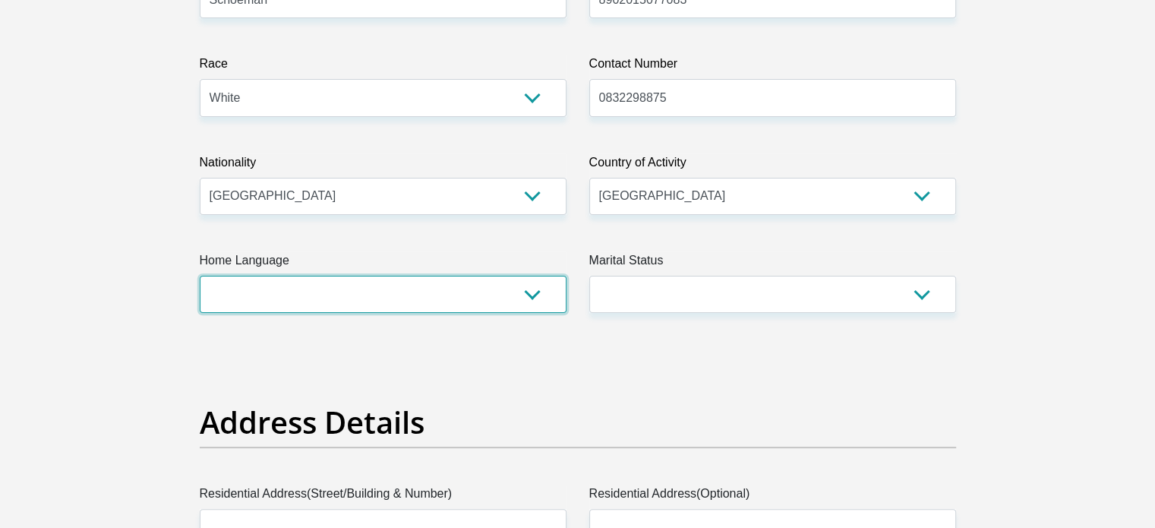
click at [316, 312] on select "Afrikaans English Sepedi South Ndebele Southern Sotho Swati Tsonga Tswana Venda…" at bounding box center [383, 294] width 367 height 37
select select "afr"
click at [200, 276] on select "Afrikaans English Sepedi South Ndebele Southern Sotho Swati Tsonga Tswana Venda…" at bounding box center [383, 294] width 367 height 37
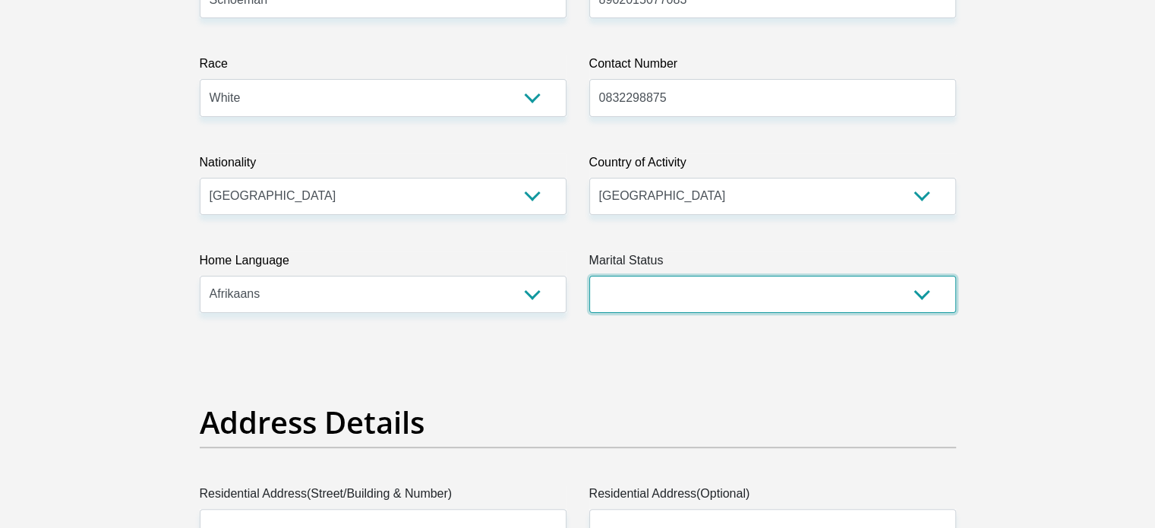
click at [677, 285] on select "Married ANC Single Divorced Widowed Married COP or Customary Law" at bounding box center [772, 294] width 367 height 37
select select "1"
click at [589, 276] on select "Married ANC Single Divorced Widowed Married COP or Customary Law" at bounding box center [772, 294] width 367 height 37
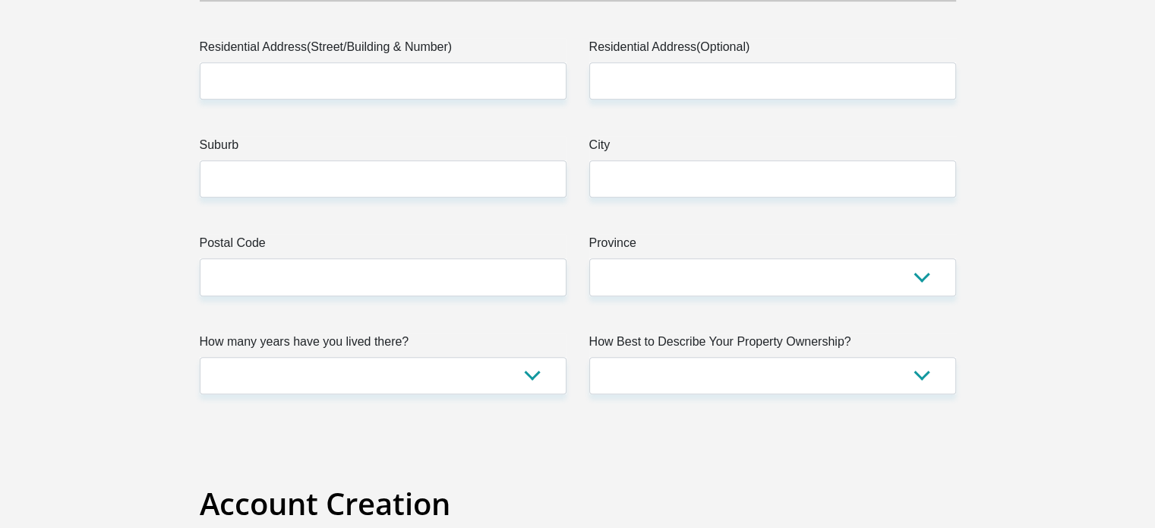
scroll to position [835, 0]
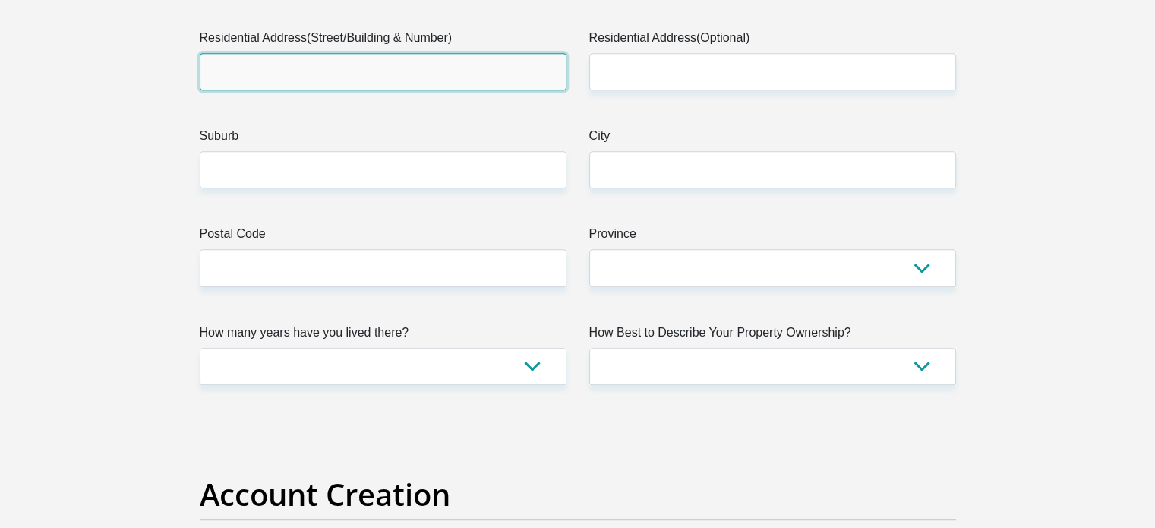
click at [311, 65] on input "Residential Address(Street/Building & Number)" at bounding box center [383, 71] width 367 height 37
type input "13 Den Anker"
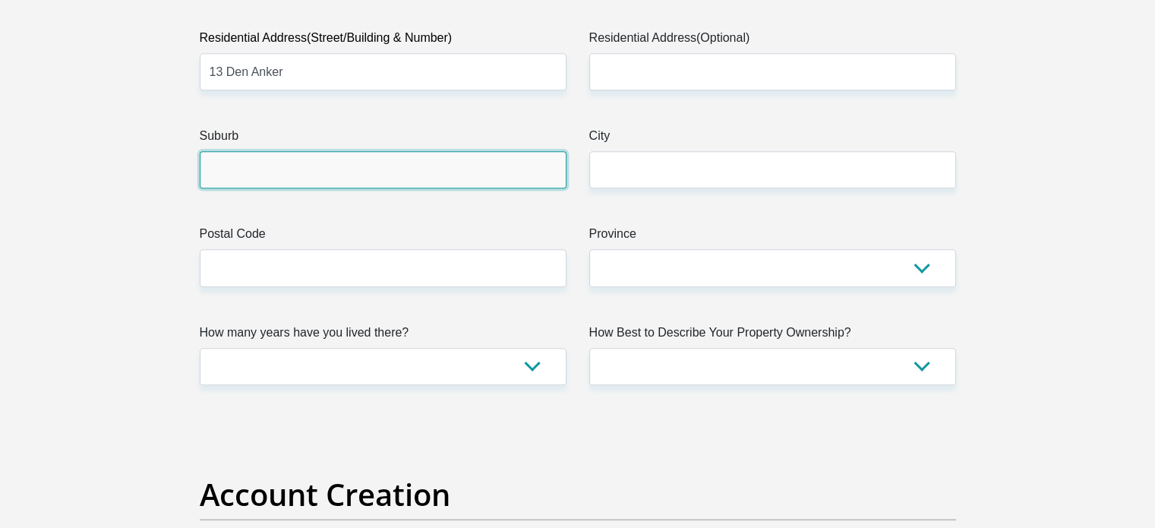
click at [298, 153] on input "Suburb" at bounding box center [383, 169] width 367 height 37
type input "Langeberg Ridge"
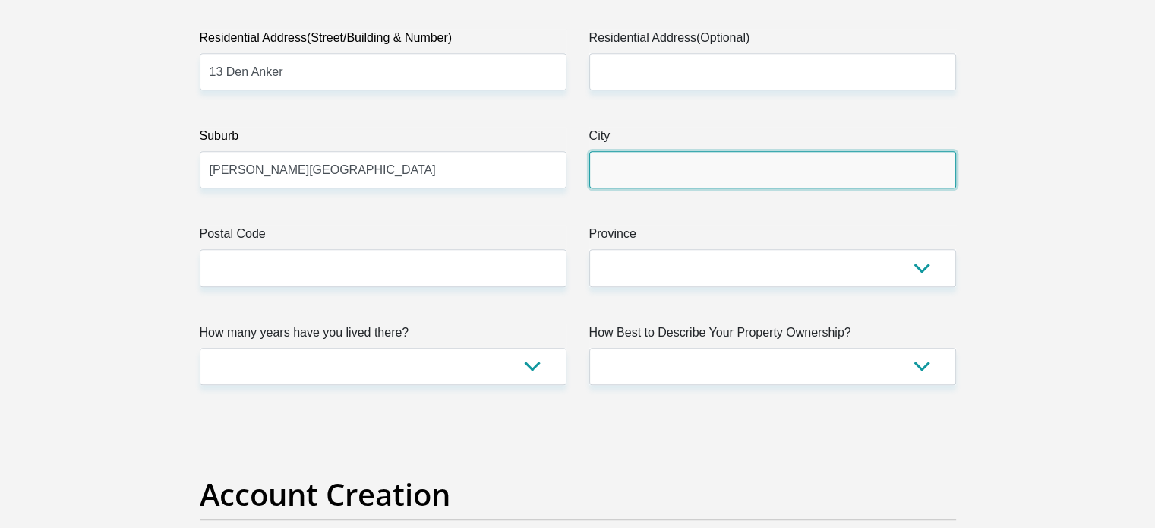
click at [698, 178] on input "City" at bounding box center [772, 169] width 367 height 37
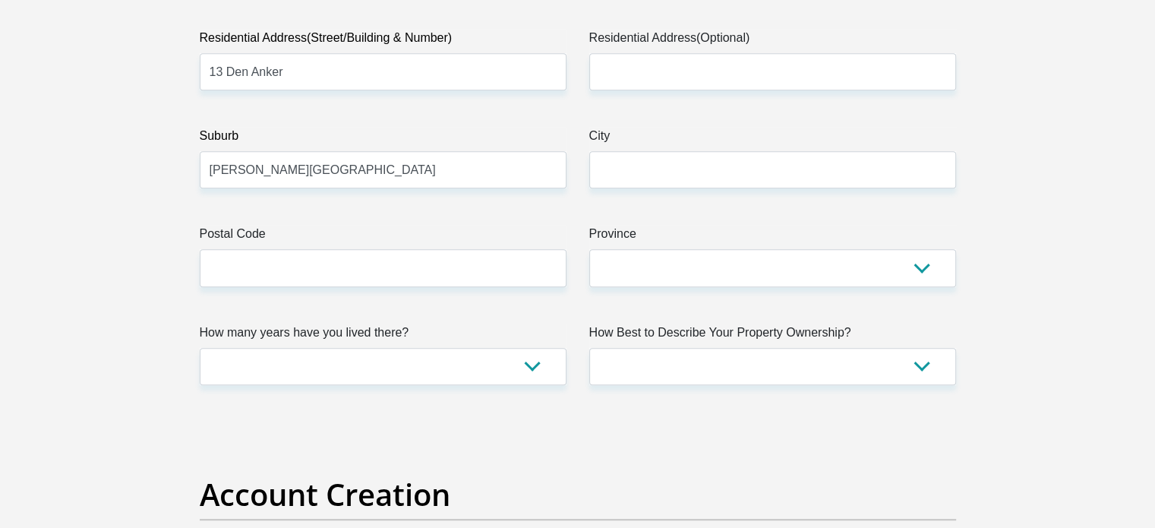
drag, startPoint x: 371, startPoint y: 300, endPoint x: 371, endPoint y: 288, distance: 12.2
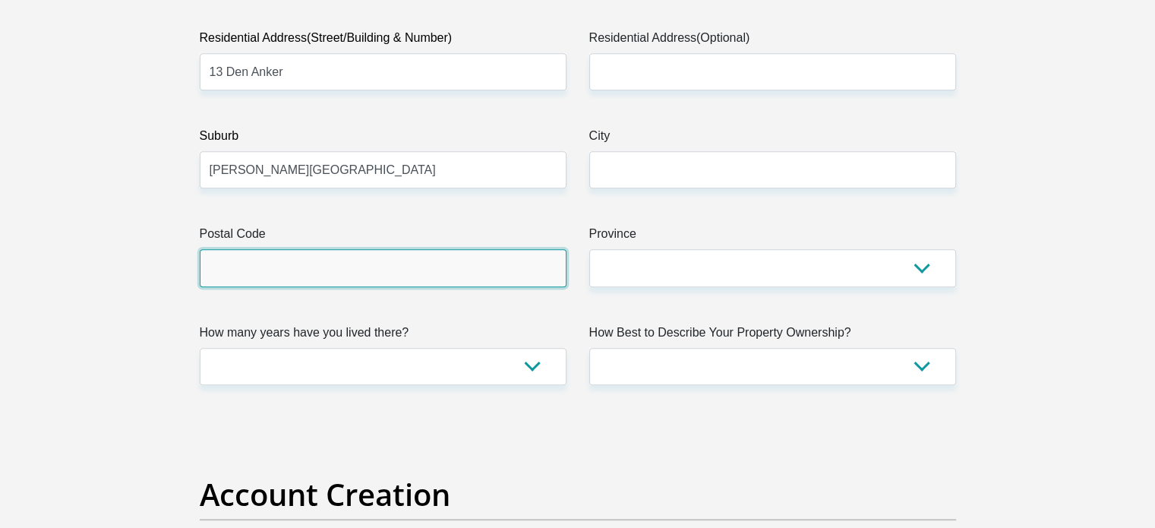
drag, startPoint x: 371, startPoint y: 283, endPoint x: 412, endPoint y: 283, distance: 41.0
click at [371, 283] on input "Postal Code" at bounding box center [383, 267] width 367 height 37
type input "7550"
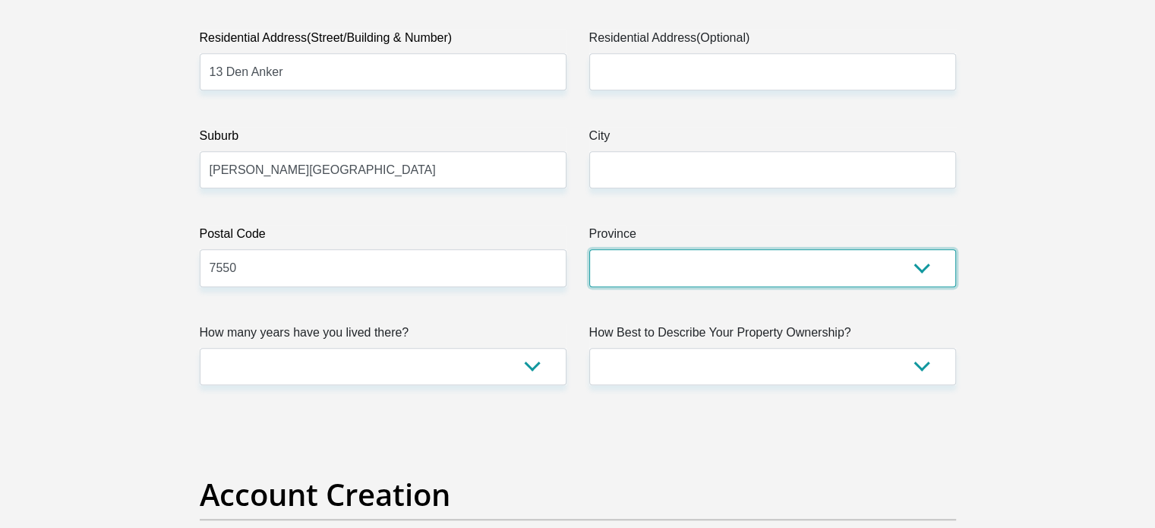
click at [757, 281] on select "Eastern Cape Free State Gauteng KwaZulu-Natal Limpopo Mpumalanga Northern Cape …" at bounding box center [772, 267] width 367 height 37
select select "Western Cape"
click at [589, 249] on select "Eastern Cape Free State Gauteng KwaZulu-Natal Limpopo Mpumalanga Northern Cape …" at bounding box center [772, 267] width 367 height 37
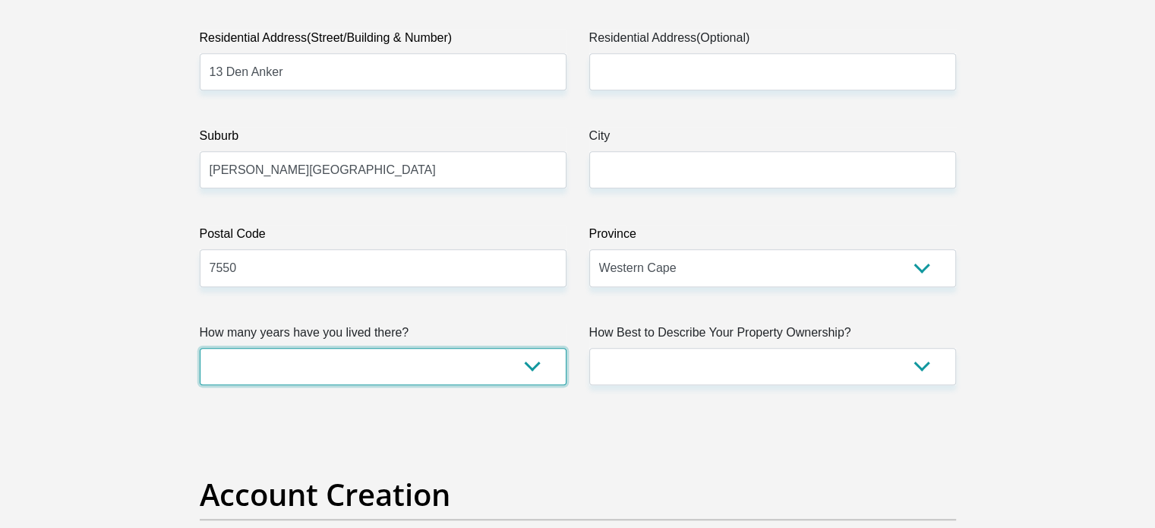
drag, startPoint x: 380, startPoint y: 381, endPoint x: 365, endPoint y: 367, distance: 20.4
click at [380, 381] on select "less than 1 year 1-3 years 3-5 years 5+ years" at bounding box center [383, 366] width 367 height 37
select select "4"
click at [200, 348] on select "less than 1 year 1-3 years 3-5 years 5+ years" at bounding box center [383, 366] width 367 height 37
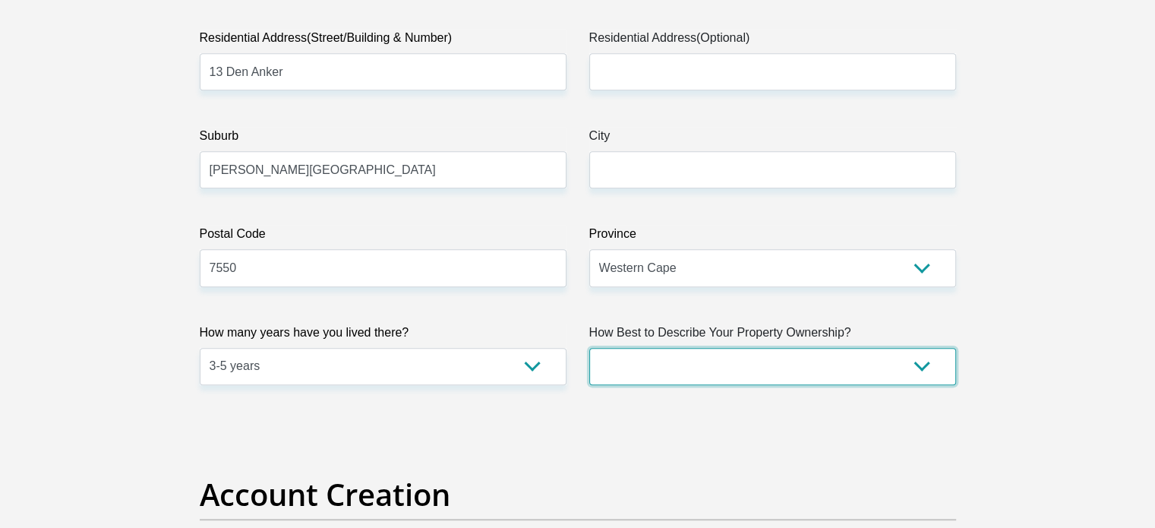
click at [772, 358] on select "Owned Rented Family Owned Company Dwelling" at bounding box center [772, 366] width 367 height 37
click at [589, 348] on select "Owned Rented Family Owned Company Dwelling" at bounding box center [772, 366] width 367 height 37
click at [666, 364] on select "Owned Rented Family Owned Company Dwelling" at bounding box center [772, 366] width 367 height 37
select select "Rented"
click at [589, 348] on select "Owned Rented Family Owned Company Dwelling" at bounding box center [772, 366] width 367 height 37
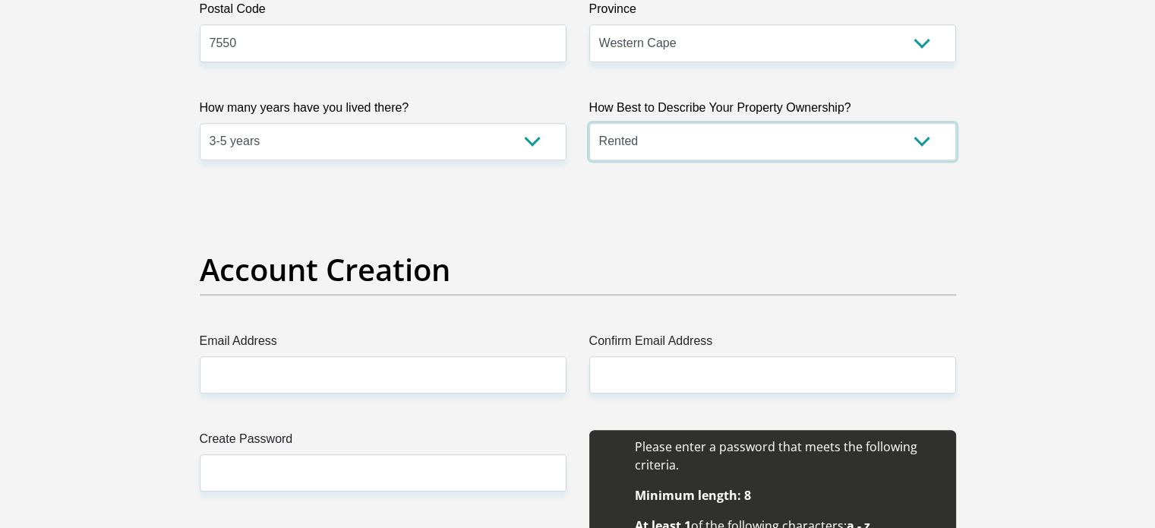
scroll to position [1139, 0]
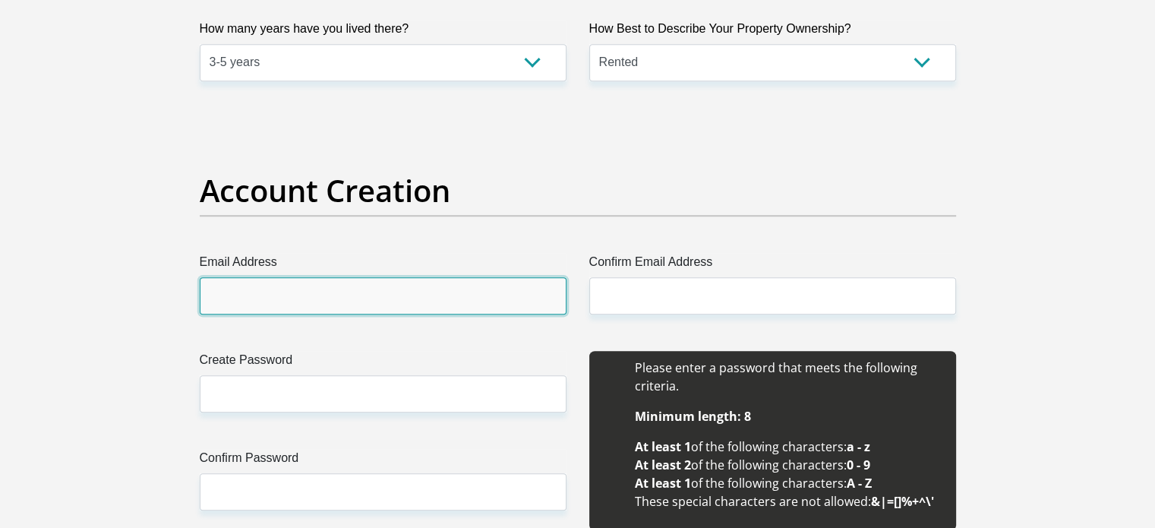
click at [289, 303] on input "Email Address" at bounding box center [383, 295] width 367 height 37
type input "jaco.schoeman2809@gmail.com"
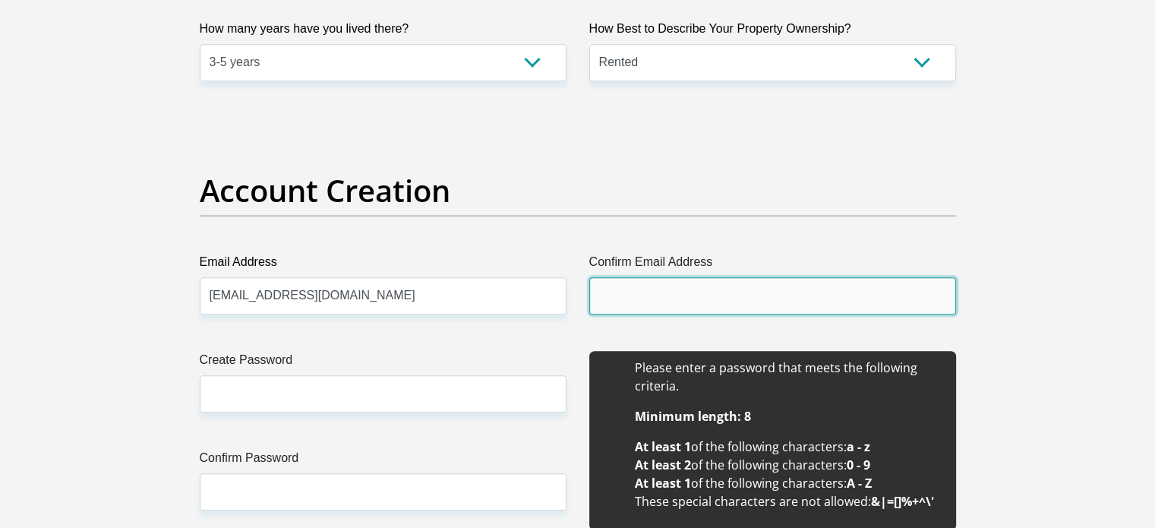
click at [702, 289] on input "Confirm Email Address" at bounding box center [772, 295] width 367 height 37
type input "jaco.schoeman2809@gmail.com"
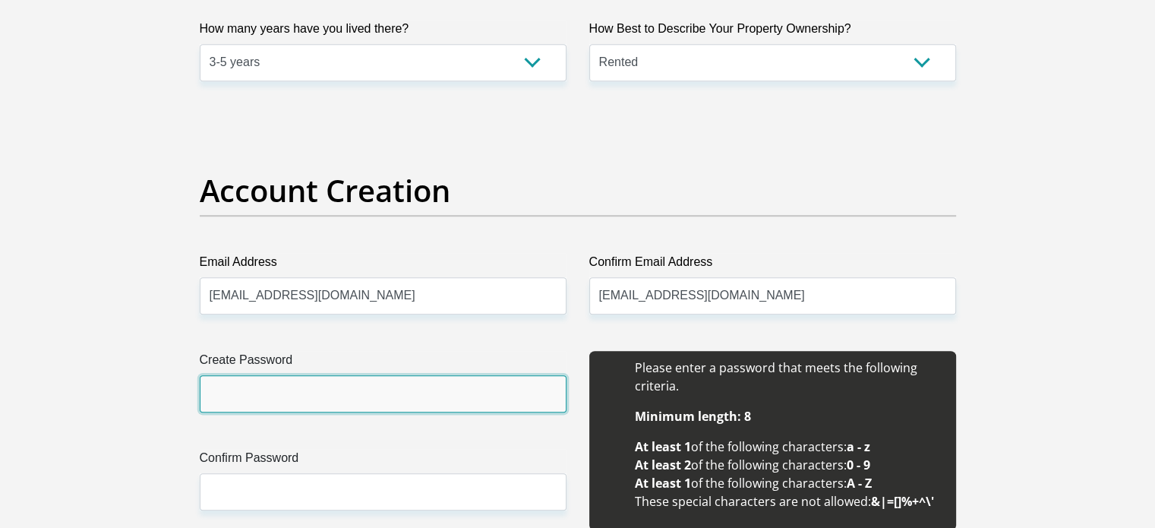
click at [275, 387] on input "Create Password" at bounding box center [383, 393] width 367 height 37
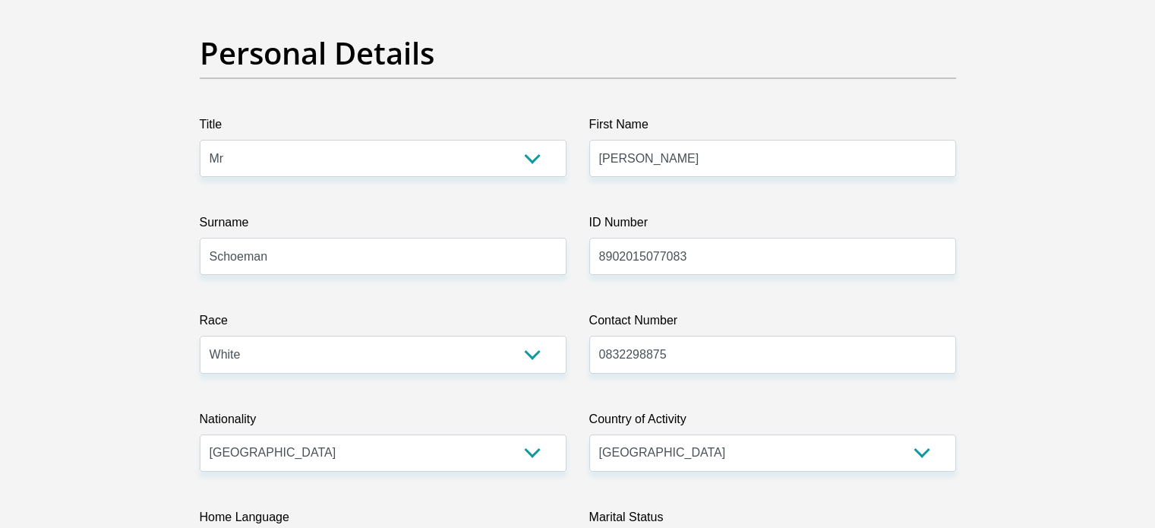
scroll to position [0, 0]
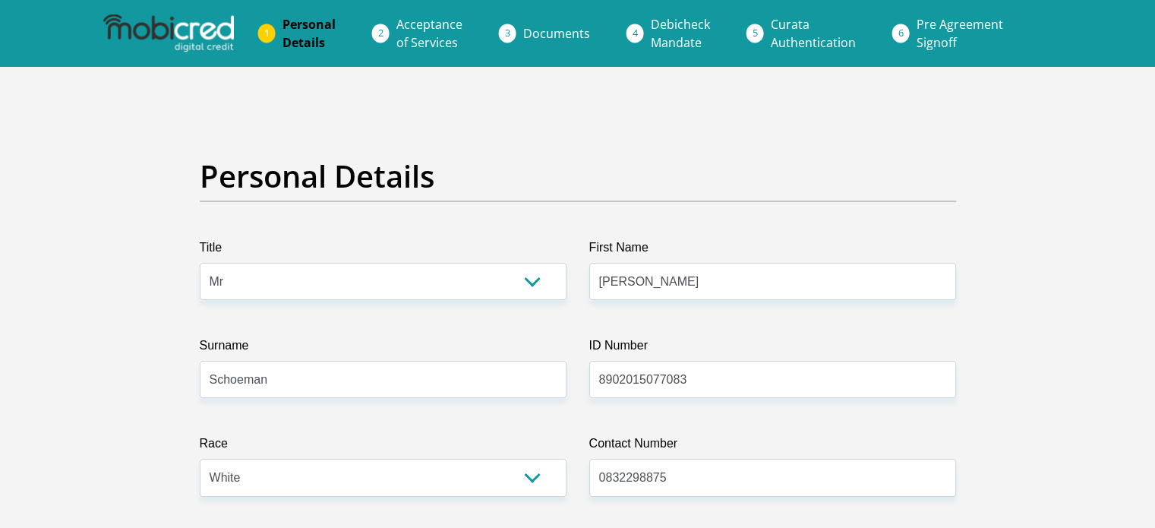
click at [433, 29] on span "Acceptance of Services" at bounding box center [429, 33] width 66 height 35
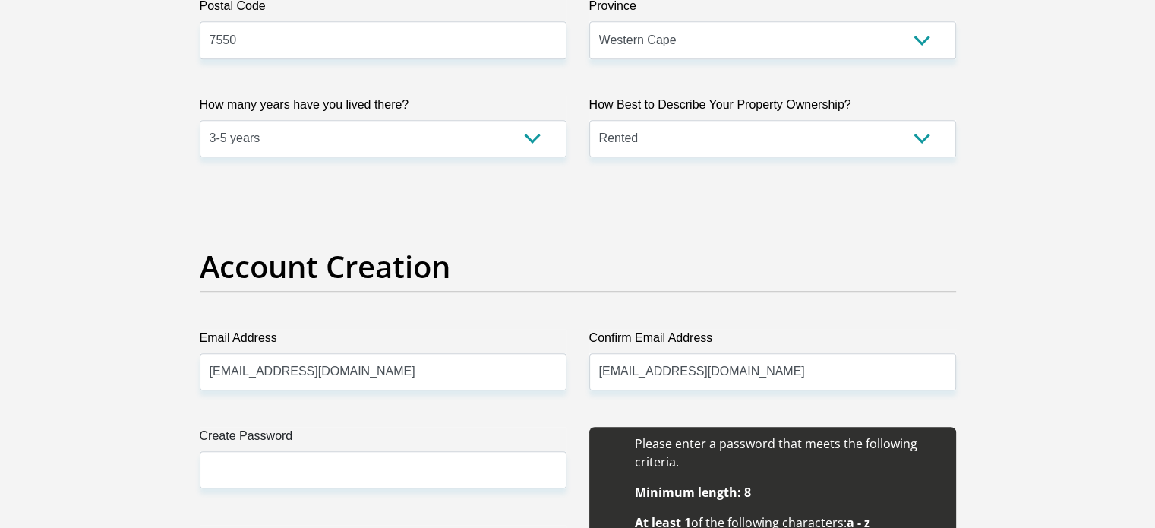
scroll to position [1291, 0]
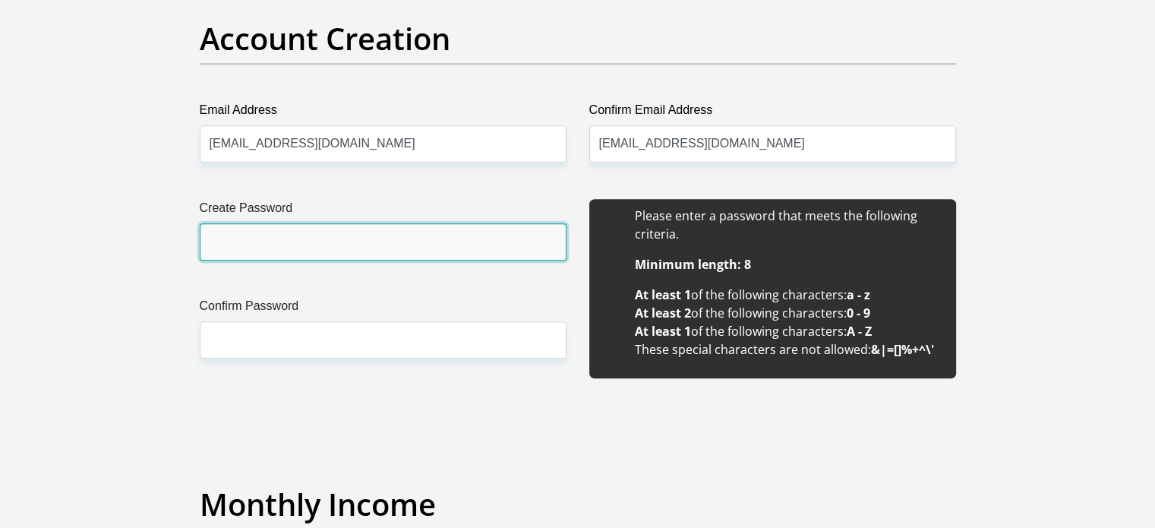
click at [342, 254] on input "Create Password" at bounding box center [383, 241] width 367 height 37
type input "JaNo2o18o524#"
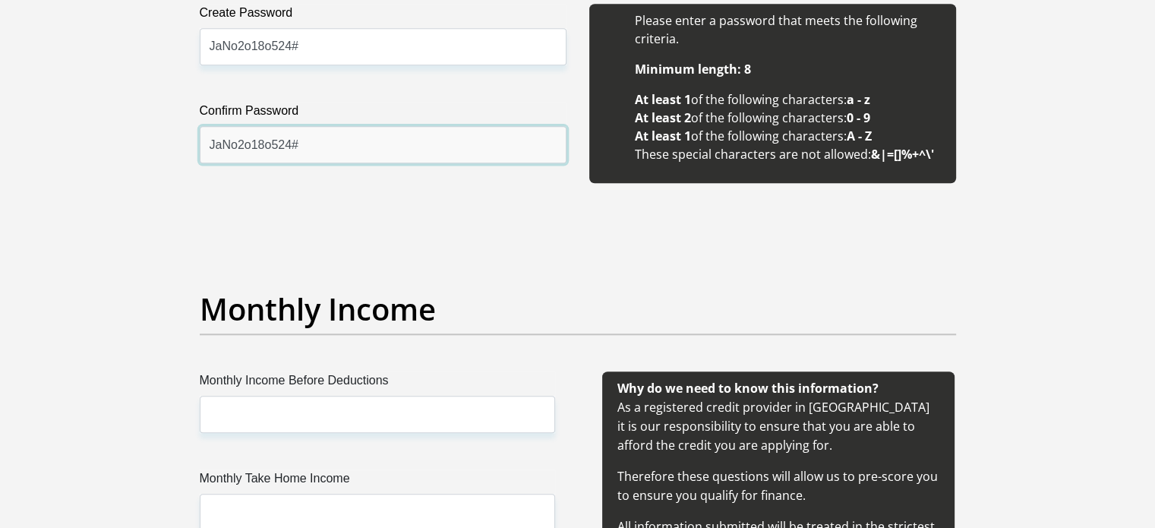
scroll to position [1519, 0]
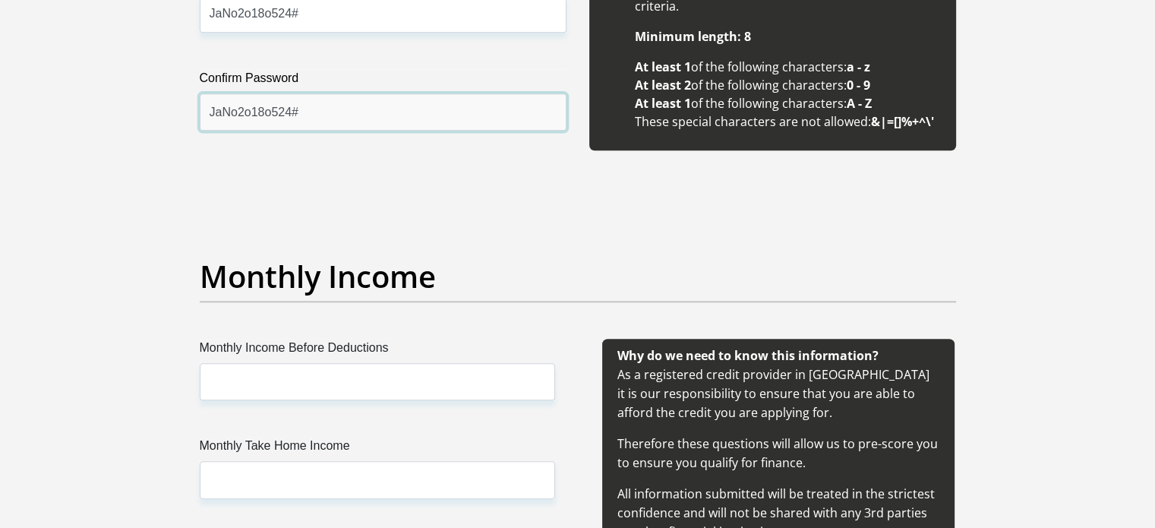
type input "JaNo2o18o524#"
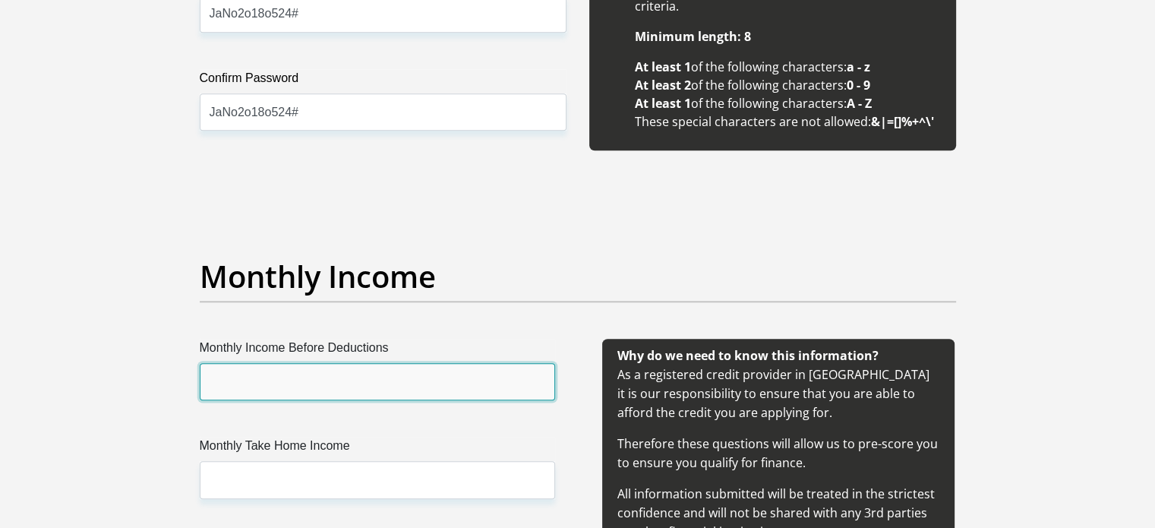
click at [337, 383] on input "Monthly Income Before Deductions" at bounding box center [377, 381] width 355 height 37
type input "32000"
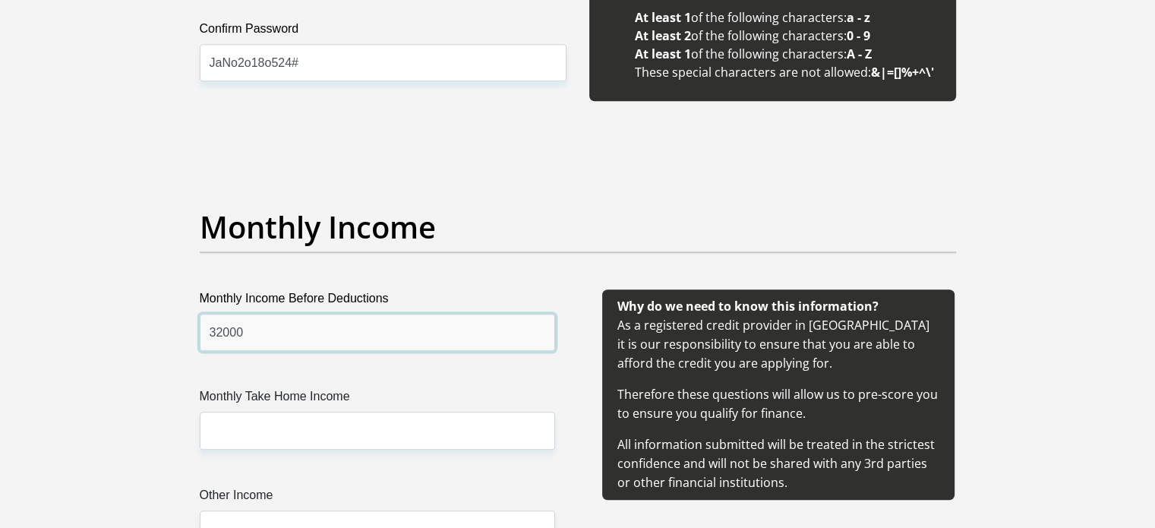
scroll to position [1671, 0]
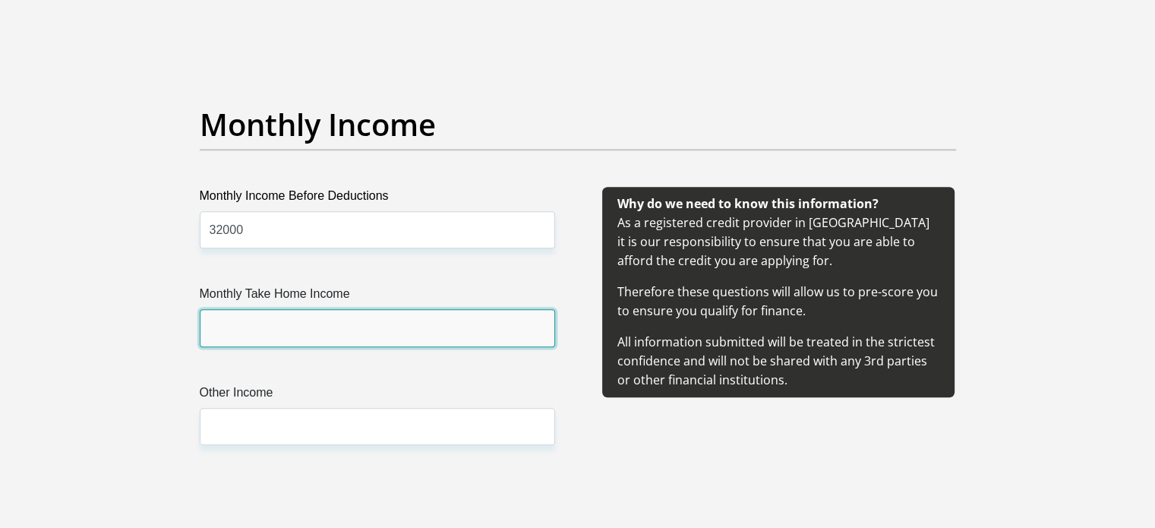
click at [332, 312] on input "Monthly Take Home Income" at bounding box center [377, 327] width 355 height 37
type input "26500"
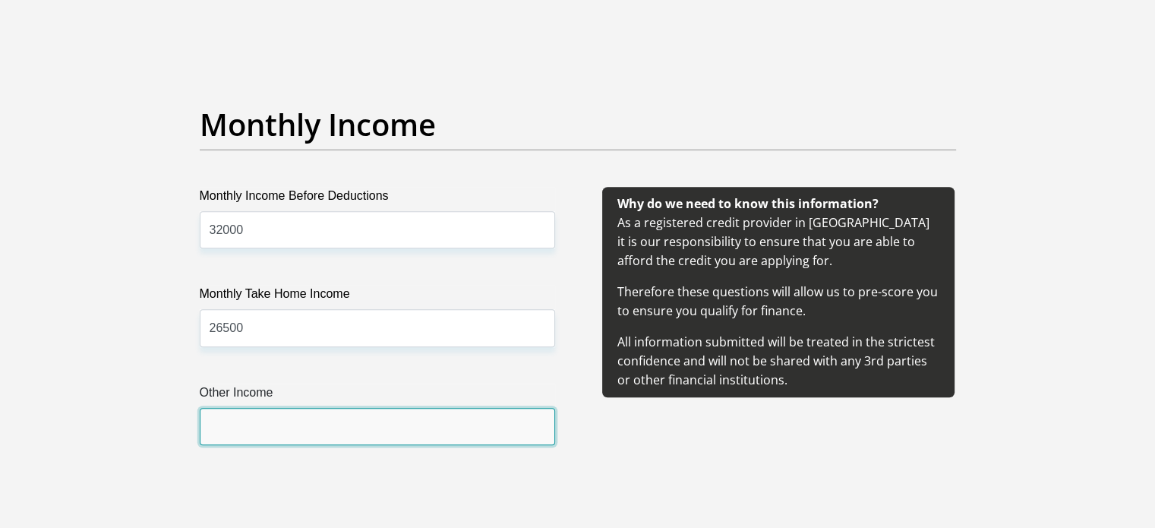
click at [293, 413] on input "Other Income" at bounding box center [377, 426] width 355 height 37
type input "2200"
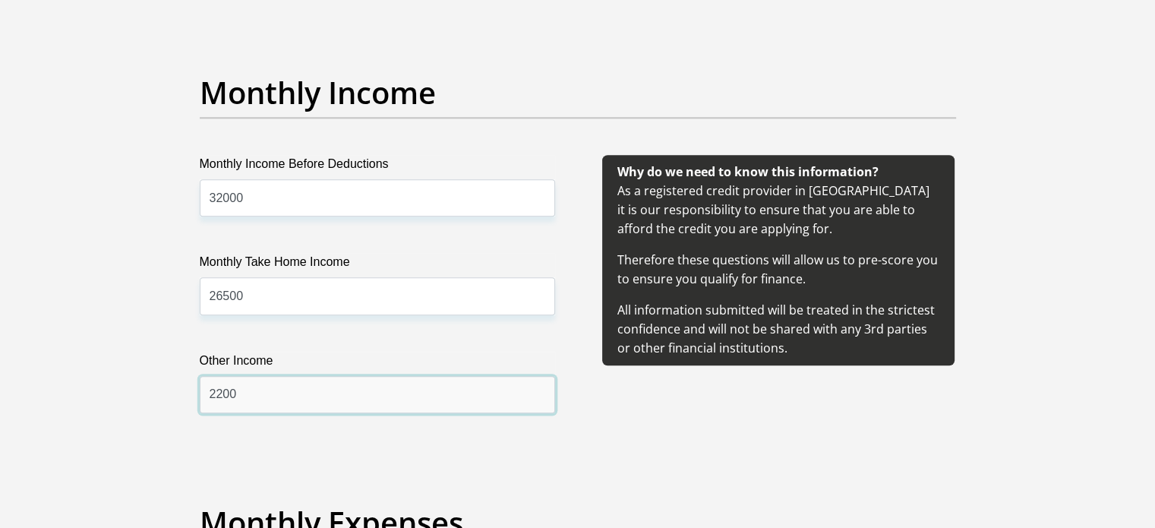
scroll to position [1975, 0]
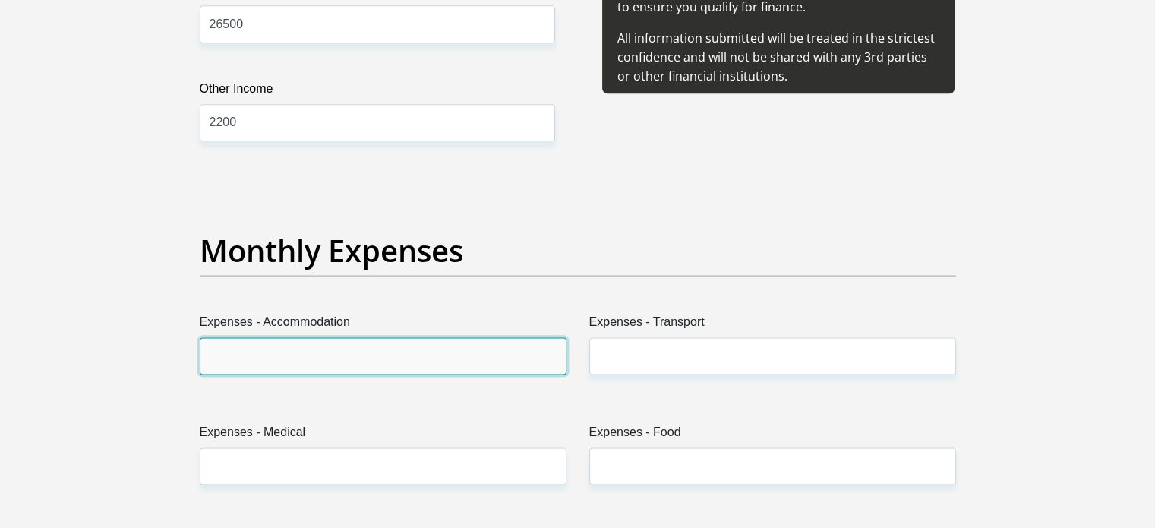
click at [279, 347] on input "Expenses - Accommodation" at bounding box center [383, 355] width 367 height 37
type input "0"
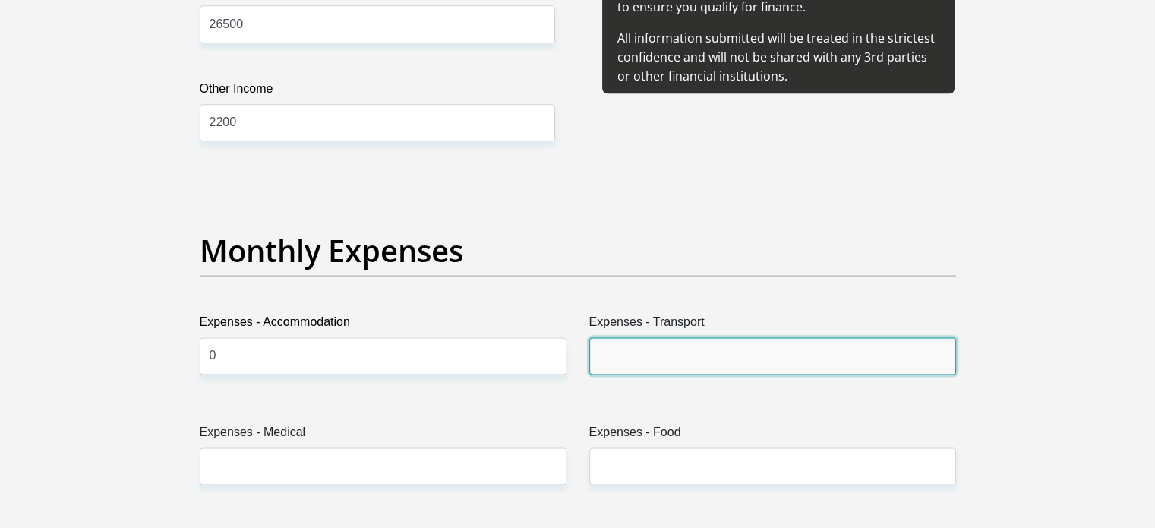
drag, startPoint x: 734, startPoint y: 347, endPoint x: 714, endPoint y: 350, distance: 20.7
click at [734, 346] on input "Expenses - Transport" at bounding box center [772, 355] width 367 height 37
type input "500"
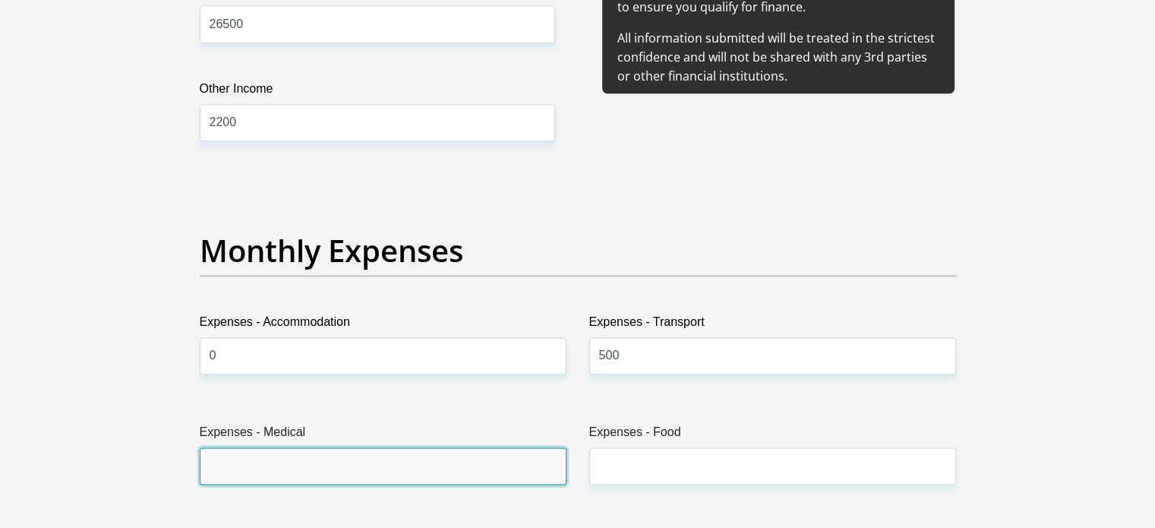
click at [279, 460] on input "Expenses - Medical" at bounding box center [383, 465] width 367 height 37
type input "0"
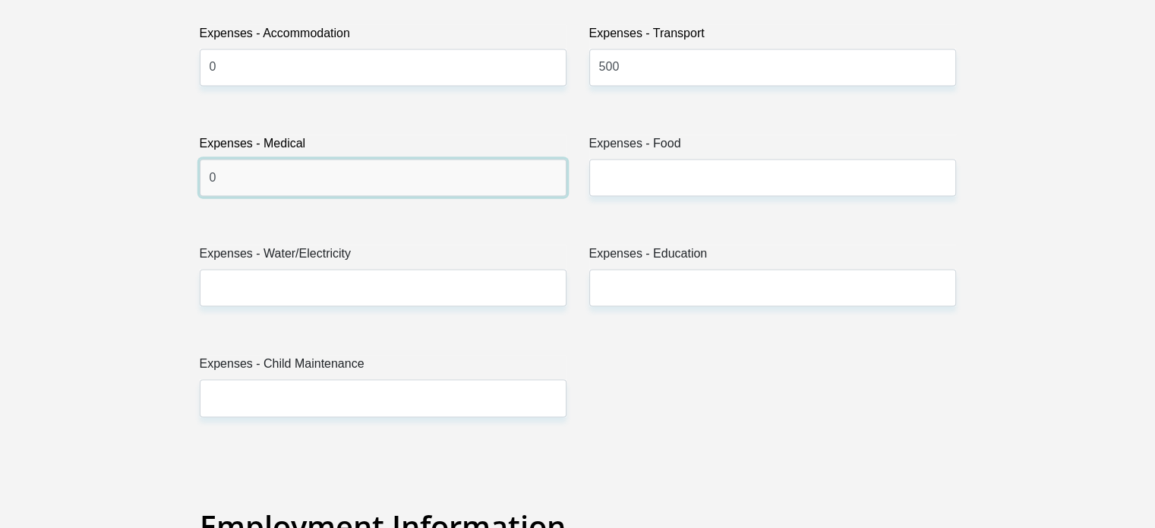
scroll to position [2278, 0]
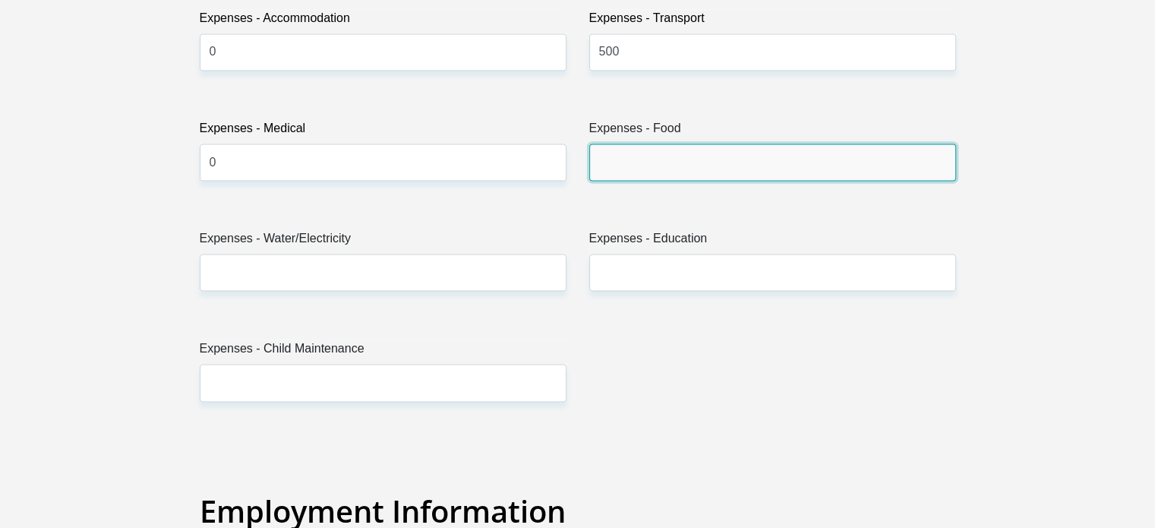
click at [653, 165] on input "Expenses - Food" at bounding box center [772, 162] width 367 height 37
type input "1000"
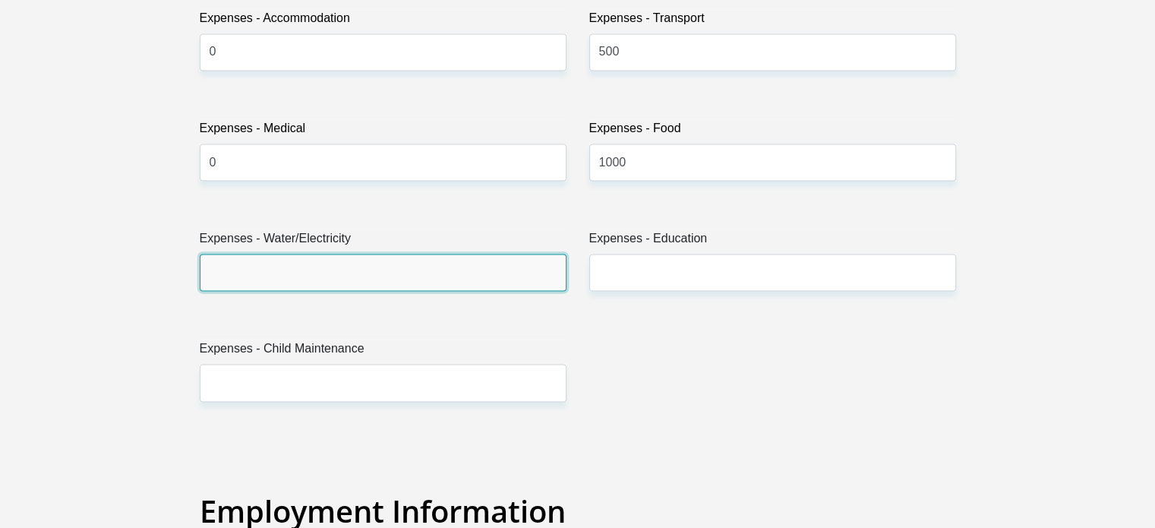
click at [251, 279] on input "Expenses - Water/Electricity" at bounding box center [383, 272] width 367 height 37
type input "1000"
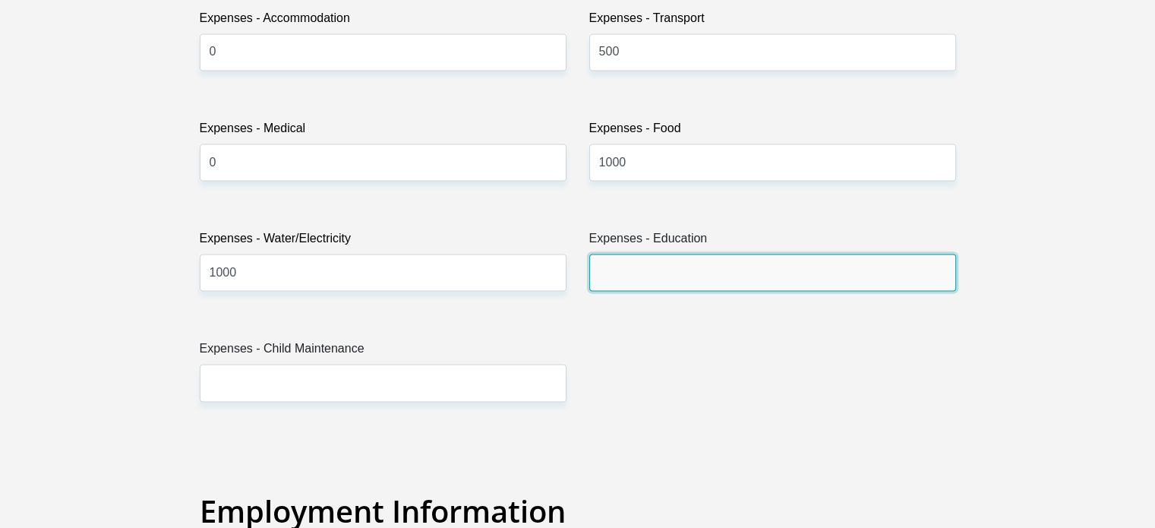
click at [682, 259] on input "Expenses - Education" at bounding box center [772, 272] width 367 height 37
type input "0"
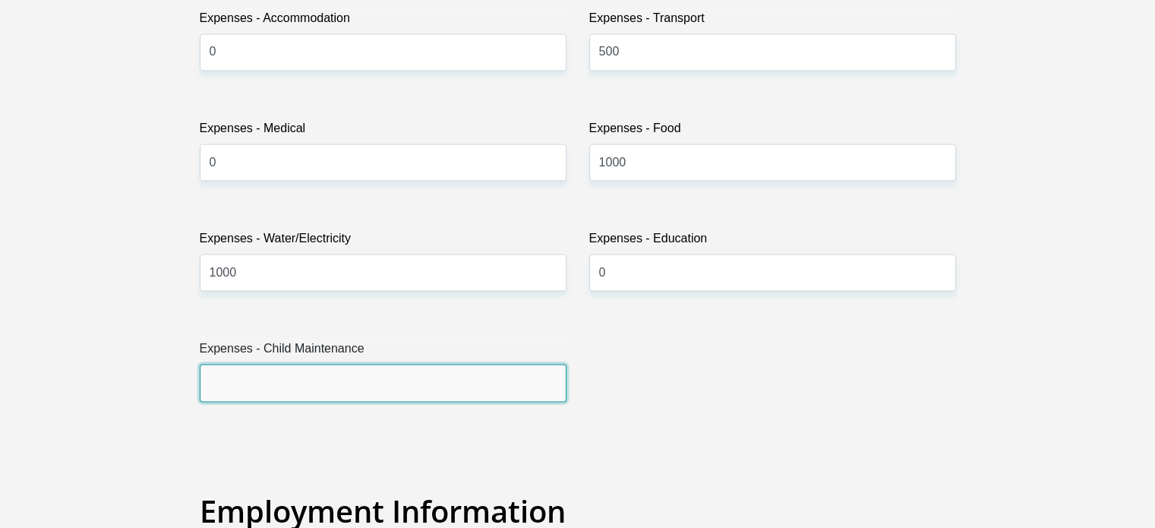
click at [311, 393] on input "Expenses - Child Maintenance" at bounding box center [383, 382] width 367 height 37
type input "0"
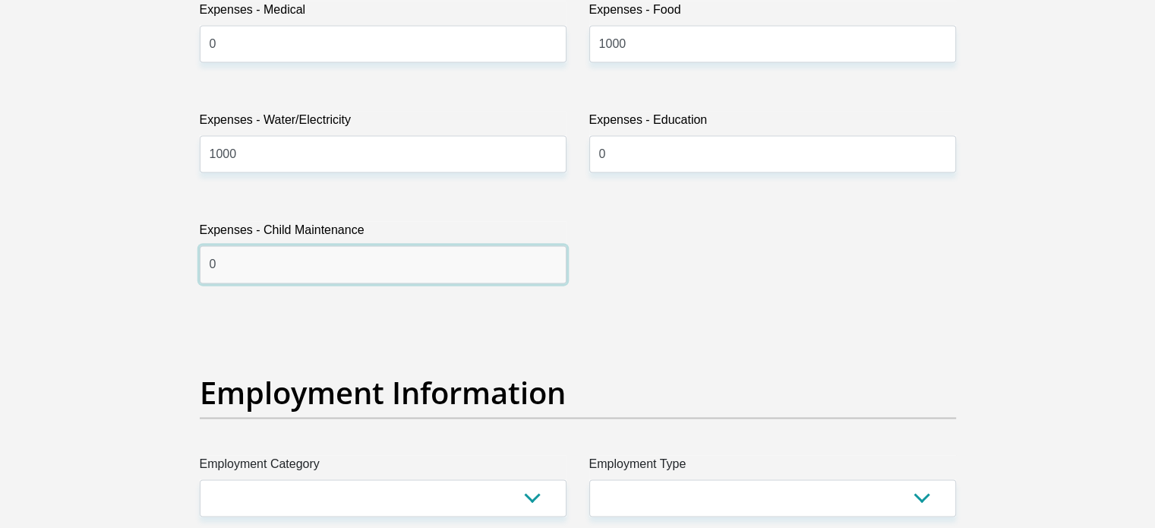
scroll to position [2582, 0]
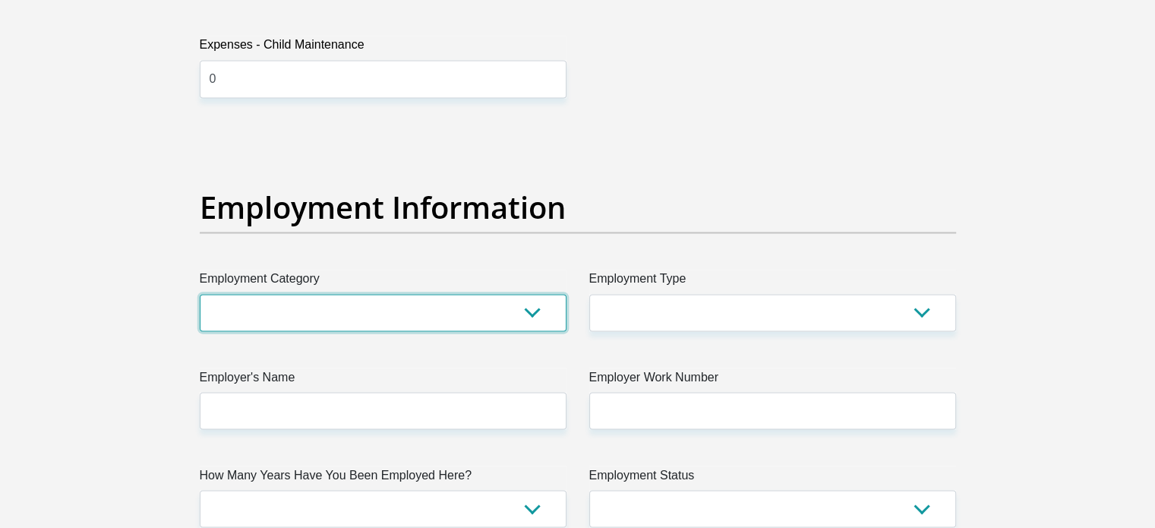
click at [298, 309] on select "AGRICULTURE ALCOHOL & TOBACCO CONSTRUCTION MATERIALS METALLURGY EQUIPMENT FOR R…" at bounding box center [383, 312] width 367 height 37
select select "17"
click at [200, 294] on select "AGRICULTURE ALCOHOL & TOBACCO CONSTRUCTION MATERIALS METALLURGY EQUIPMENT FOR R…" at bounding box center [383, 312] width 367 height 37
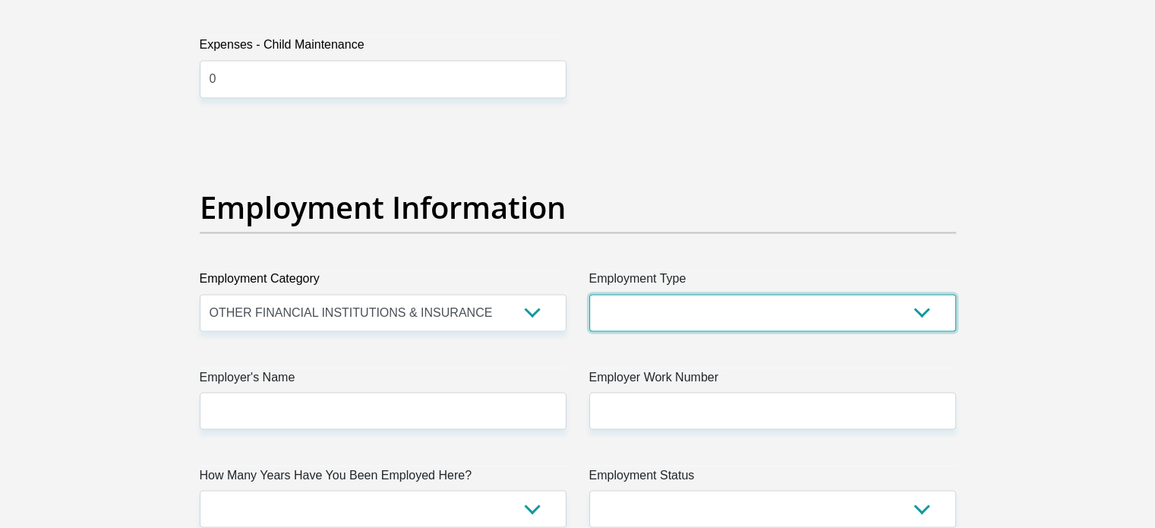
click at [714, 312] on select "College/Lecturer Craft Seller Creative Driver Executive Farmer Forces - Non Com…" at bounding box center [772, 312] width 367 height 37
select select "Non Licenced Professional"
click at [589, 294] on select "College/Lecturer Craft Seller Creative Driver Executive Farmer Forces - Non Com…" at bounding box center [772, 312] width 367 height 37
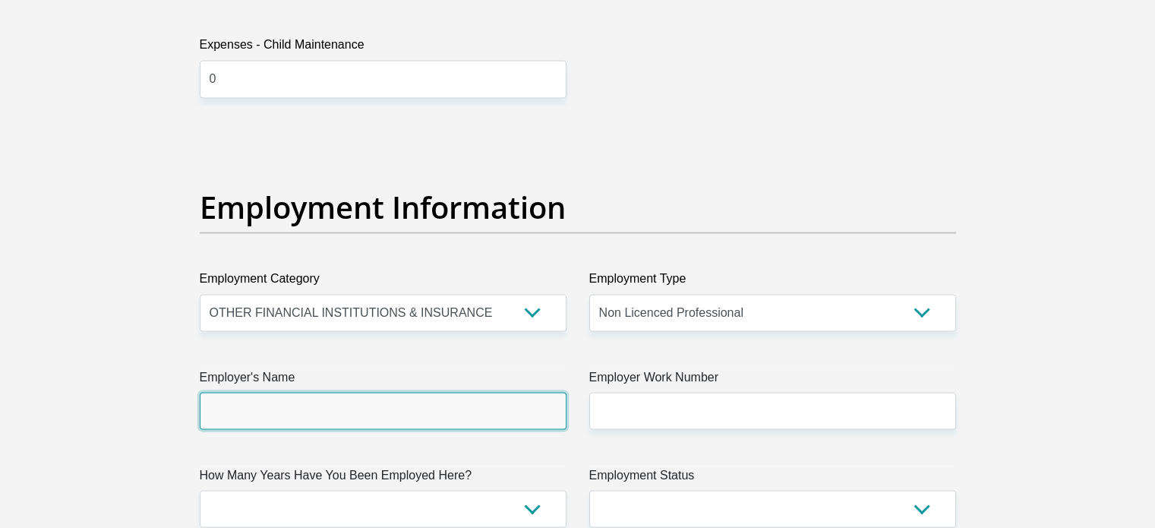
click at [295, 413] on input "Employer's Name" at bounding box center [383, 410] width 367 height 37
type input "IJSmithAndCoInc"
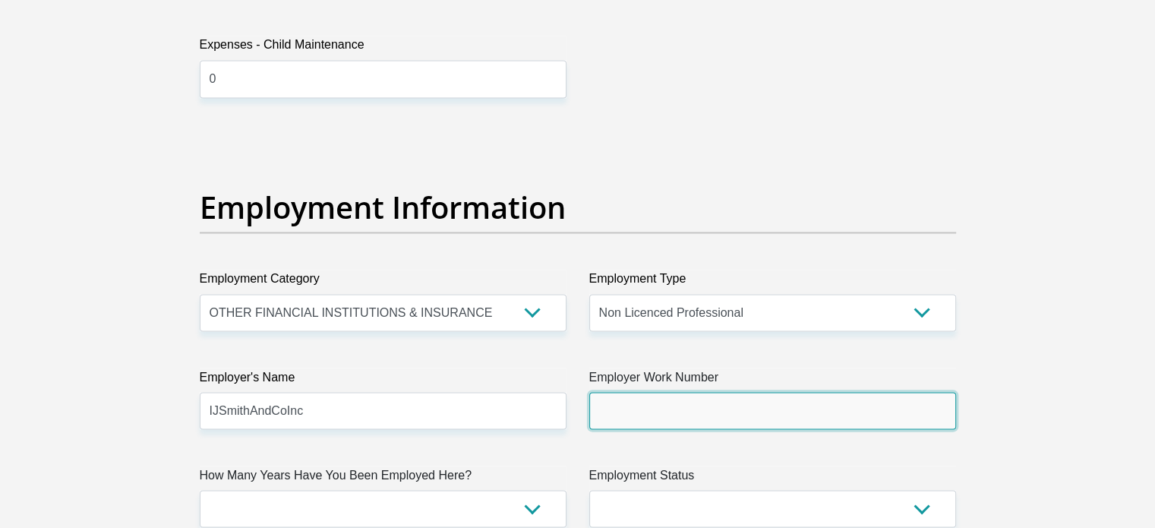
click at [664, 392] on input "Employer Work Number" at bounding box center [772, 410] width 367 height 37
type input "0219705000"
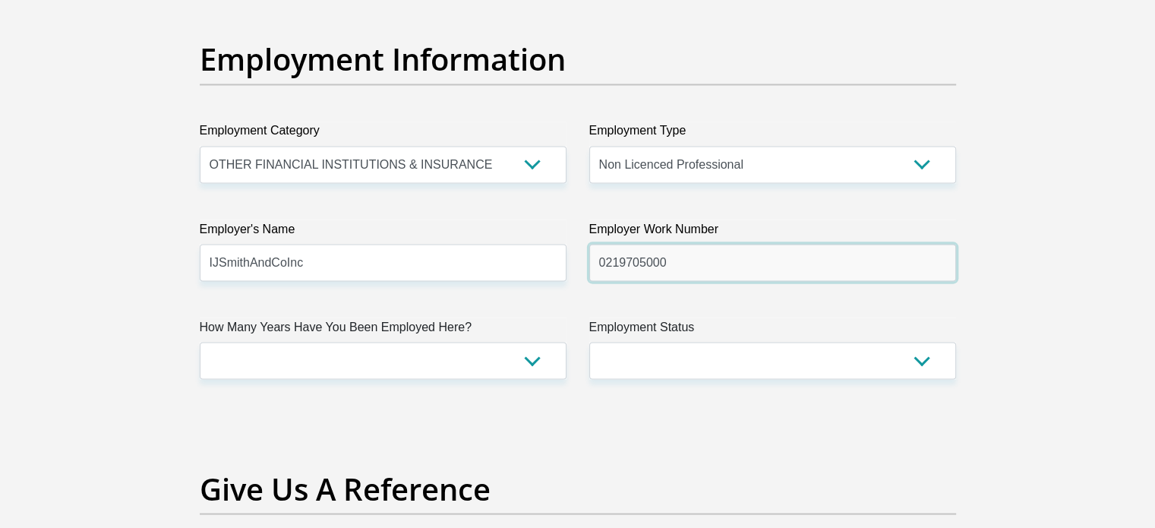
scroll to position [2734, 0]
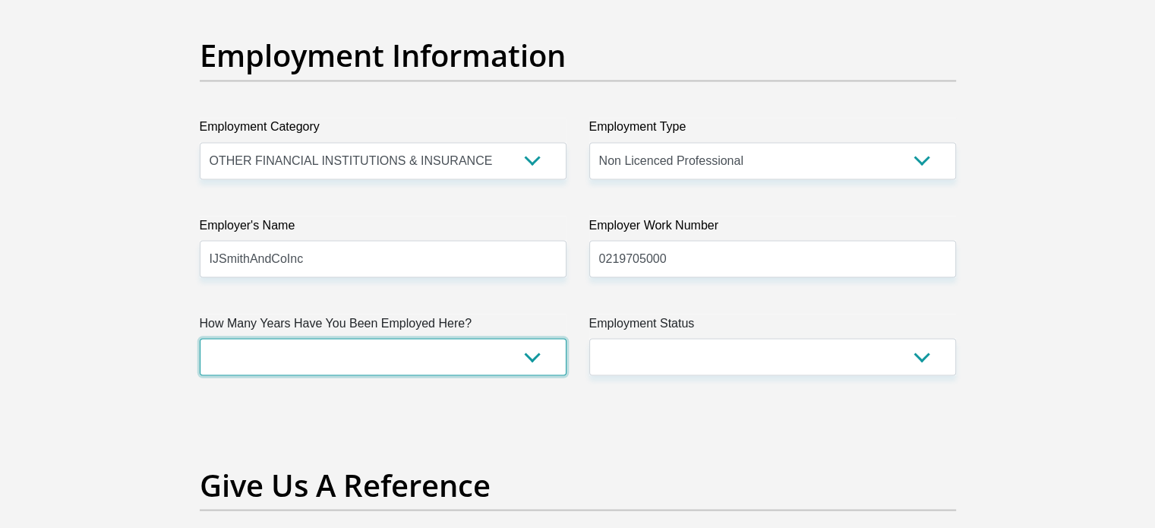
click at [308, 368] on select "less than 1 year 1-3 years 3-5 years 5+ years" at bounding box center [383, 356] width 367 height 37
select select "24"
click at [200, 338] on select "less than 1 year 1-3 years 3-5 years 5+ years" at bounding box center [383, 356] width 367 height 37
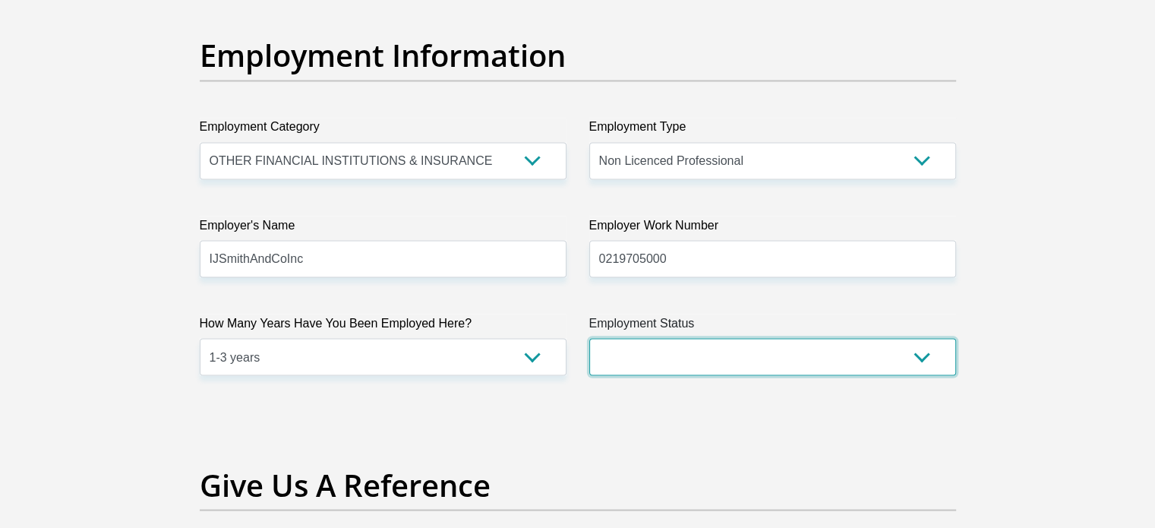
click at [764, 354] on select "Permanent/Full-time Part-time/Casual Contract Worker Self-Employed Housewife Re…" at bounding box center [772, 356] width 367 height 37
select select "1"
click at [589, 338] on select "Permanent/Full-time Part-time/Casual Contract Worker Self-Employed Housewife Re…" at bounding box center [772, 356] width 367 height 37
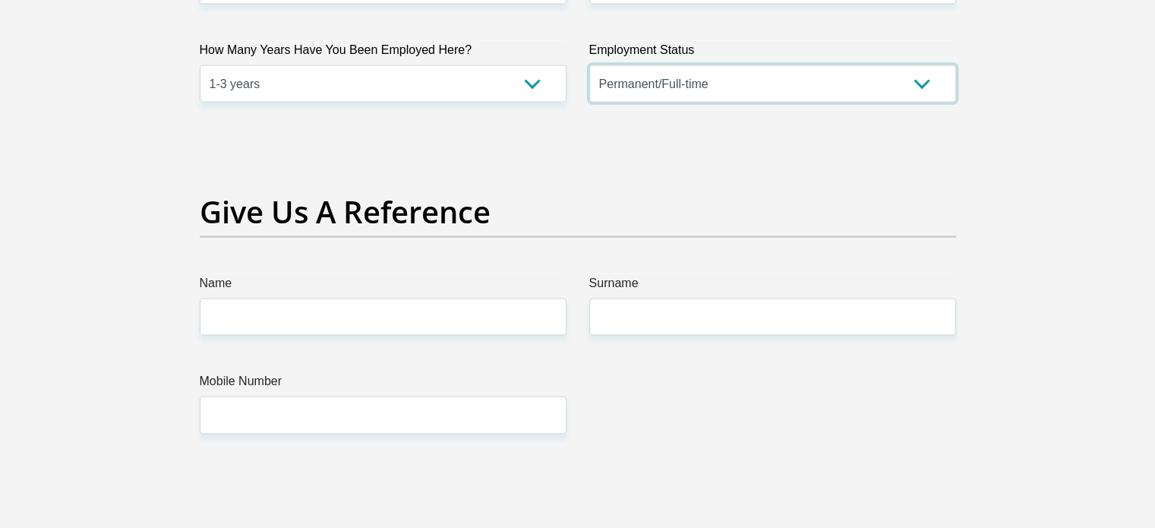
scroll to position [3038, 0]
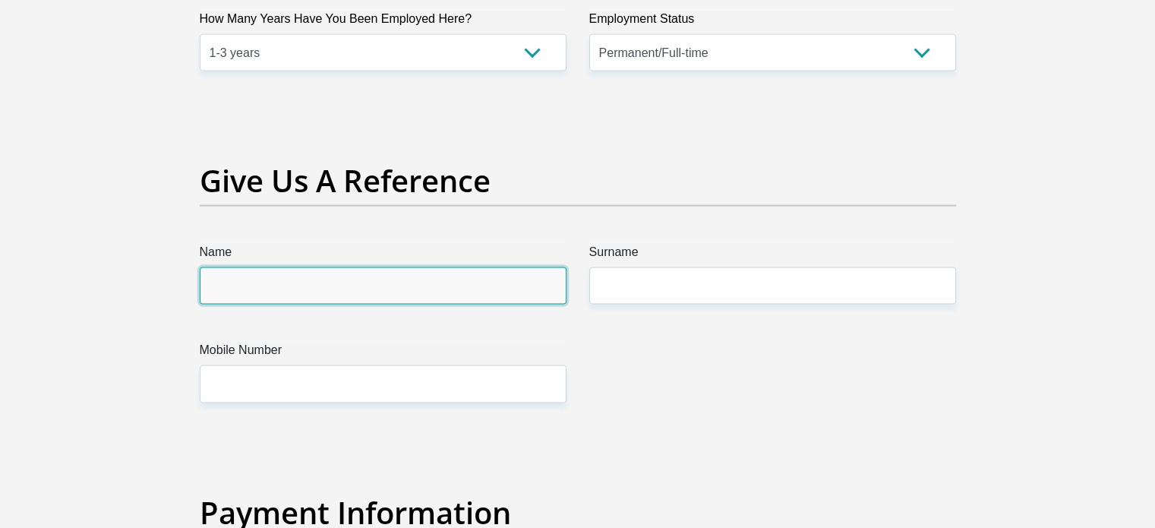
drag, startPoint x: 315, startPoint y: 276, endPoint x: 322, endPoint y: 293, distance: 18.8
click at [315, 276] on input "Name" at bounding box center [383, 285] width 367 height 37
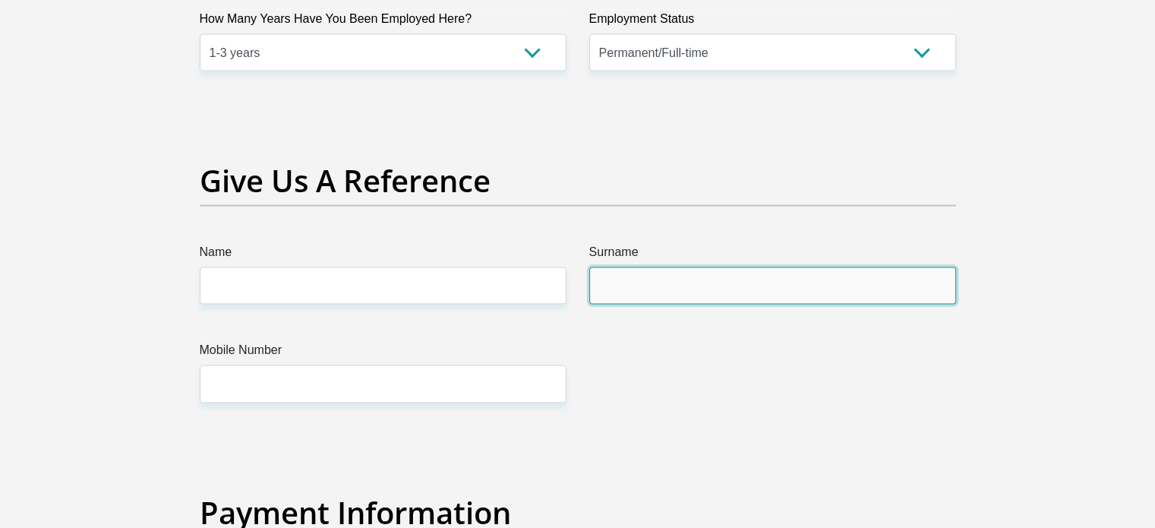
click at [687, 285] on input "Surname" at bounding box center [772, 285] width 367 height 37
type input "Schoeman"
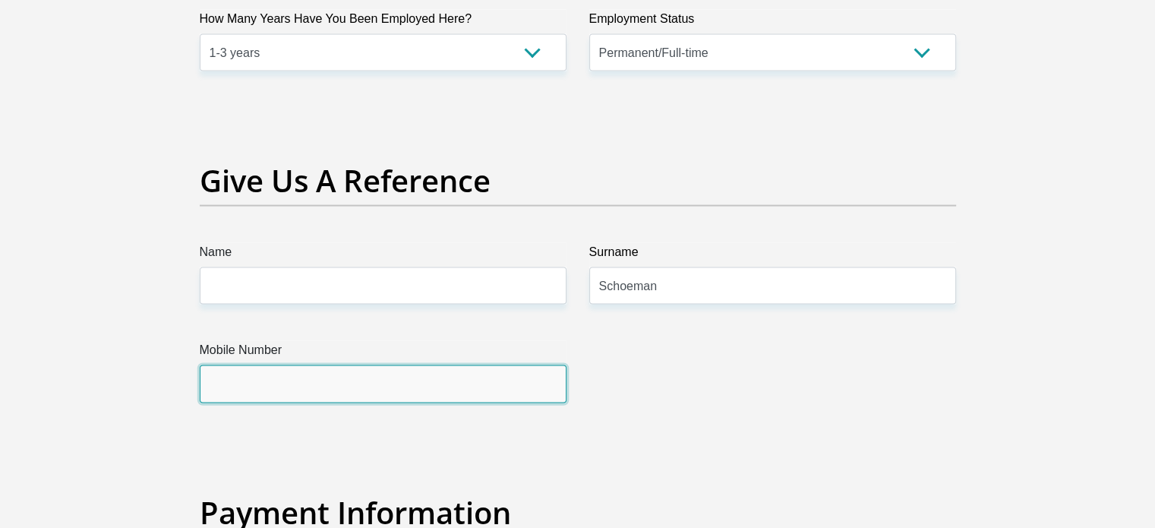
click at [376, 393] on input "Mobile Number" at bounding box center [383, 383] width 367 height 37
type input "0789438283"
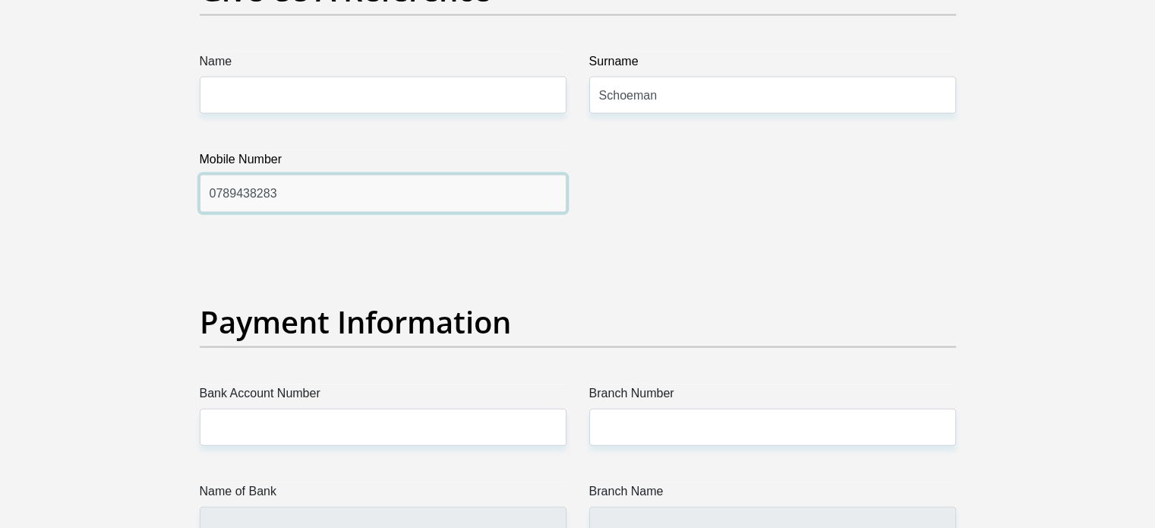
scroll to position [3342, 0]
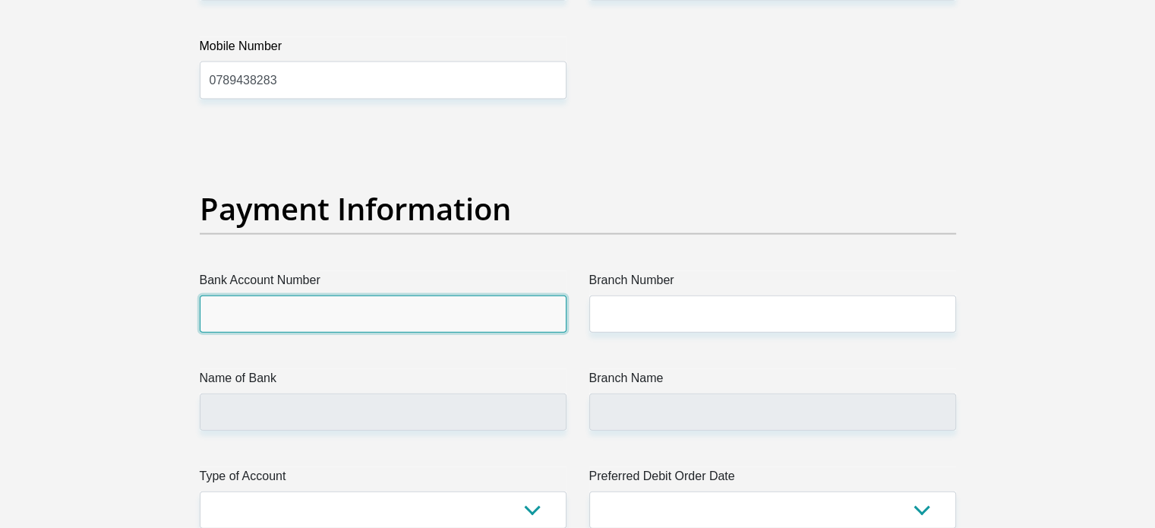
click at [320, 311] on input "Bank Account Number" at bounding box center [383, 313] width 367 height 37
type input "10162691767"
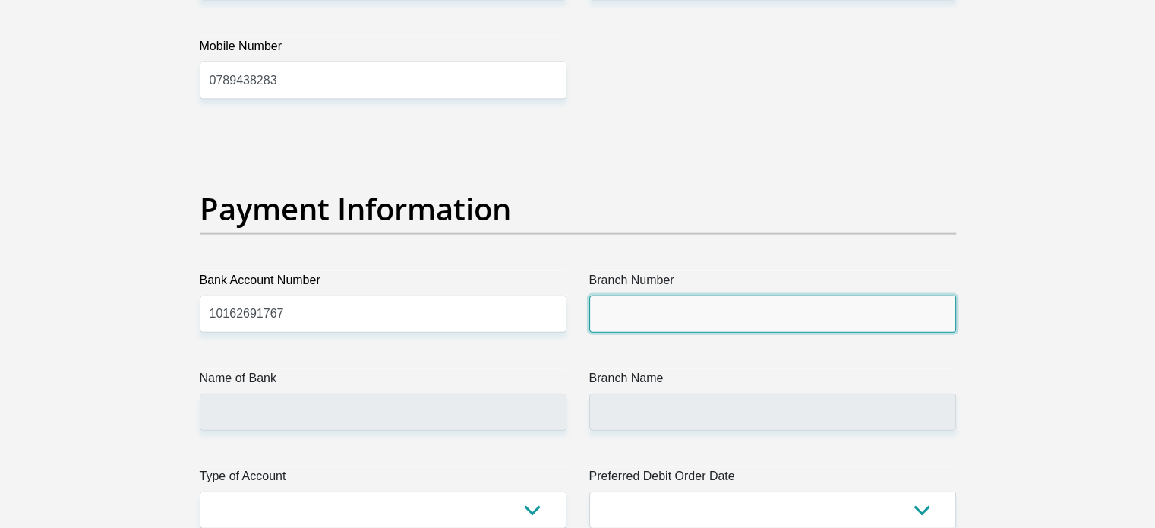
click at [674, 298] on input "Branch Number" at bounding box center [772, 313] width 367 height 37
type input "051001"
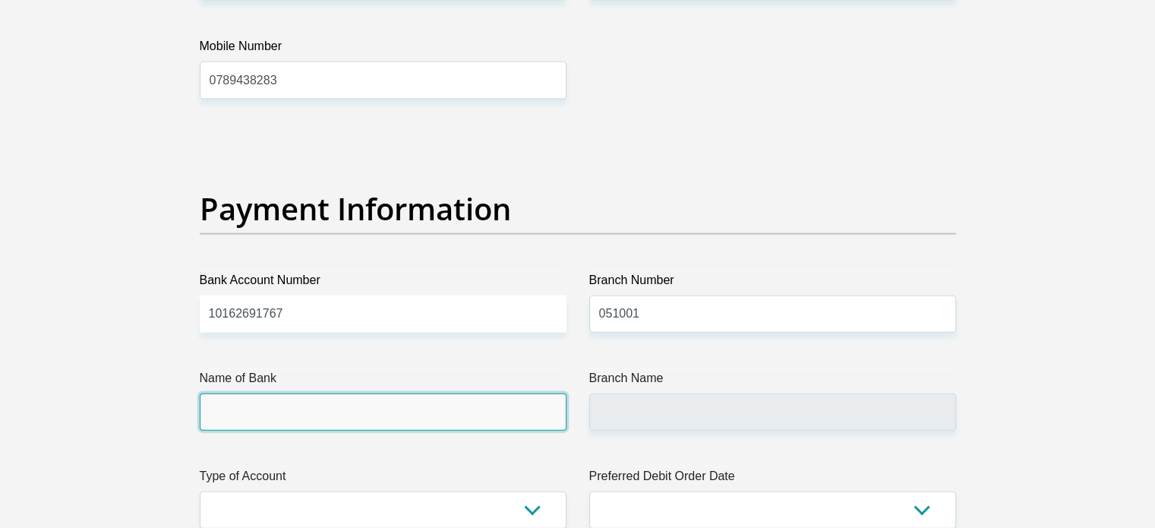
type input "STANDARD BANK"
type input "STANDARD BANK SOUTH AFRICA"
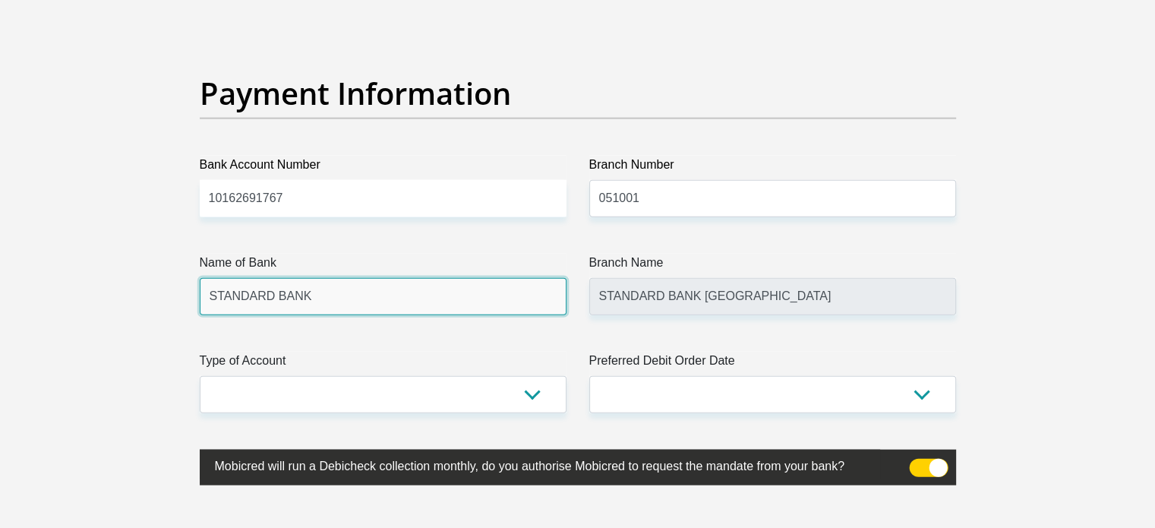
scroll to position [3569, 0]
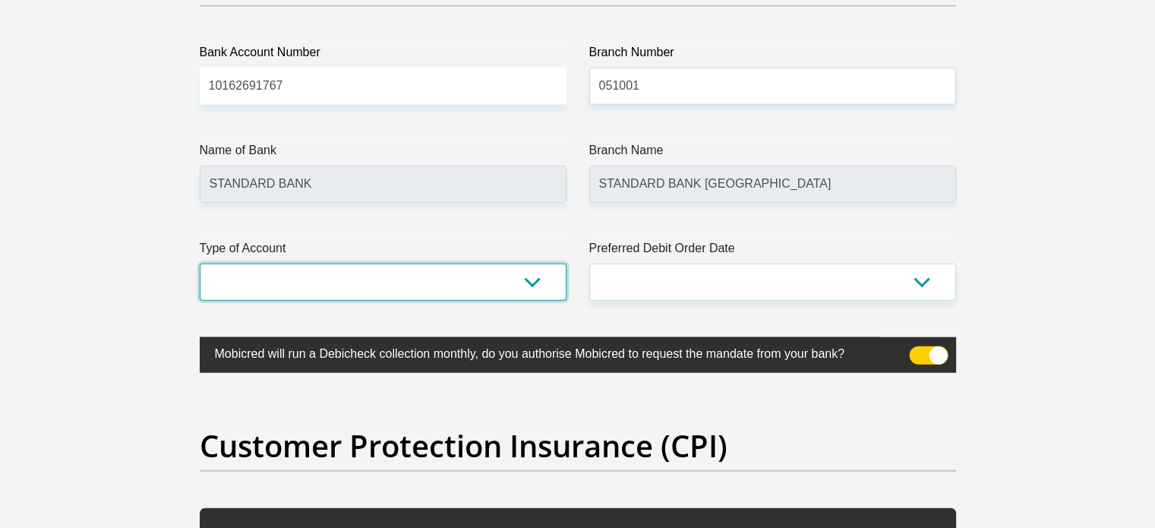
click at [323, 264] on select "Cheque Savings" at bounding box center [383, 282] width 367 height 37
select select "CUR"
click at [200, 264] on select "Cheque Savings" at bounding box center [383, 282] width 367 height 37
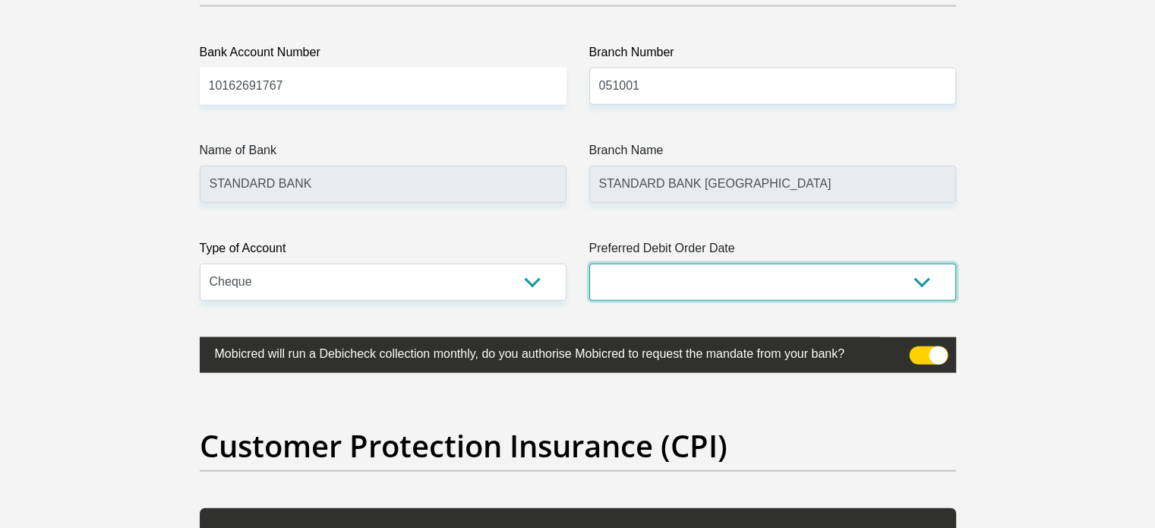
click at [666, 287] on select "1st 2nd 3rd 4th 5th 7th 18th 19th 20th 21st 22nd 23rd 24th 25th 26th 27th 28th …" at bounding box center [772, 282] width 367 height 37
select select "1"
click at [589, 264] on select "1st 2nd 3rd 4th 5th 7th 18th 19th 20th 21st 22nd 23rd 24th 25th 26th 27th 28th …" at bounding box center [772, 282] width 367 height 37
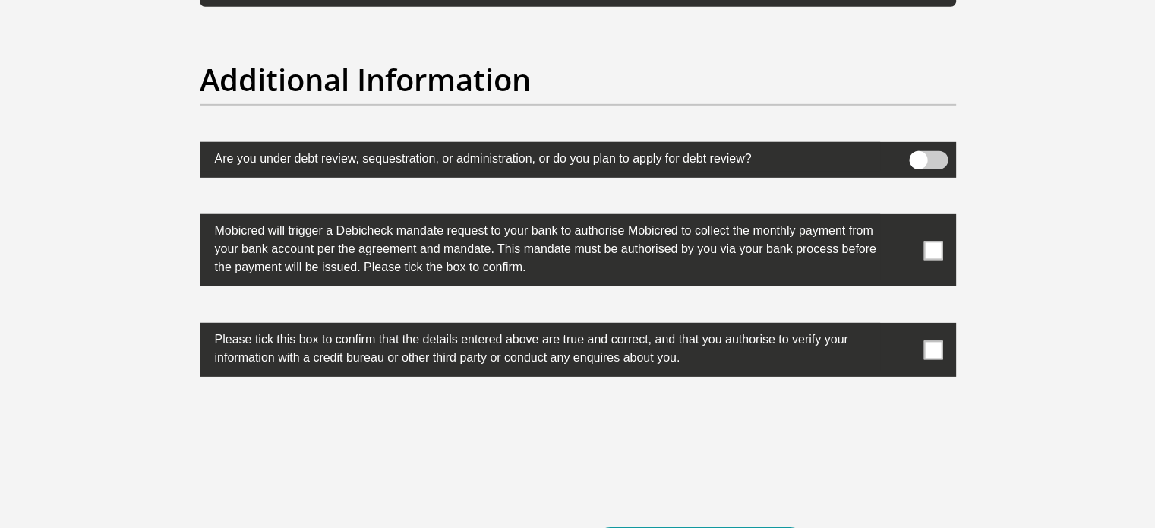
scroll to position [4709, 0]
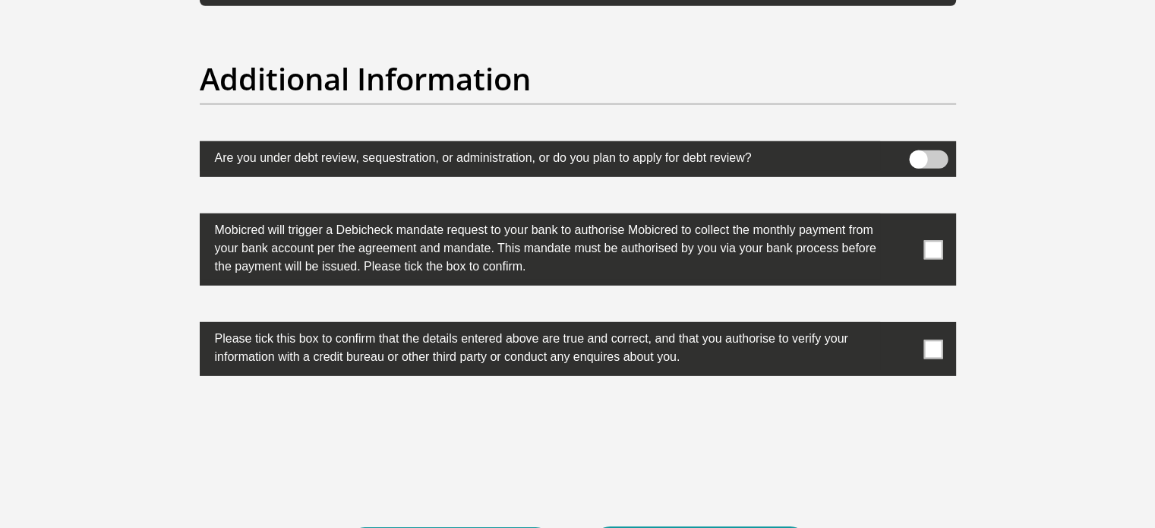
click at [940, 241] on label at bounding box center [578, 249] width 756 height 72
click at [939, 242] on span at bounding box center [932, 249] width 19 height 19
click at [903, 217] on input "checkbox" at bounding box center [903, 217] width 0 height 0
click at [927, 349] on span at bounding box center [932, 348] width 19 height 19
click at [903, 326] on input "checkbox" at bounding box center [903, 326] width 0 height 0
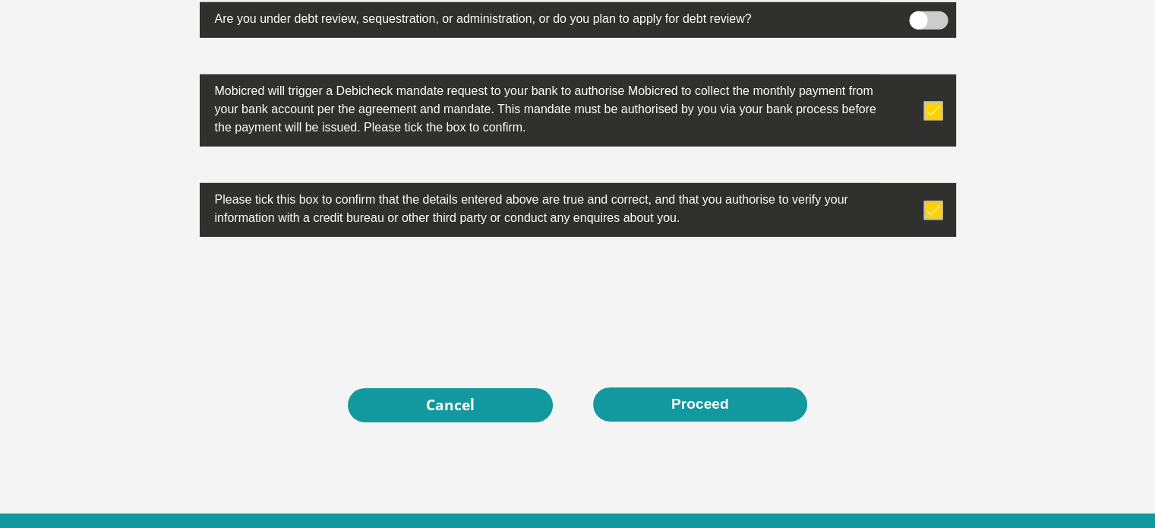
scroll to position [4860, 0]
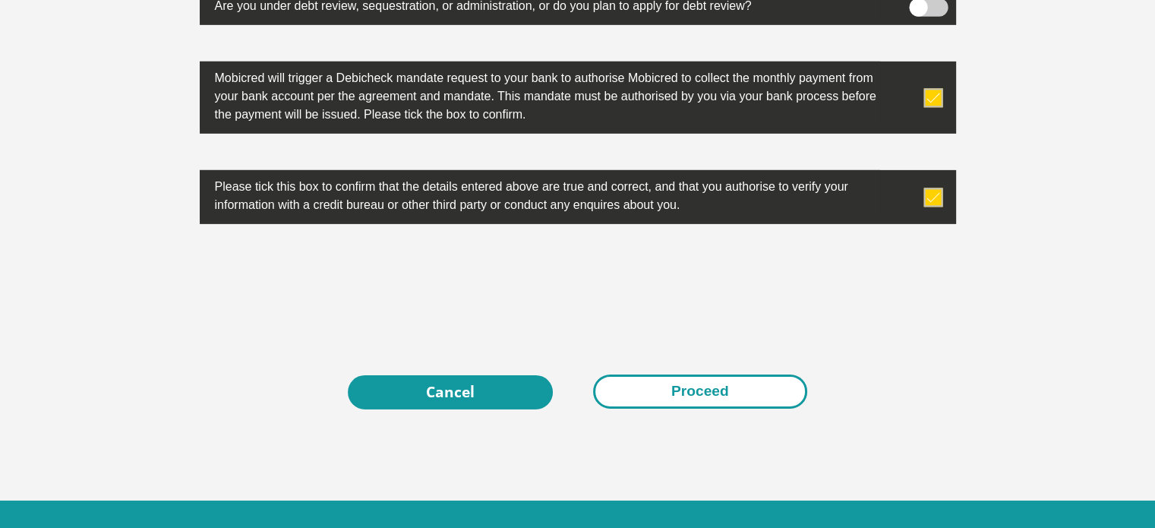
click at [671, 395] on button "Proceed" at bounding box center [700, 391] width 214 height 34
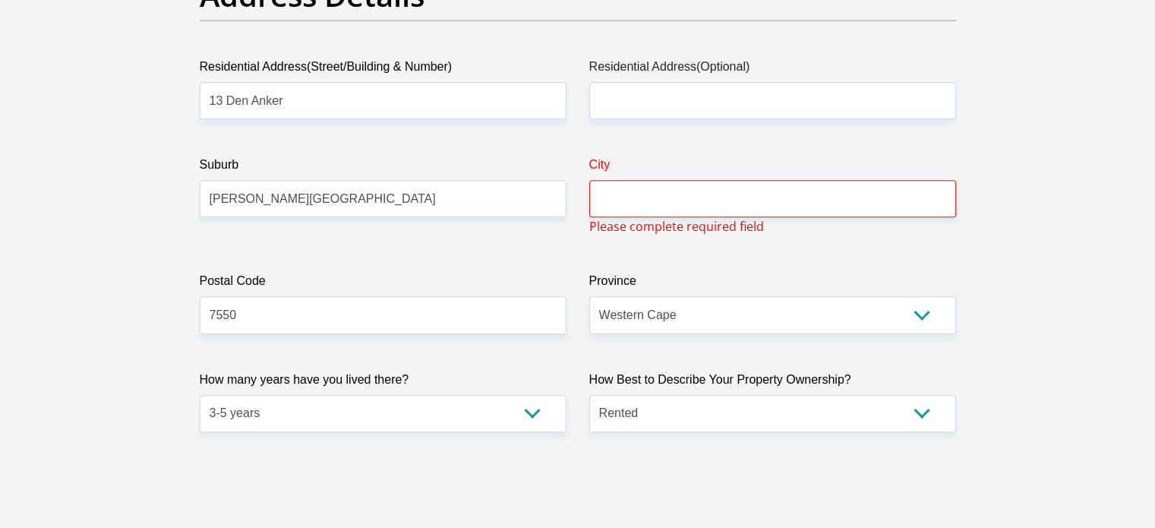
scroll to position [796, 0]
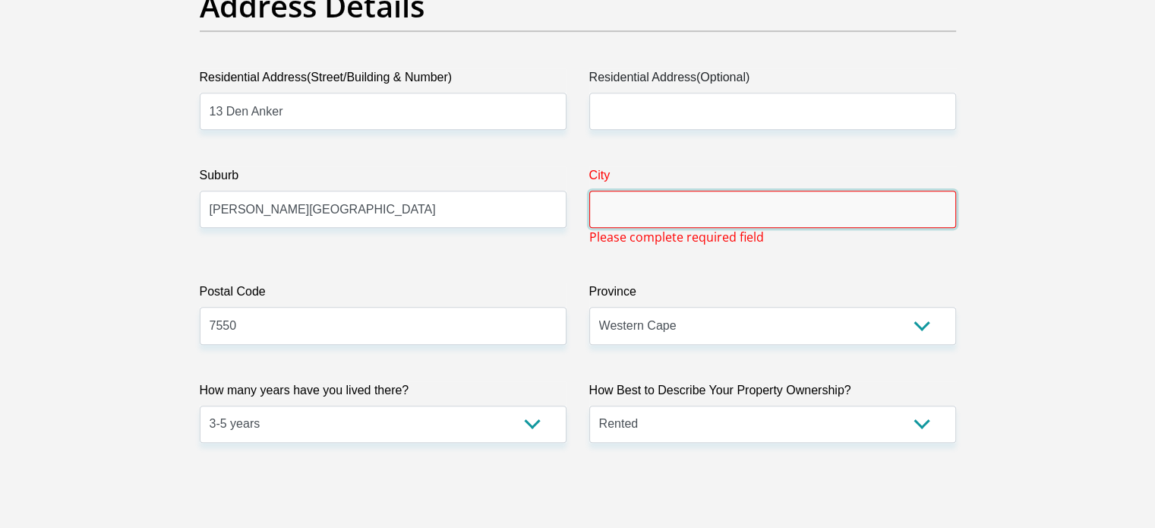
click at [742, 205] on input "City" at bounding box center [772, 209] width 367 height 37
type input "Durbanville"
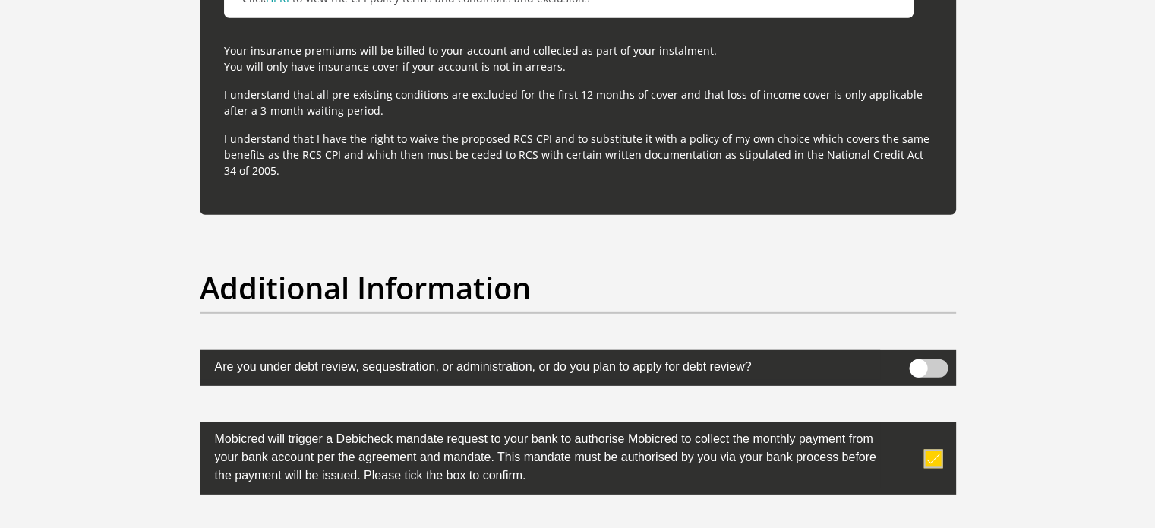
scroll to position [4850, 0]
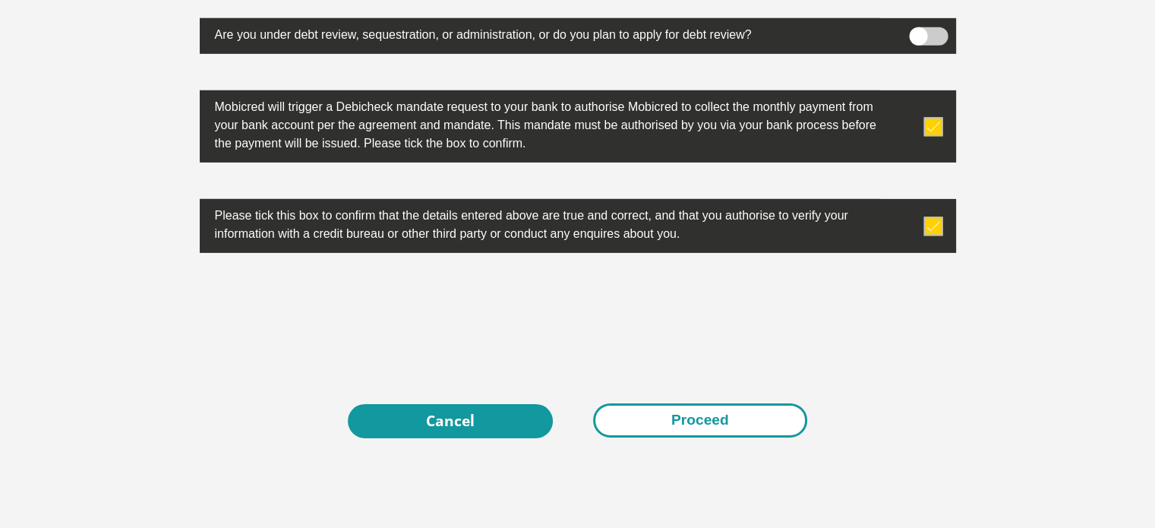
click at [659, 421] on button "Proceed" at bounding box center [700, 420] width 214 height 34
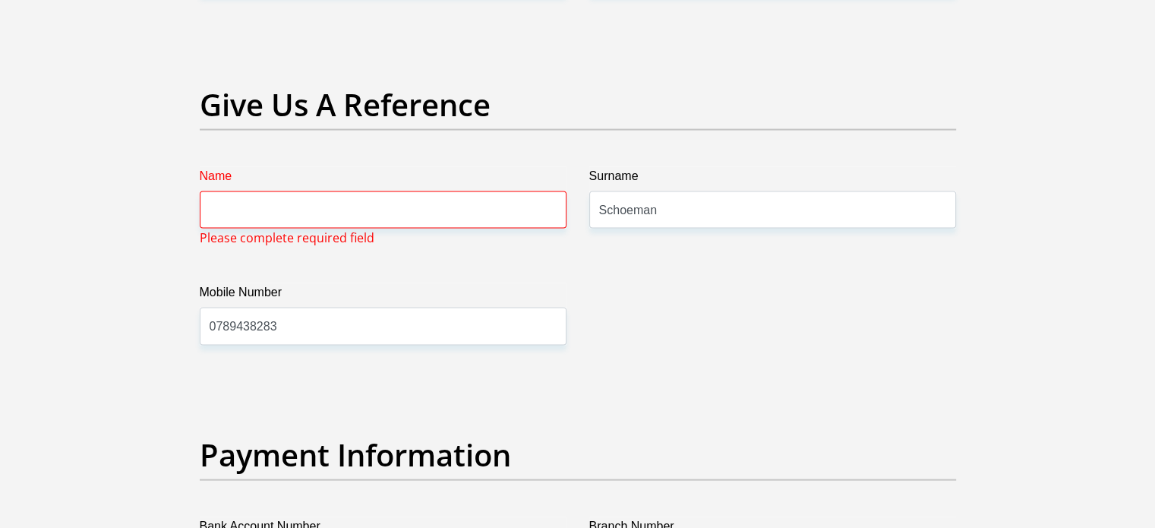
scroll to position [3113, 0]
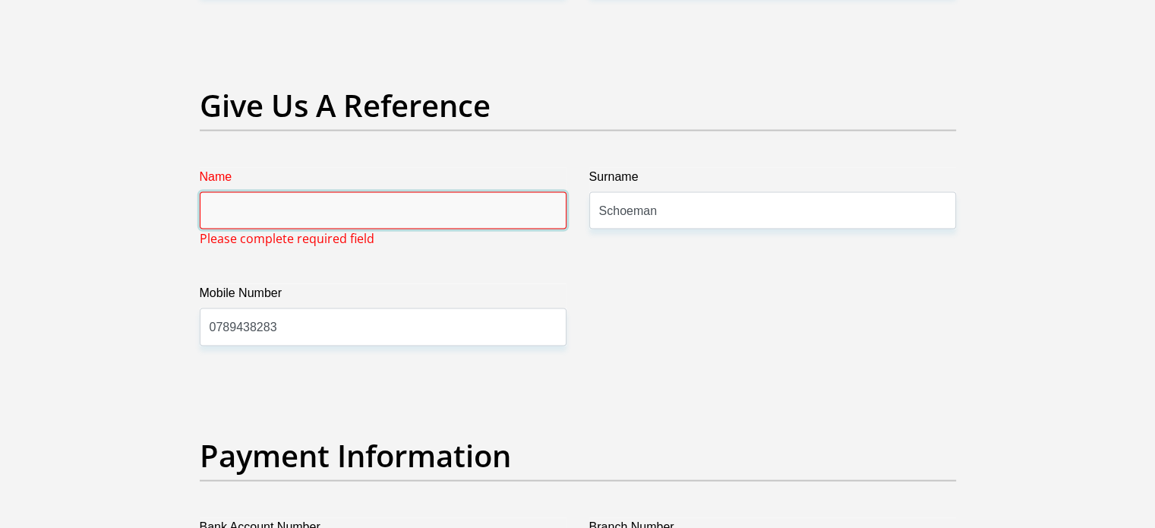
click at [257, 209] on input "Name" at bounding box center [383, 210] width 367 height 37
type input "Juanita"
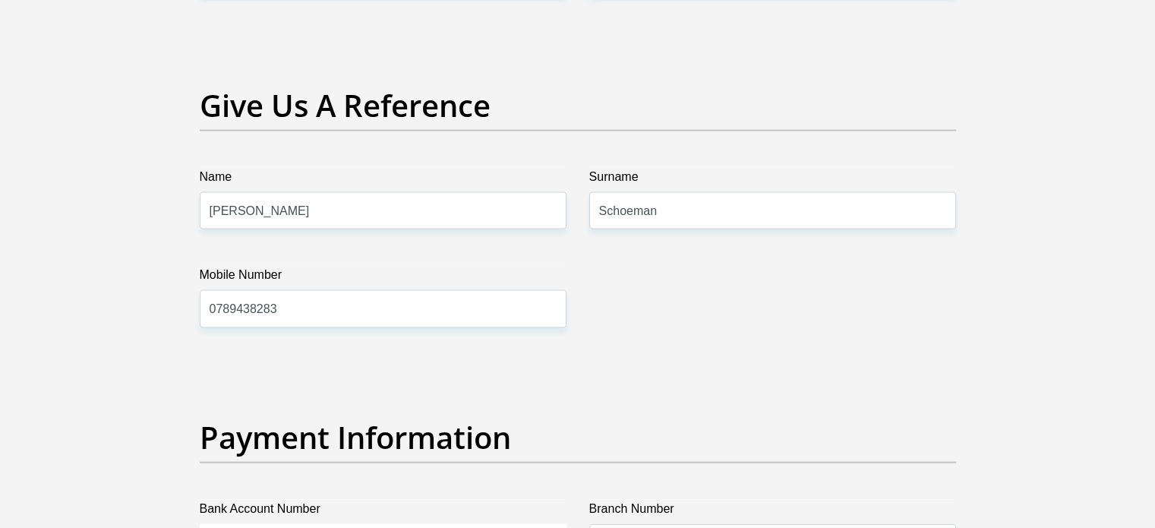
click at [533, 277] on label "Mobile Number" at bounding box center [383, 278] width 367 height 24
click at [533, 290] on input "0789438283" at bounding box center [383, 308] width 367 height 37
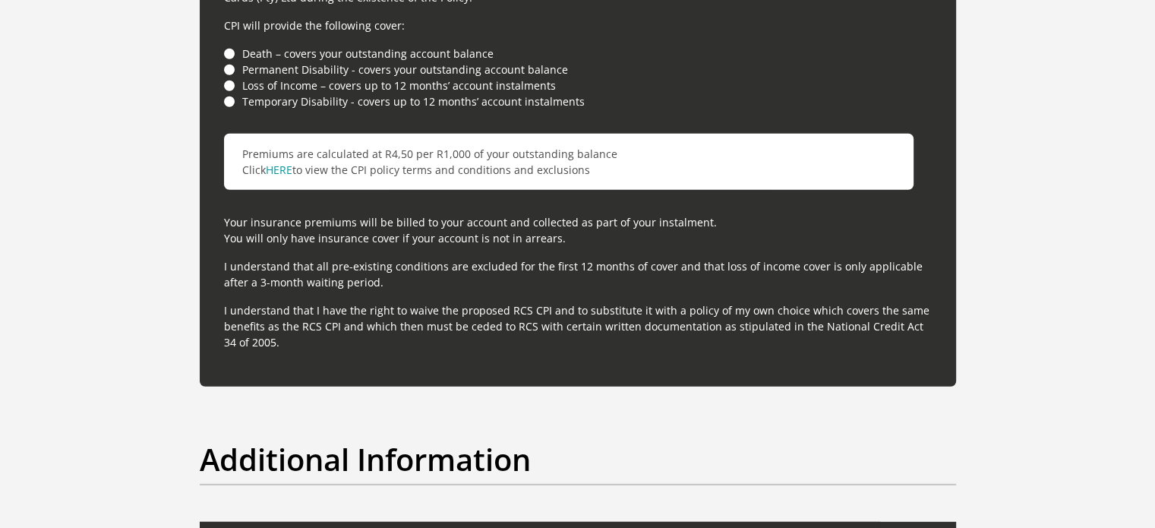
scroll to position [4784, 0]
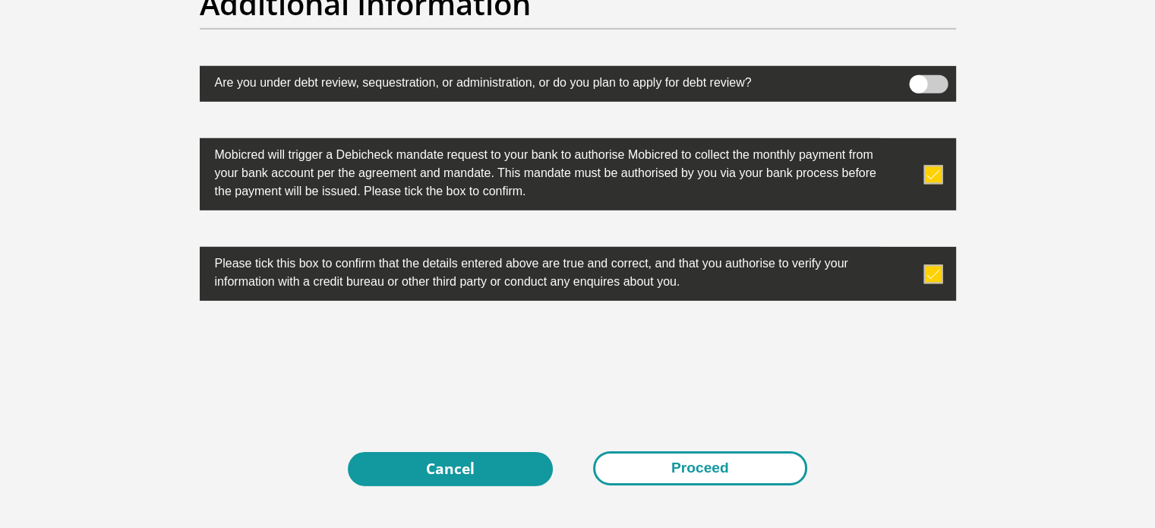
click at [762, 472] on button "Proceed" at bounding box center [700, 468] width 214 height 34
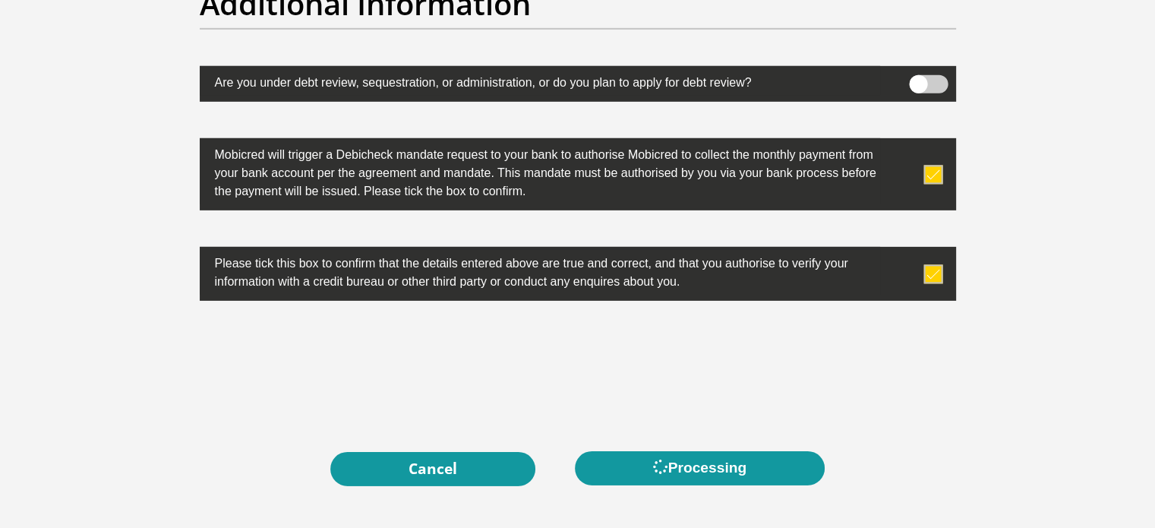
scroll to position [0, 0]
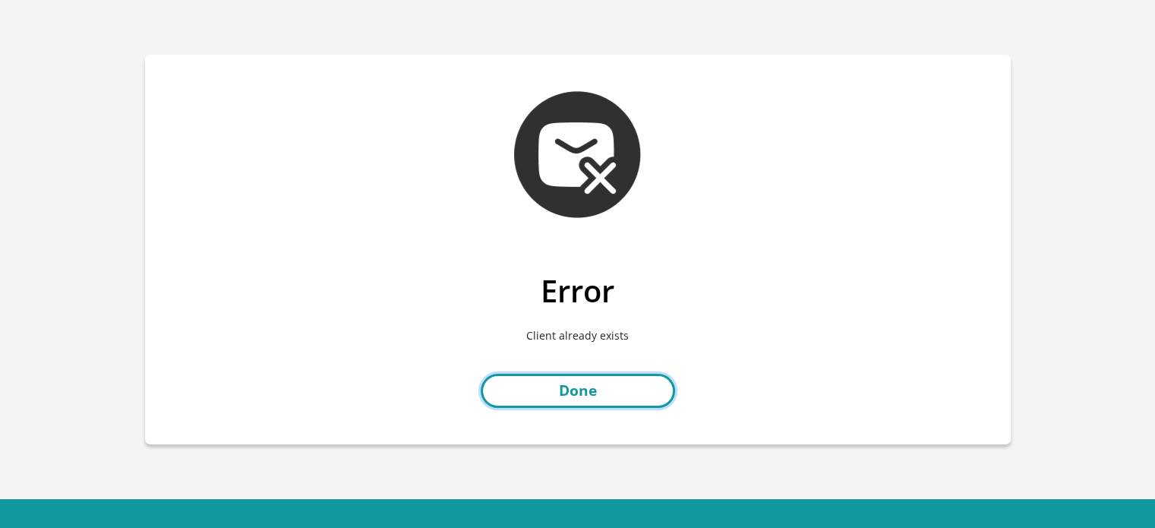
click at [593, 394] on link "Done" at bounding box center [578, 391] width 194 height 34
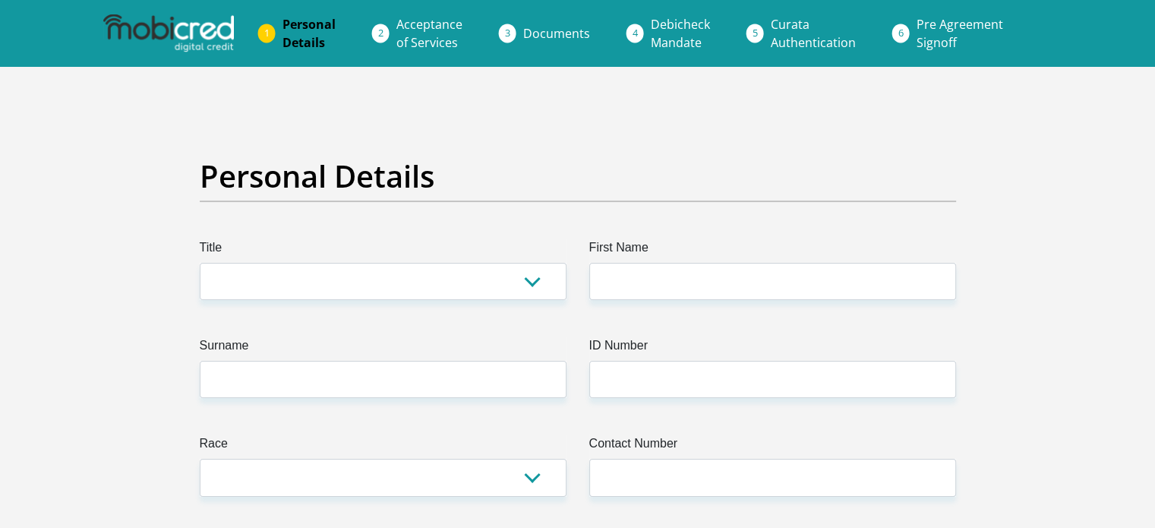
click at [411, 28] on span "Acceptance of Services" at bounding box center [429, 33] width 66 height 35
click at [552, 30] on span "Documents" at bounding box center [556, 33] width 67 height 17
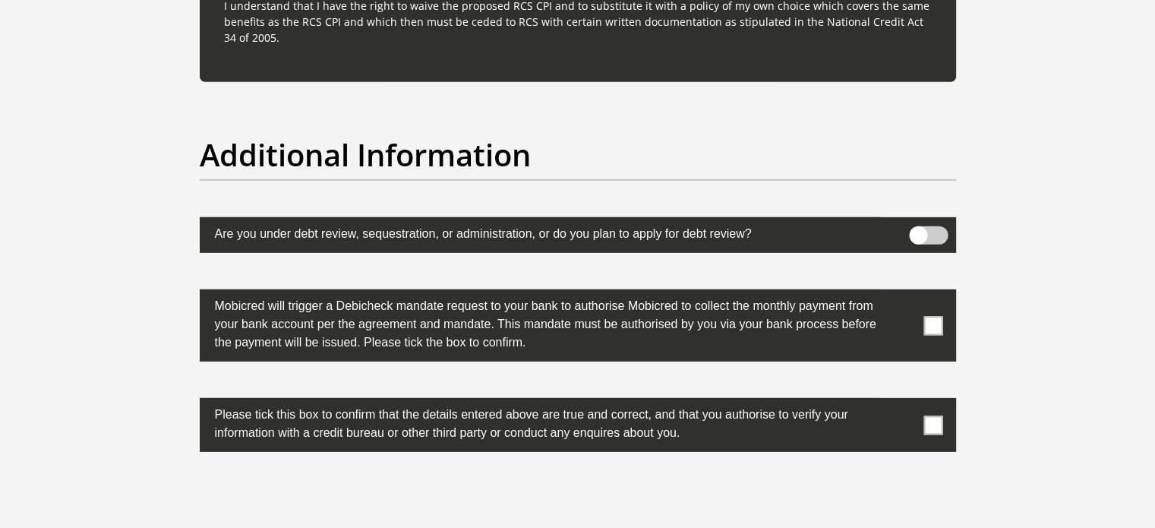
scroll to position [4918, 0]
